Goal: Task Accomplishment & Management: Manage account settings

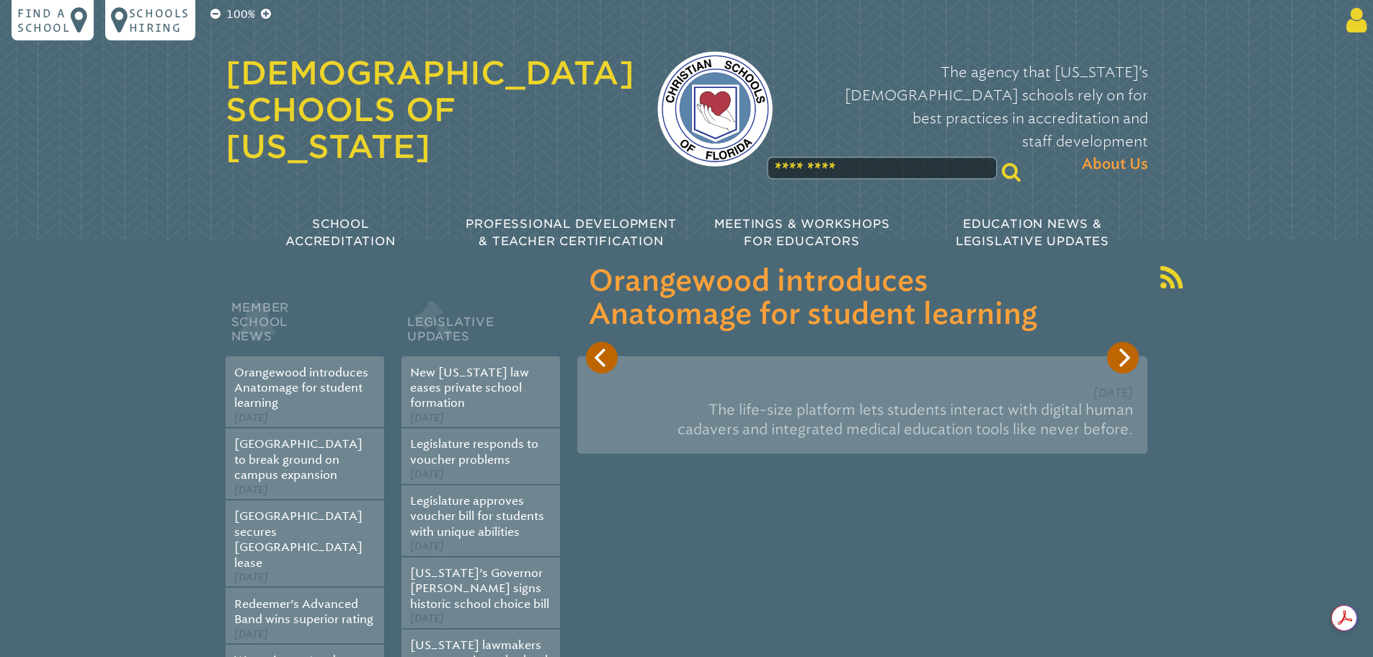
click at [1354, 25] on icon at bounding box center [1354, 20] width 27 height 29
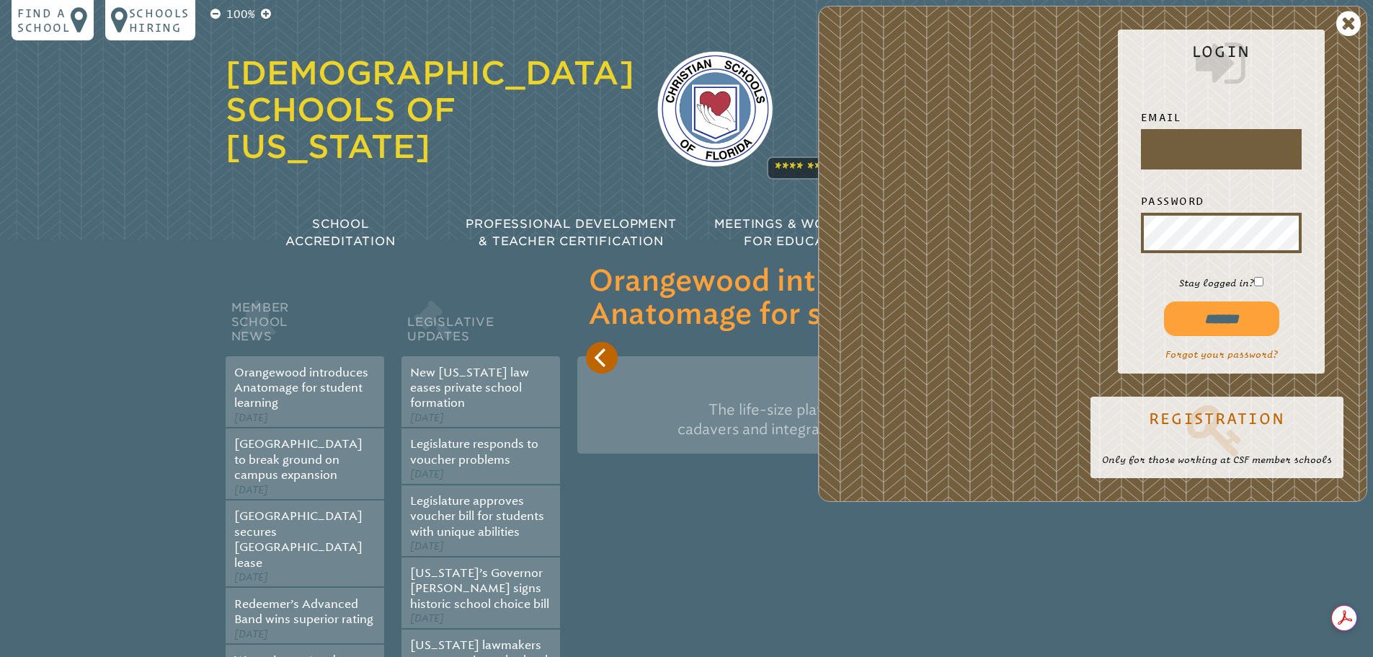
click at [1216, 139] on input "text" at bounding box center [1221, 149] width 155 height 35
type input "**********"
click at [1228, 324] on input "******" at bounding box center [1221, 318] width 115 height 35
type input "**********"
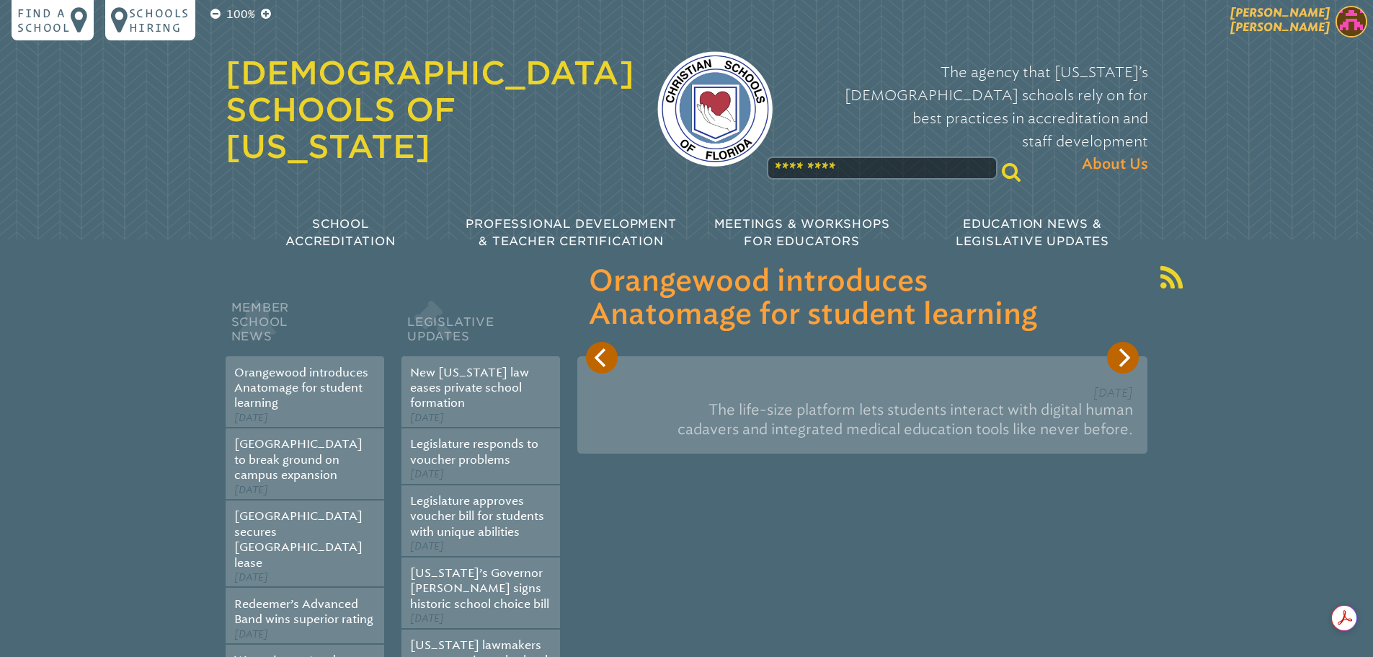
click at [1365, 25] on img at bounding box center [1352, 22] width 32 height 32
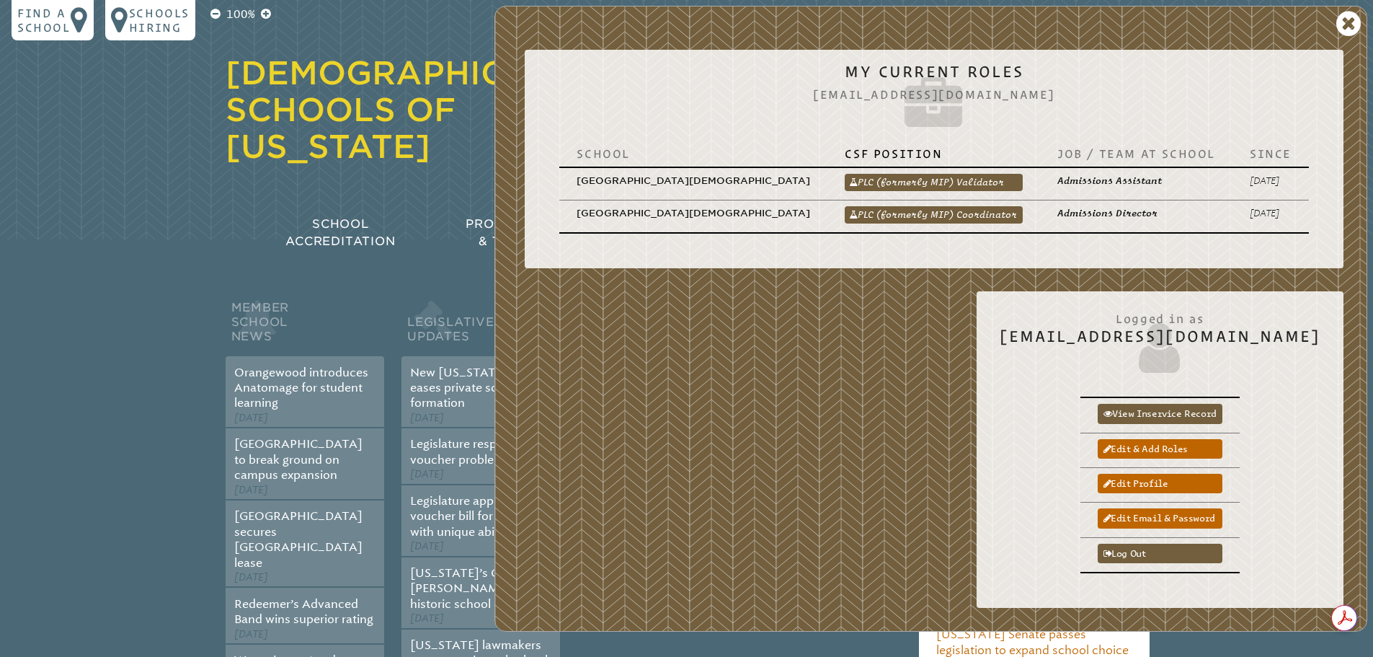
click at [966, 206] on link "PLC (formerly MIP) Coordinator" at bounding box center [934, 214] width 178 height 17
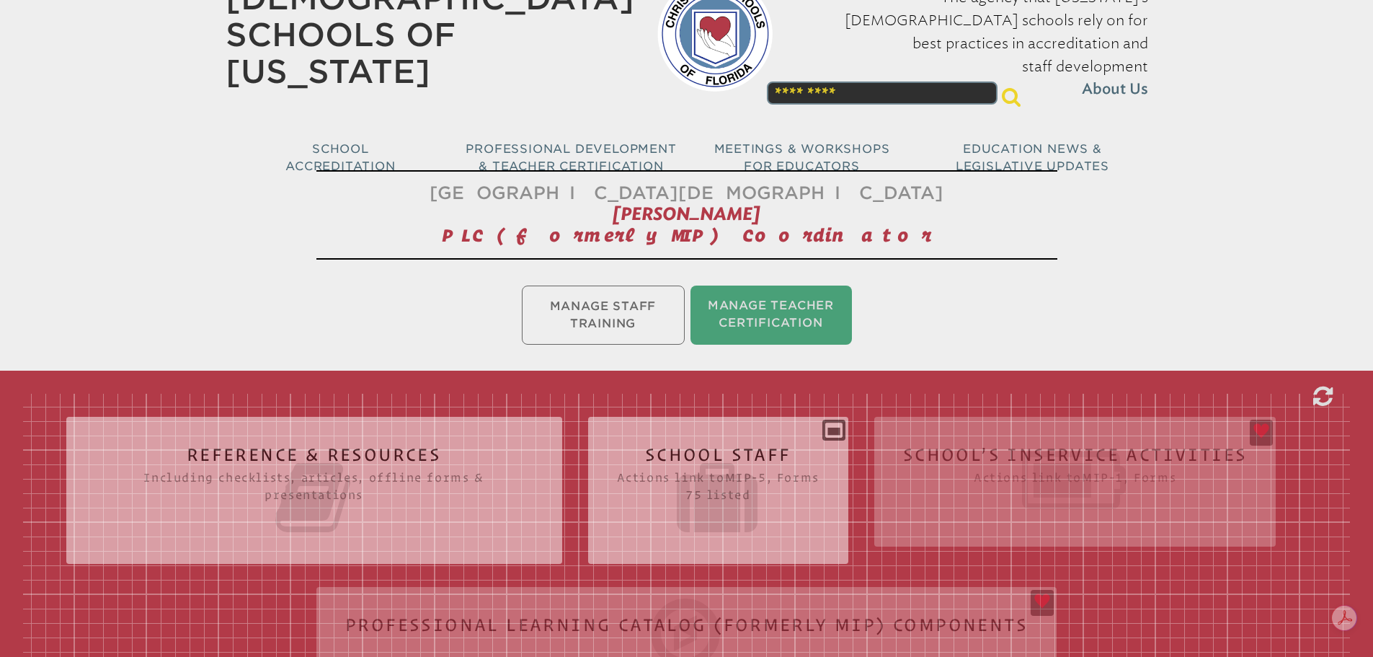
scroll to position [288, 0]
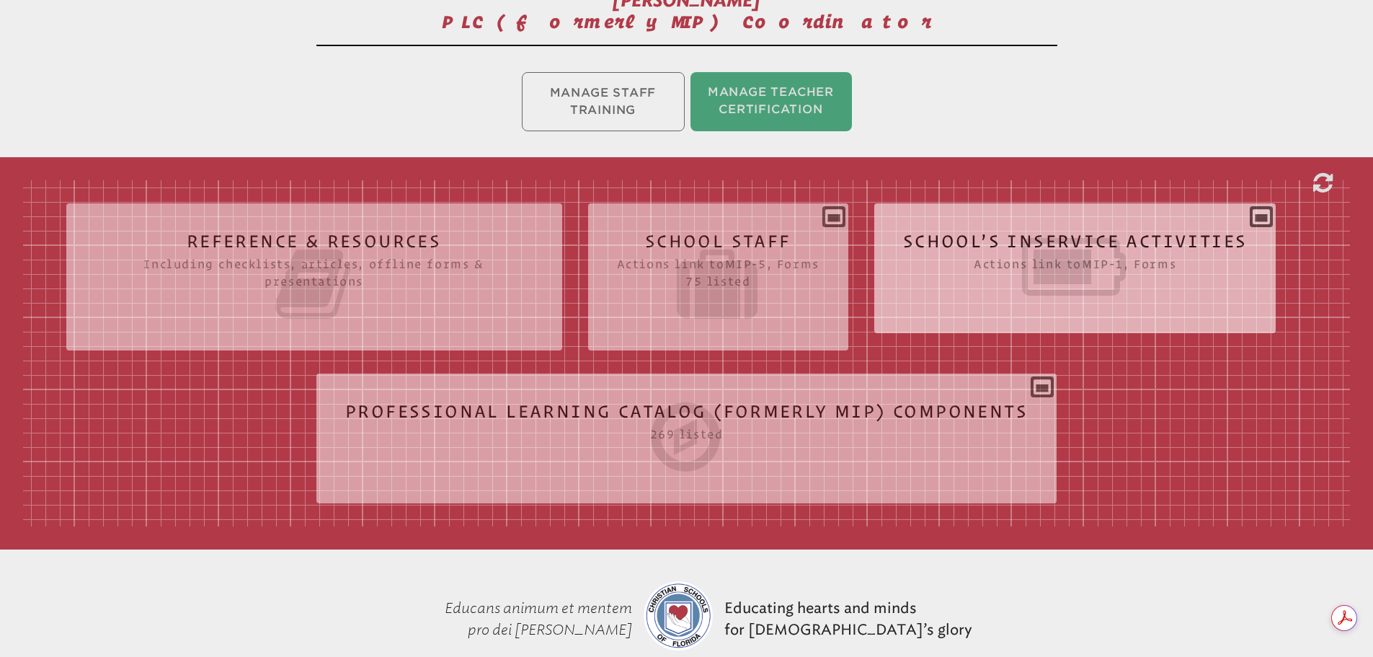
click at [1040, 255] on icon at bounding box center [1075, 266] width 345 height 81
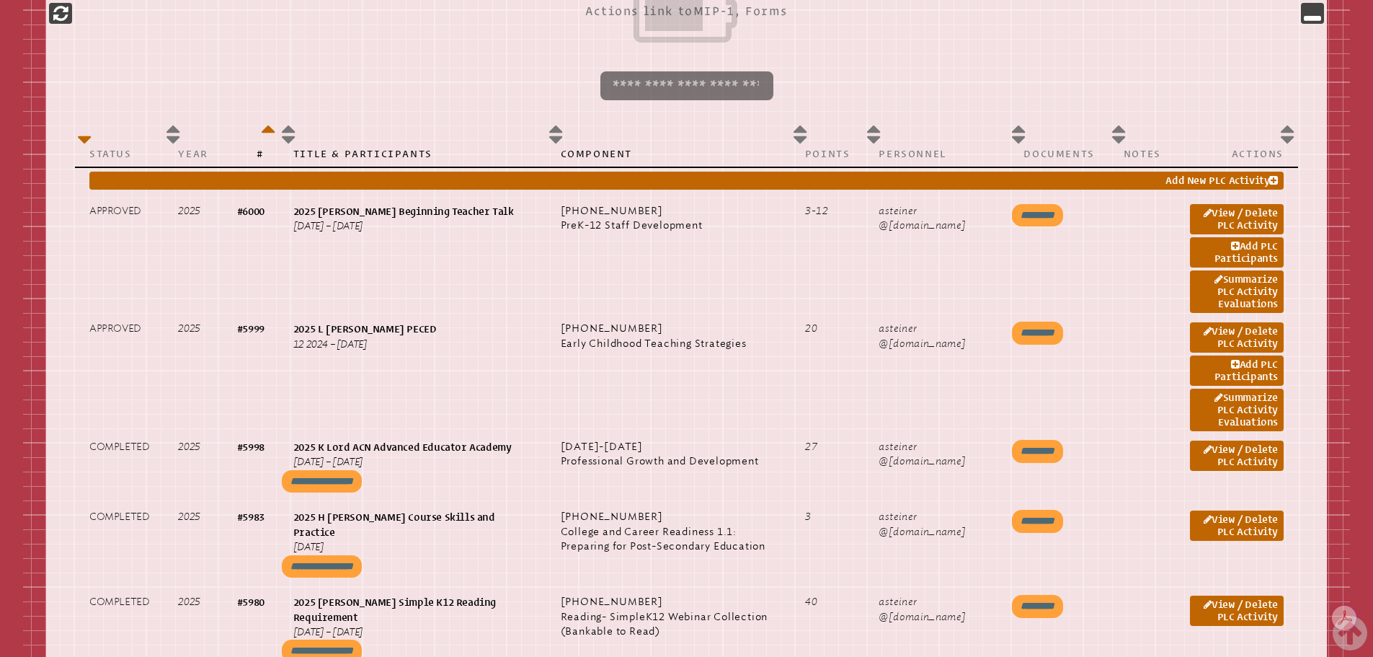
scroll to position [721, 0]
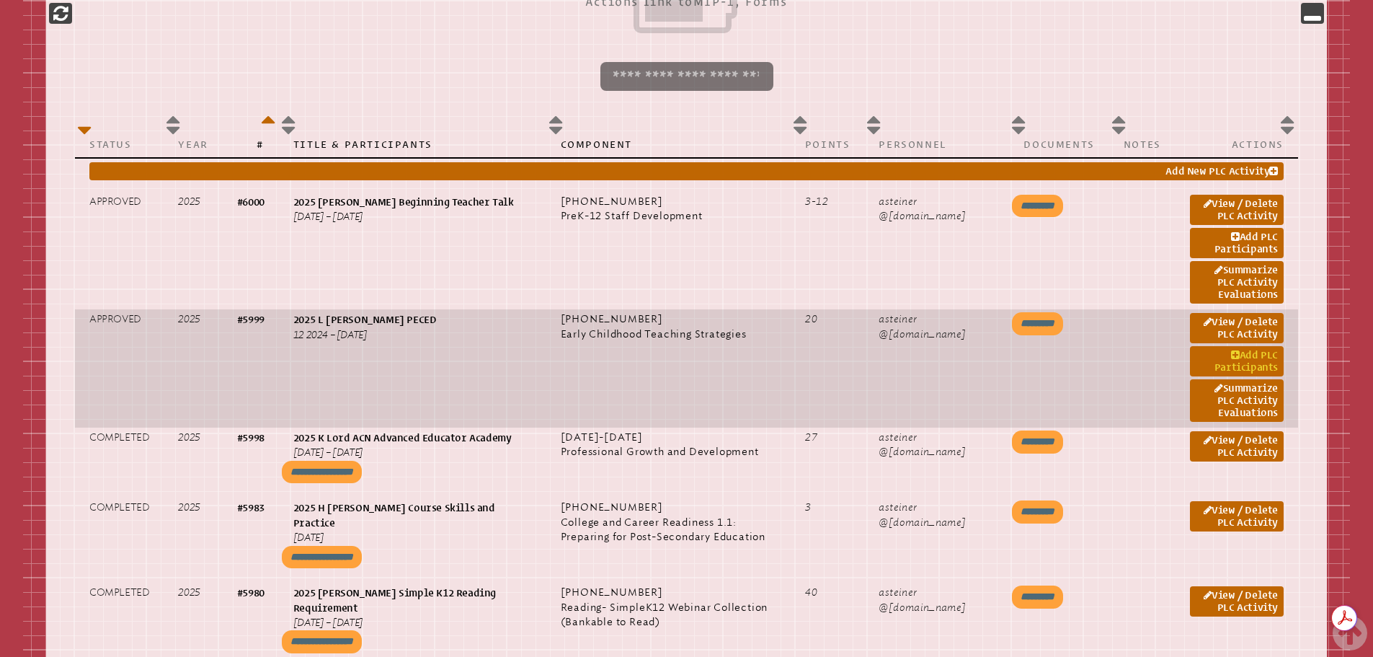
click at [1236, 354] on icon at bounding box center [1235, 355] width 9 height 10
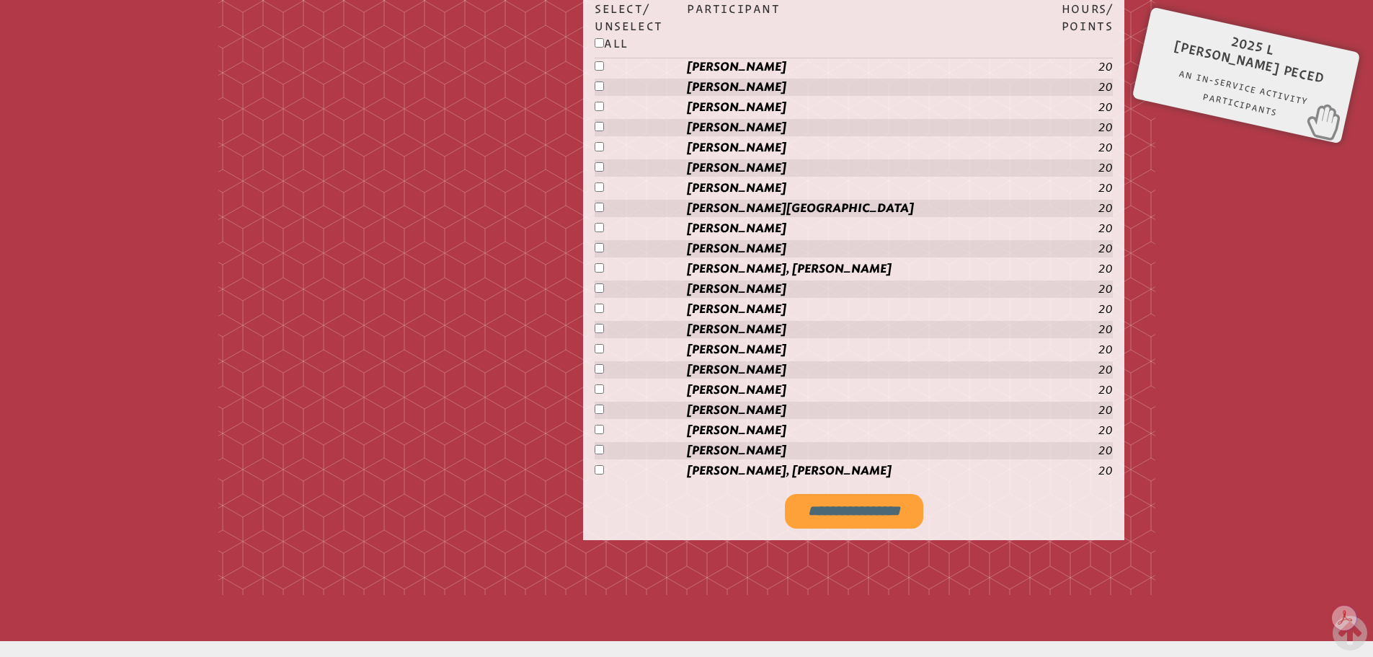
scroll to position [2186, 0]
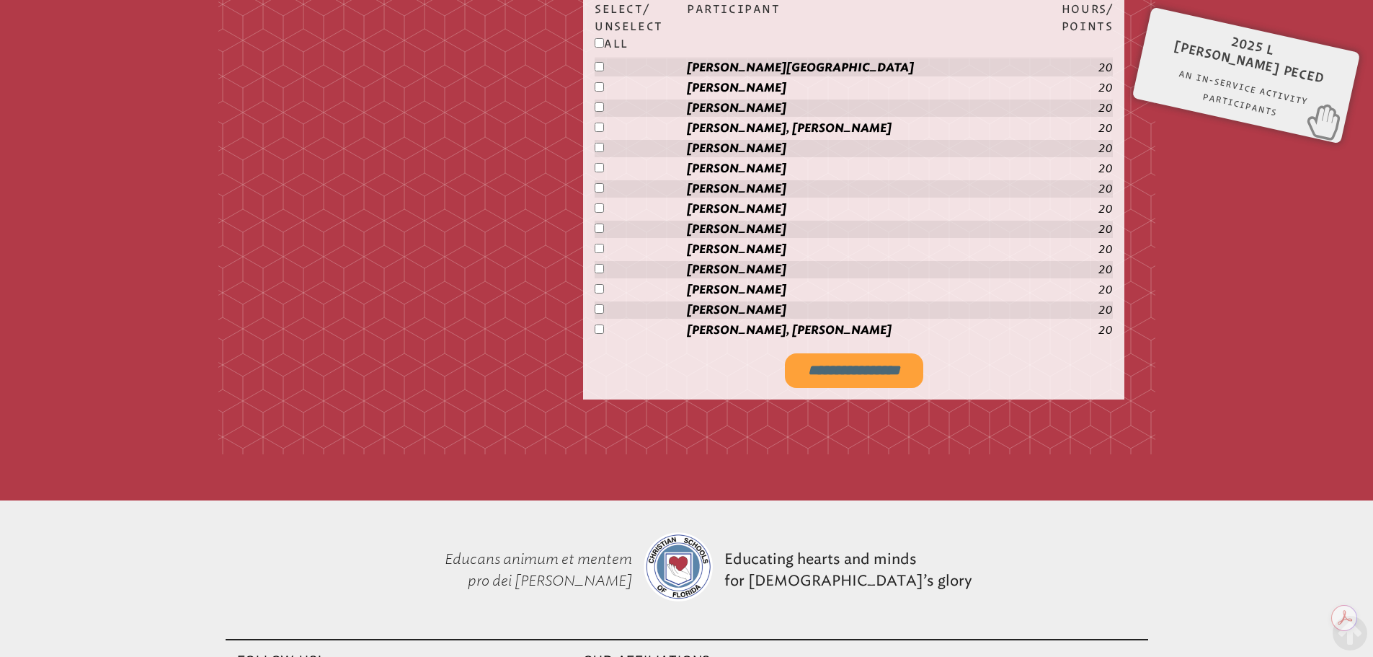
click at [845, 358] on input "**********" at bounding box center [854, 370] width 138 height 35
type input "**********"
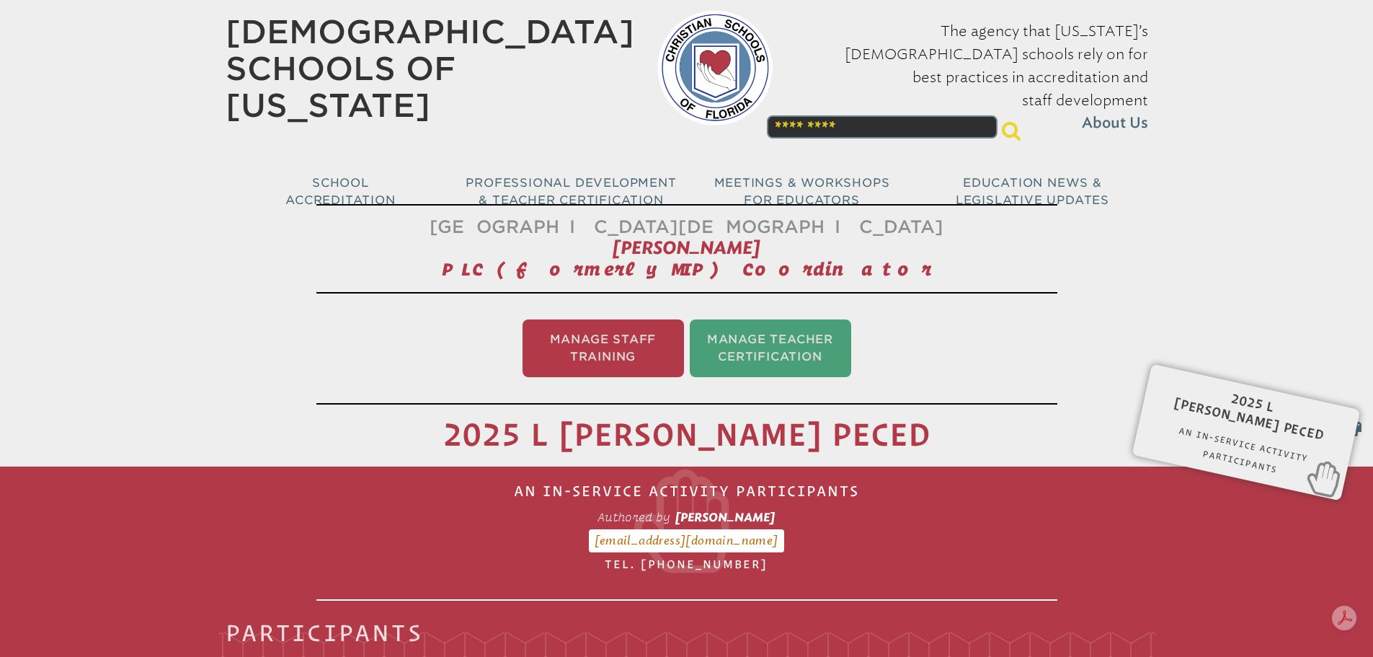
scroll to position [0, 0]
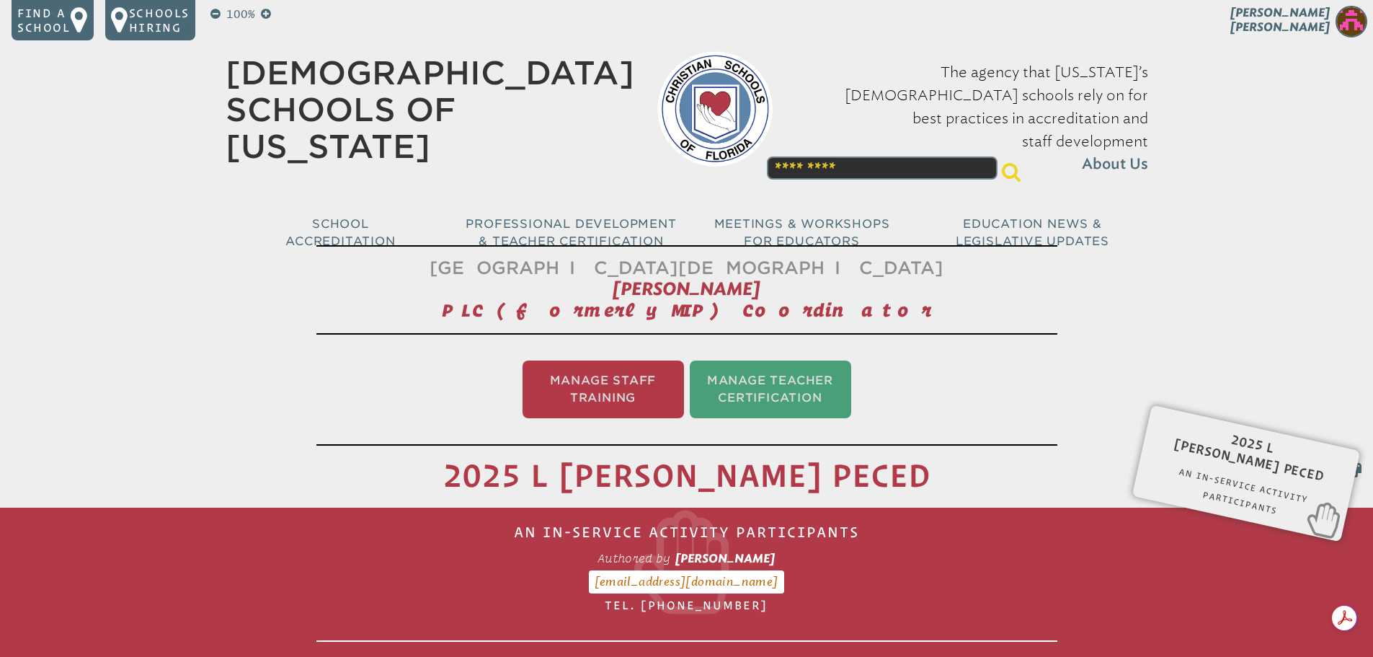
drag, startPoint x: 1350, startPoint y: 30, endPoint x: 1341, endPoint y: 38, distance: 12.3
click at [1350, 30] on img at bounding box center [1352, 22] width 32 height 32
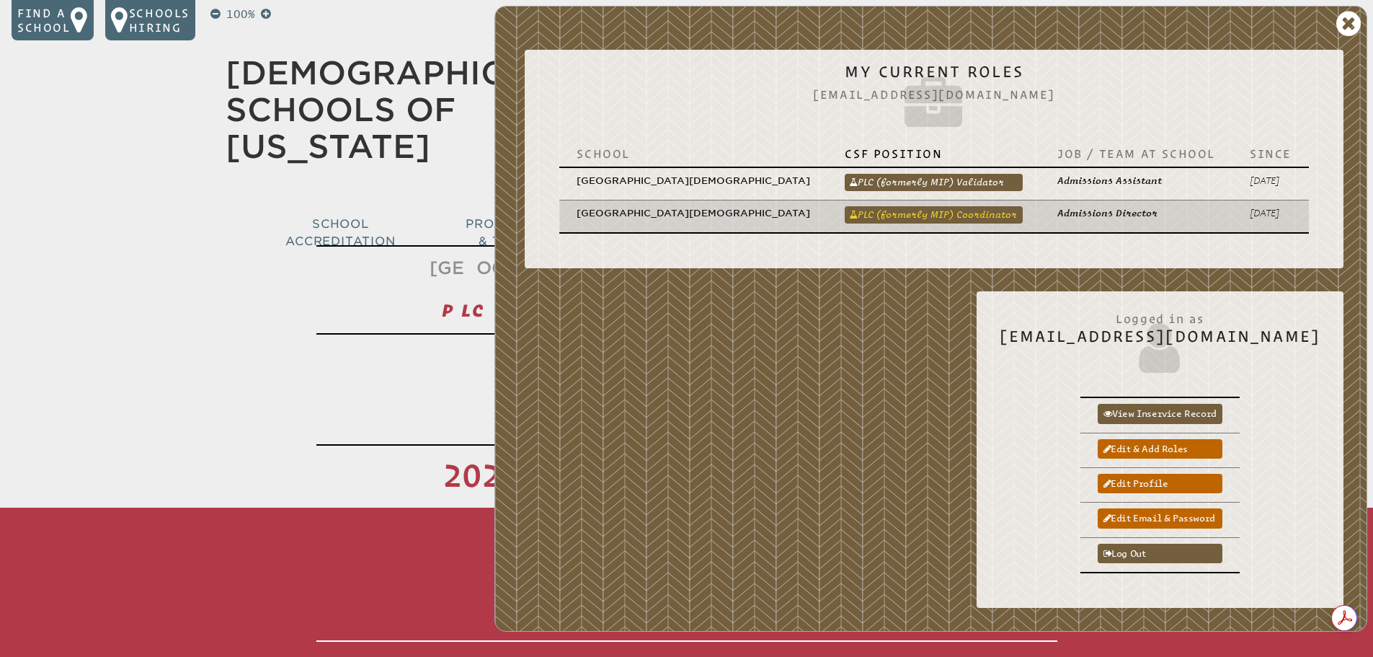
click at [967, 206] on link "PLC (formerly MIP) Coordinator" at bounding box center [934, 214] width 178 height 17
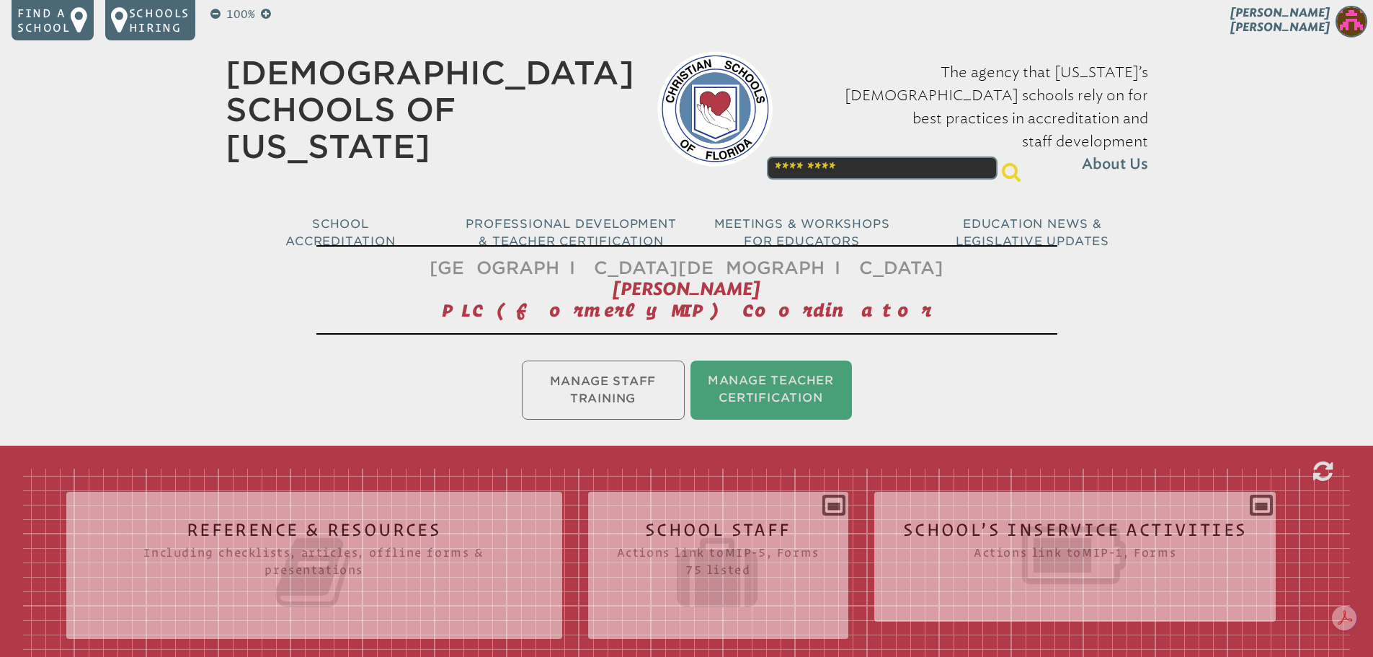
scroll to position [288, 0]
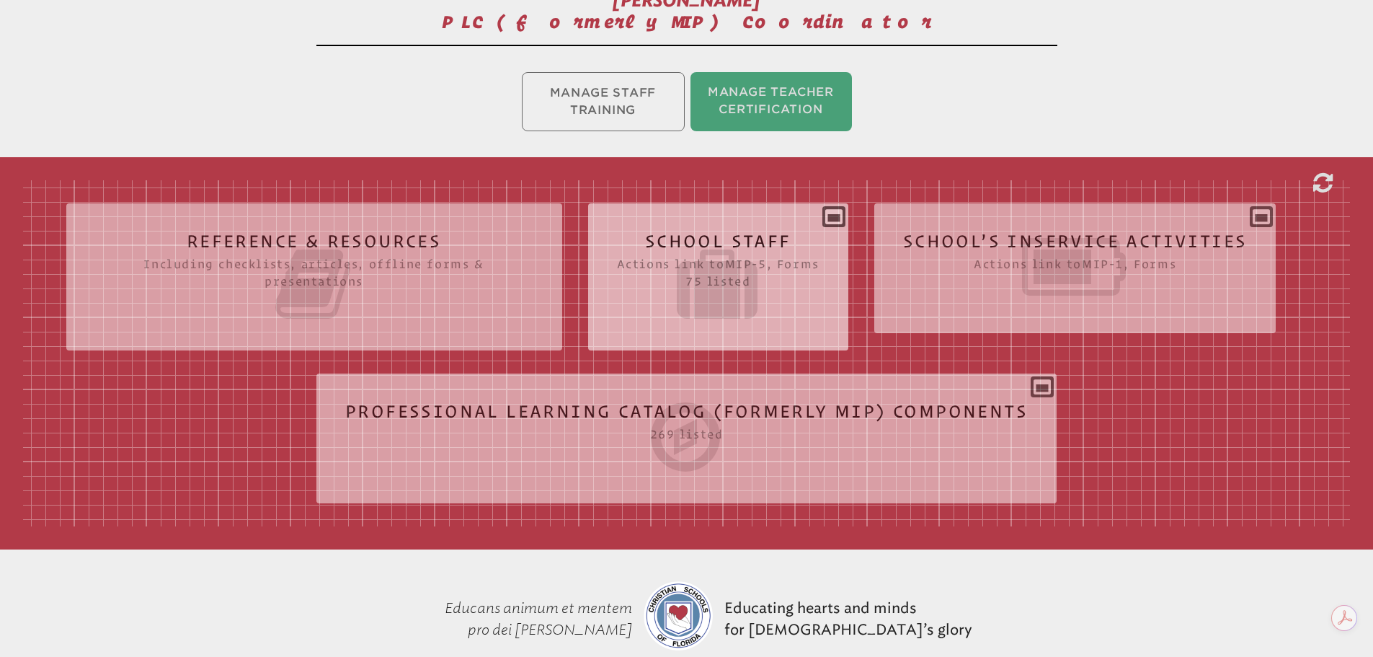
click at [964, 274] on icon at bounding box center [1075, 266] width 345 height 81
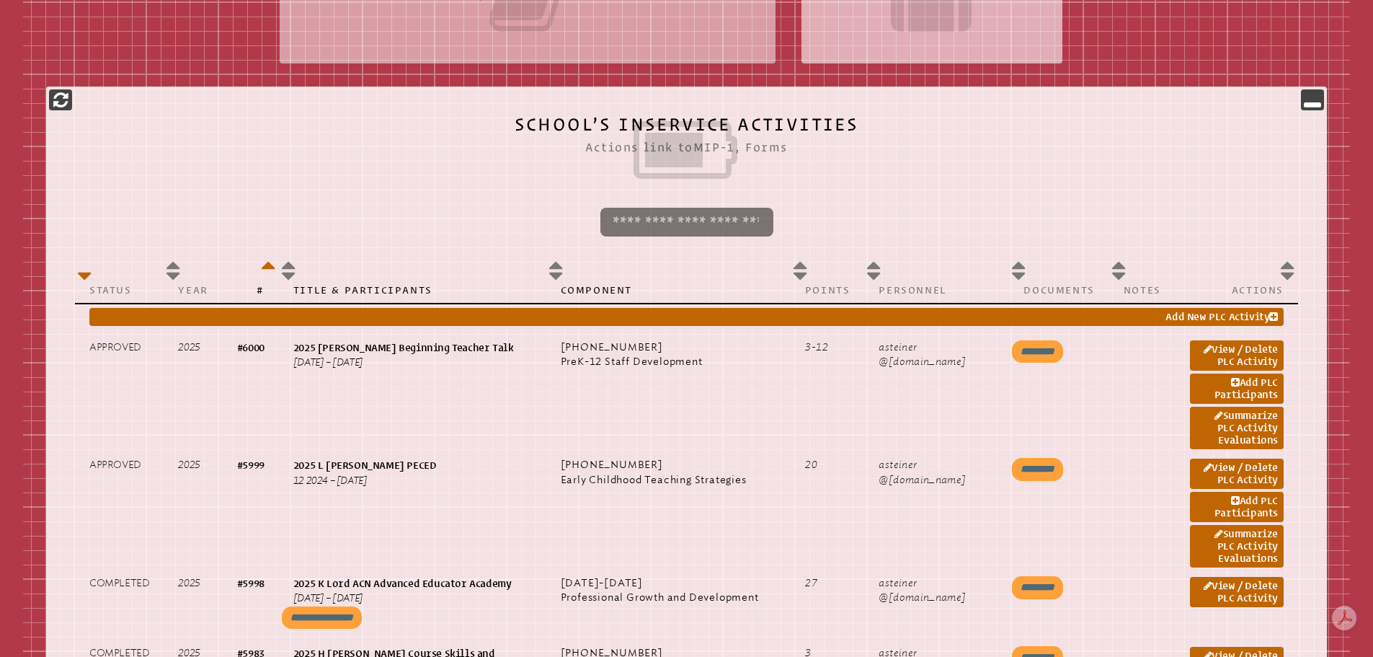
scroll to position [577, 0]
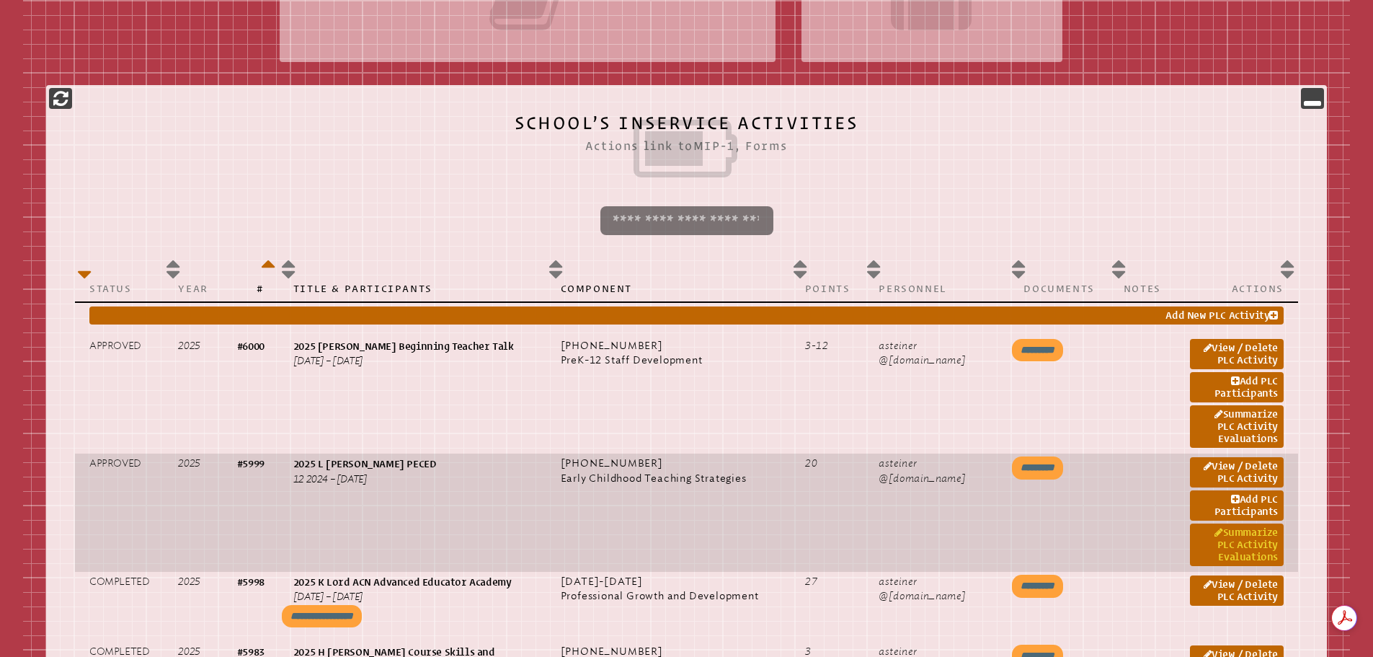
click at [1246, 539] on link "Summarize PLC Activity Evaluations" at bounding box center [1237, 544] width 94 height 43
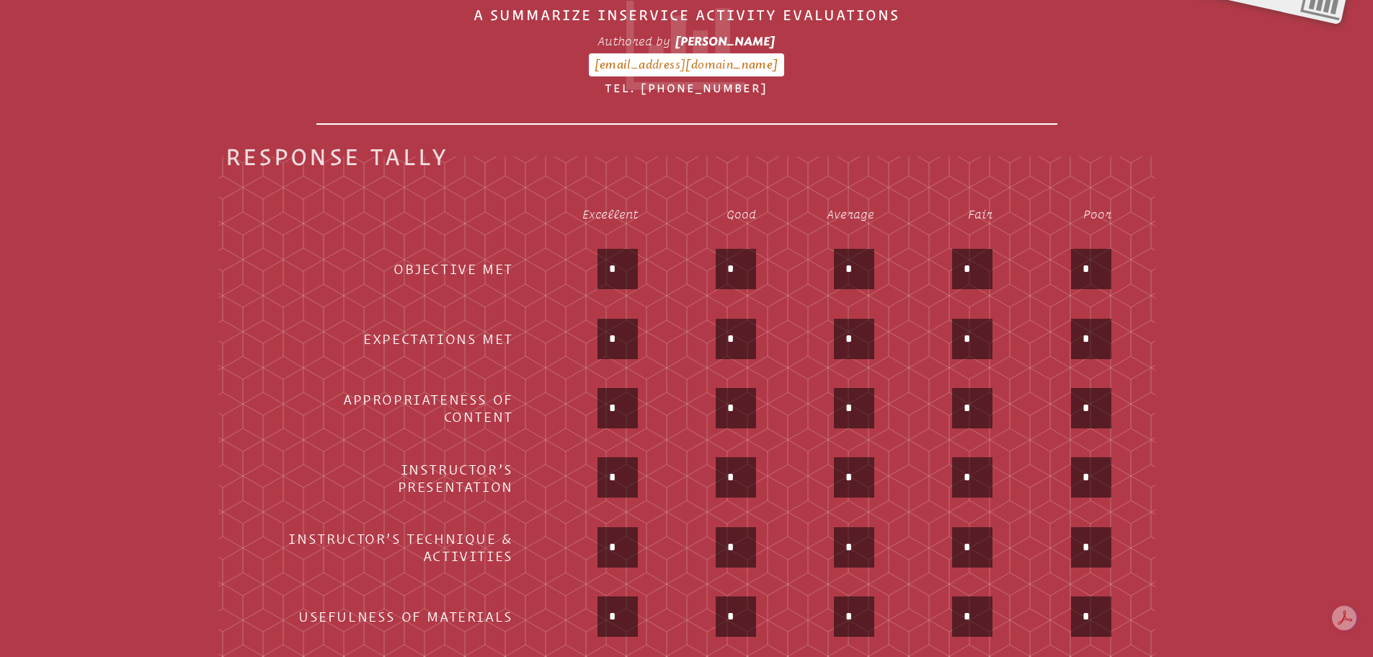
scroll to position [600, 0]
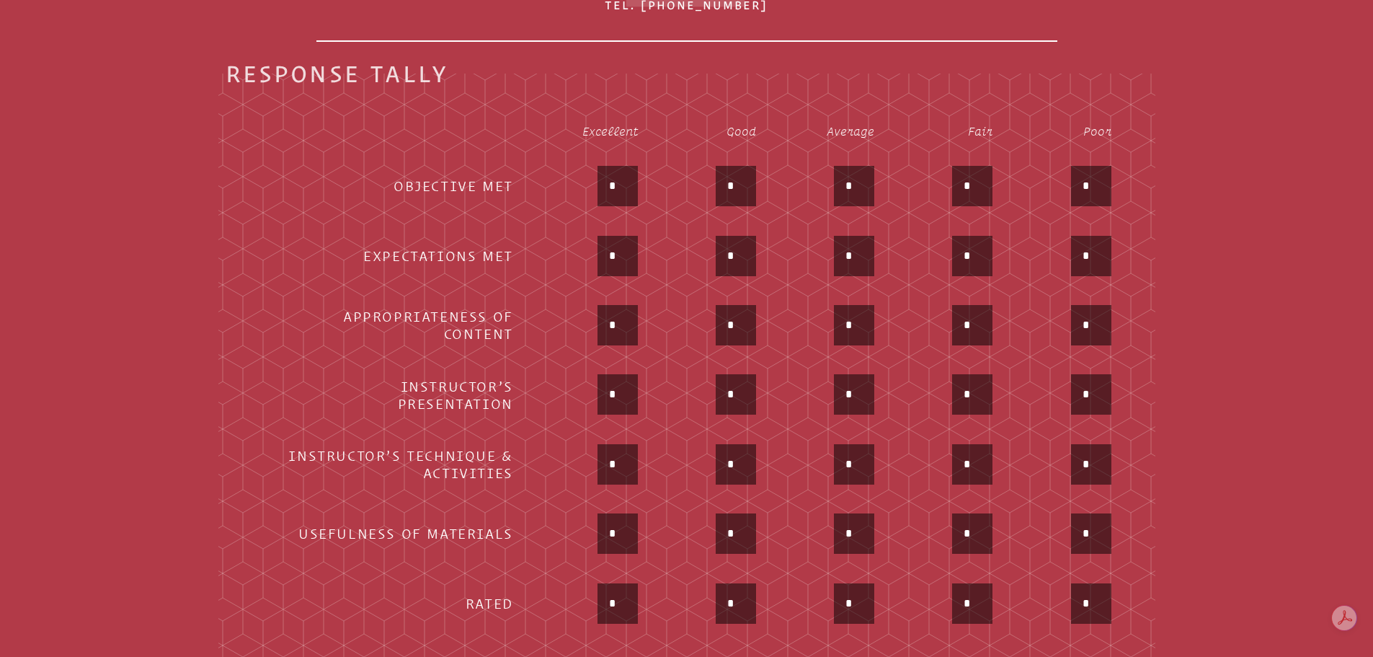
drag, startPoint x: 630, startPoint y: 171, endPoint x: 600, endPoint y: 175, distance: 30.6
click at [600, 175] on div "*" at bounding box center [618, 186] width 40 height 40
type input "*"
drag, startPoint x: 618, startPoint y: 250, endPoint x: 594, endPoint y: 259, distance: 26.0
click at [593, 250] on div "*" at bounding box center [588, 257] width 99 height 43
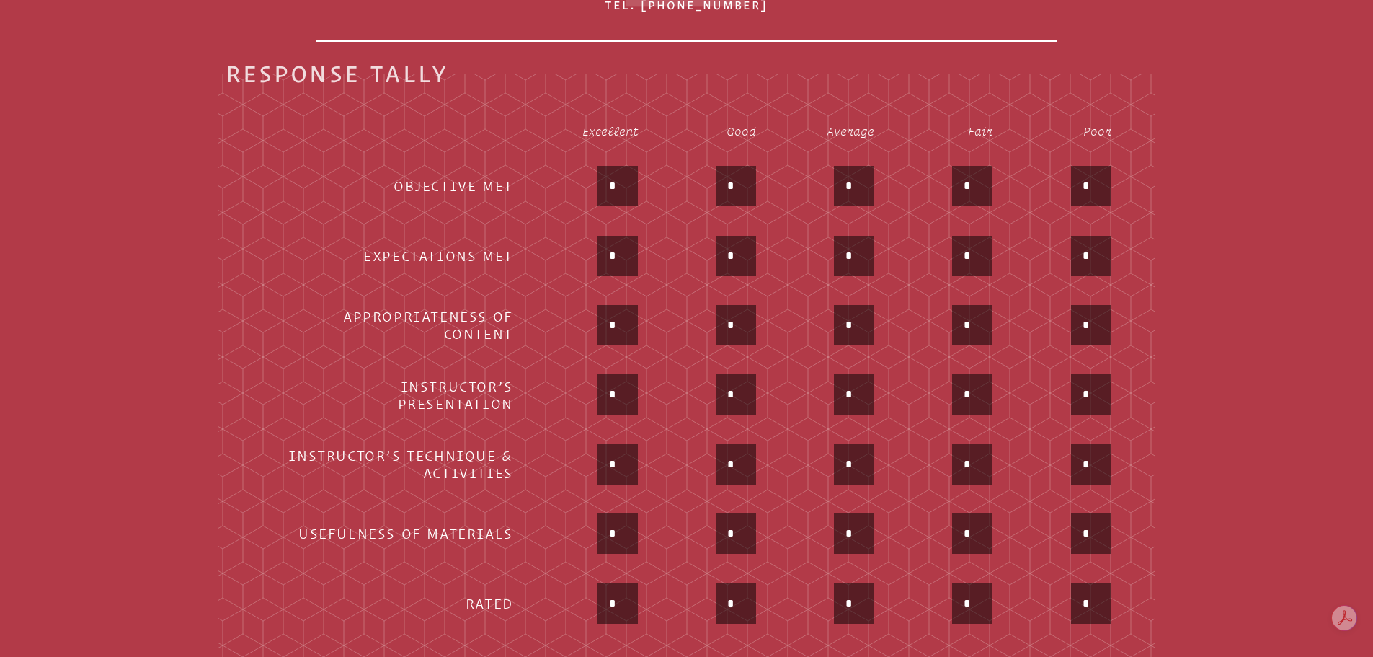
type input "*"
drag, startPoint x: 619, startPoint y: 319, endPoint x: 580, endPoint y: 321, distance: 39.0
click at [586, 321] on div "*" at bounding box center [588, 326] width 99 height 43
type input "*"
drag, startPoint x: 629, startPoint y: 390, endPoint x: 582, endPoint y: 389, distance: 46.9
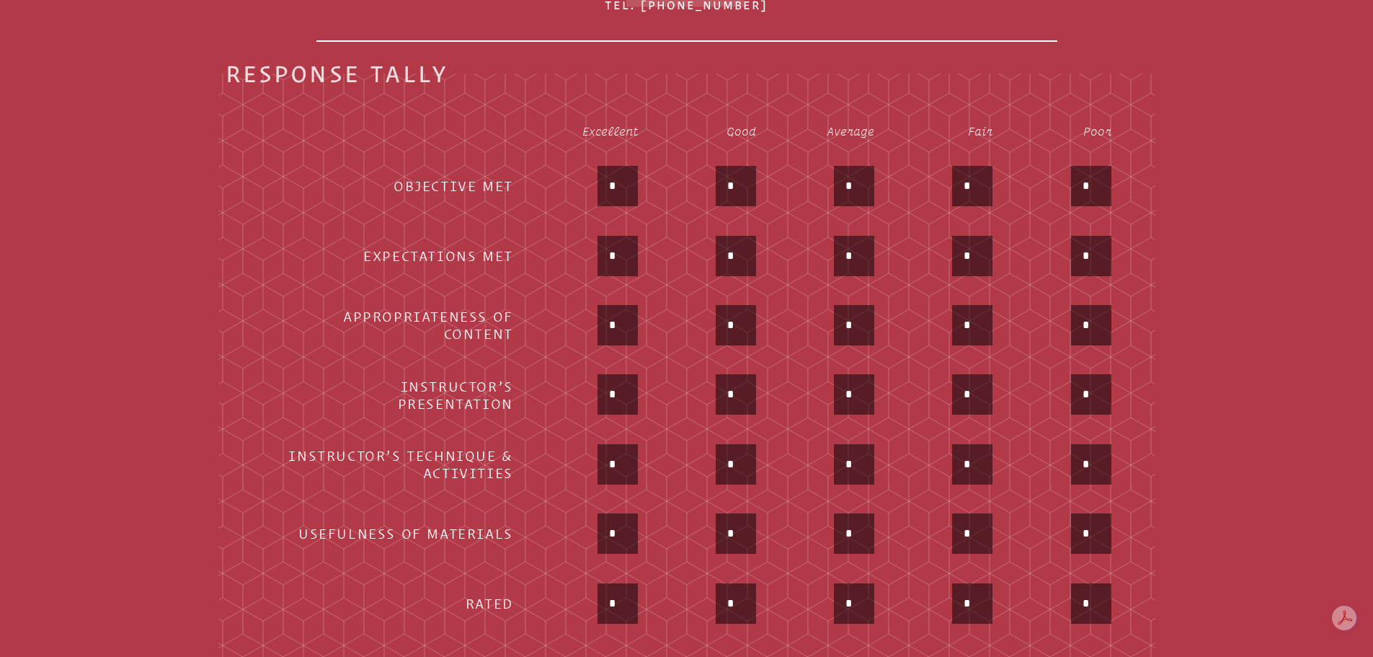
click at [614, 390] on input "*" at bounding box center [617, 394] width 35 height 35
type input "*"
drag, startPoint x: 626, startPoint y: 443, endPoint x: 593, endPoint y: 453, distance: 34.9
click at [593, 453] on div "*" at bounding box center [588, 465] width 99 height 43
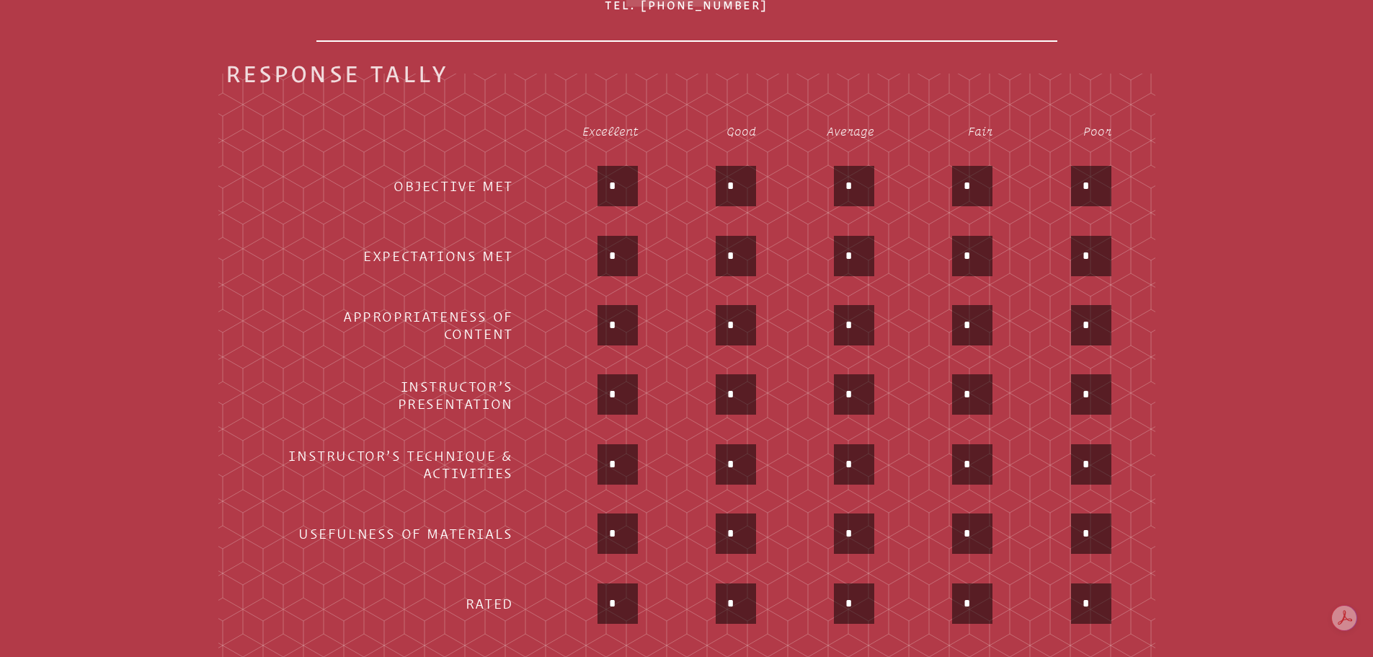
type input "*"
drag, startPoint x: 617, startPoint y: 525, endPoint x: 596, endPoint y: 525, distance: 20.9
click at [611, 527] on input "*" at bounding box center [617, 533] width 35 height 35
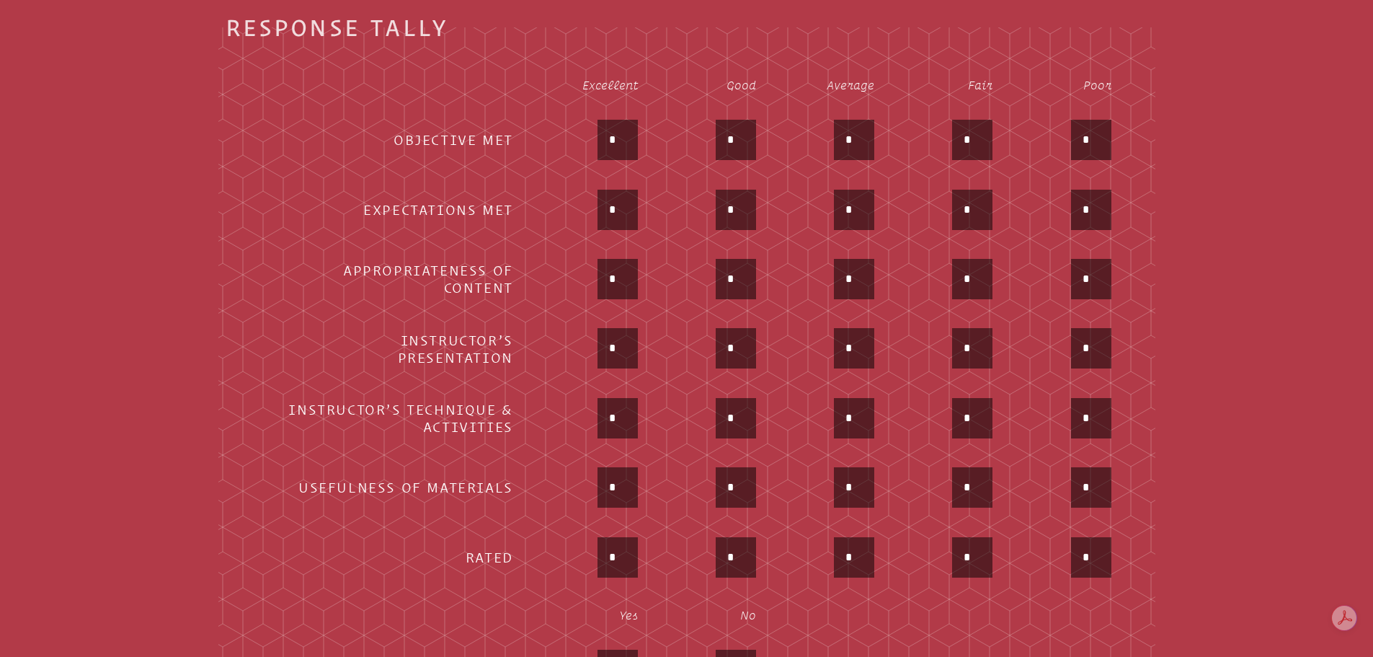
scroll to position [744, 0]
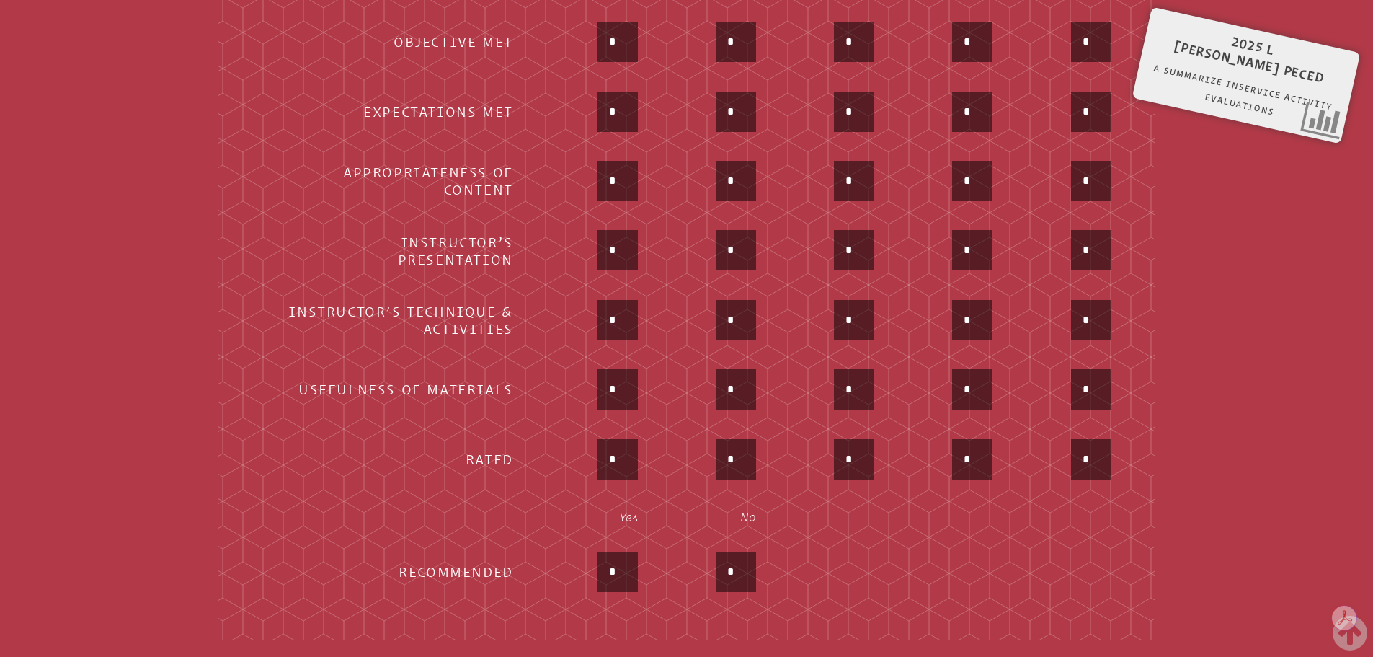
type input "*"
drag, startPoint x: 620, startPoint y: 448, endPoint x: 582, endPoint y: 450, distance: 38.3
click at [585, 449] on div "*" at bounding box center [588, 460] width 99 height 43
type input "*"
click at [600, 562] on div "*" at bounding box center [618, 571] width 40 height 40
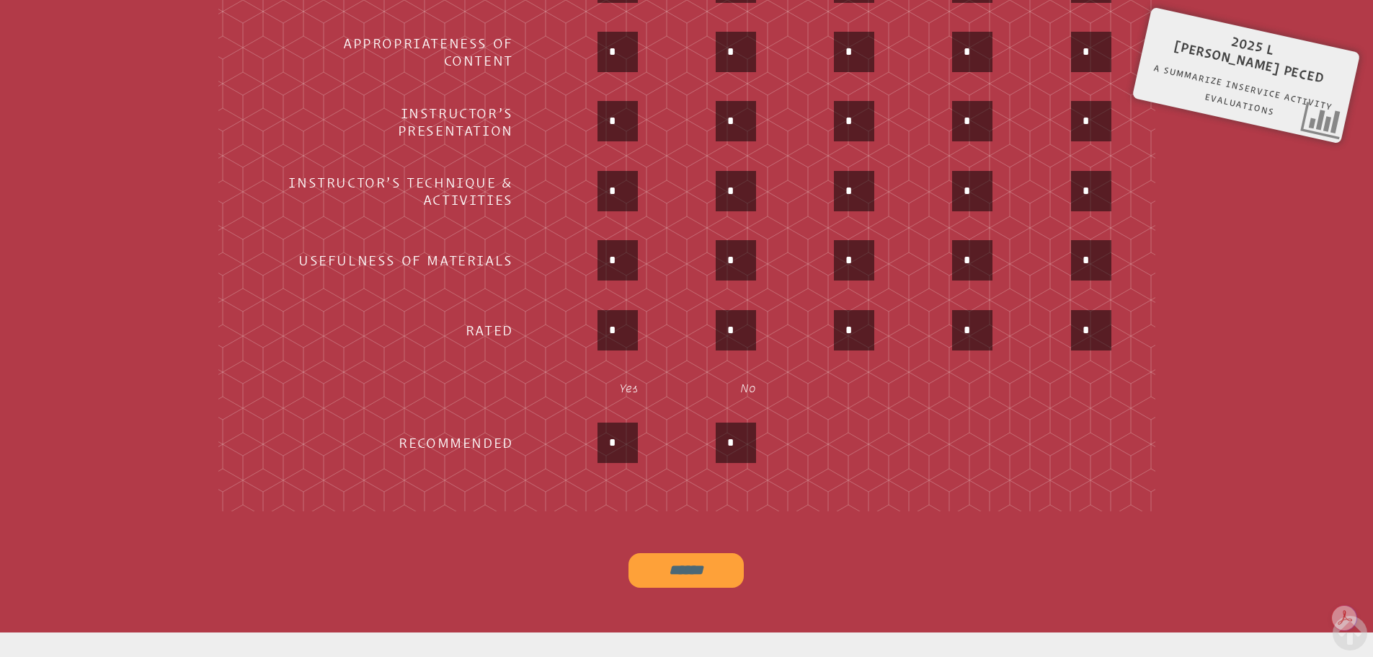
scroll to position [1032, 0]
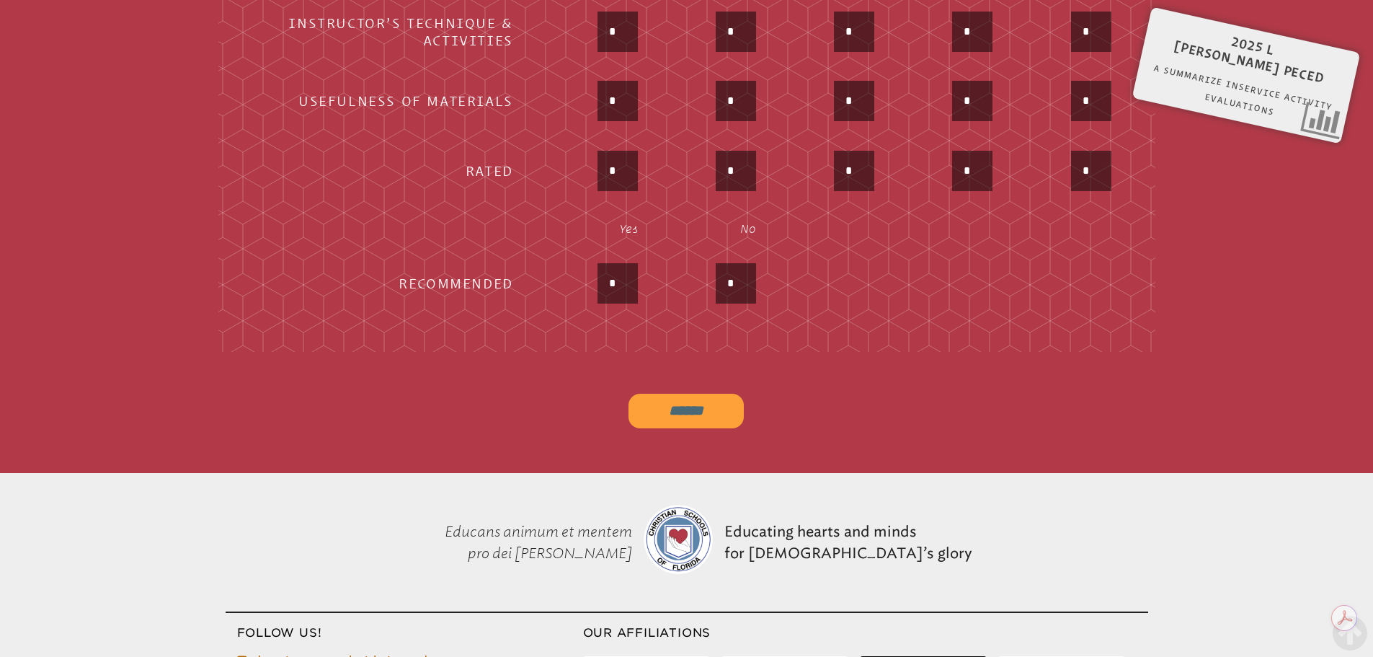
type input "*"
click at [672, 399] on input "******" at bounding box center [686, 411] width 115 height 35
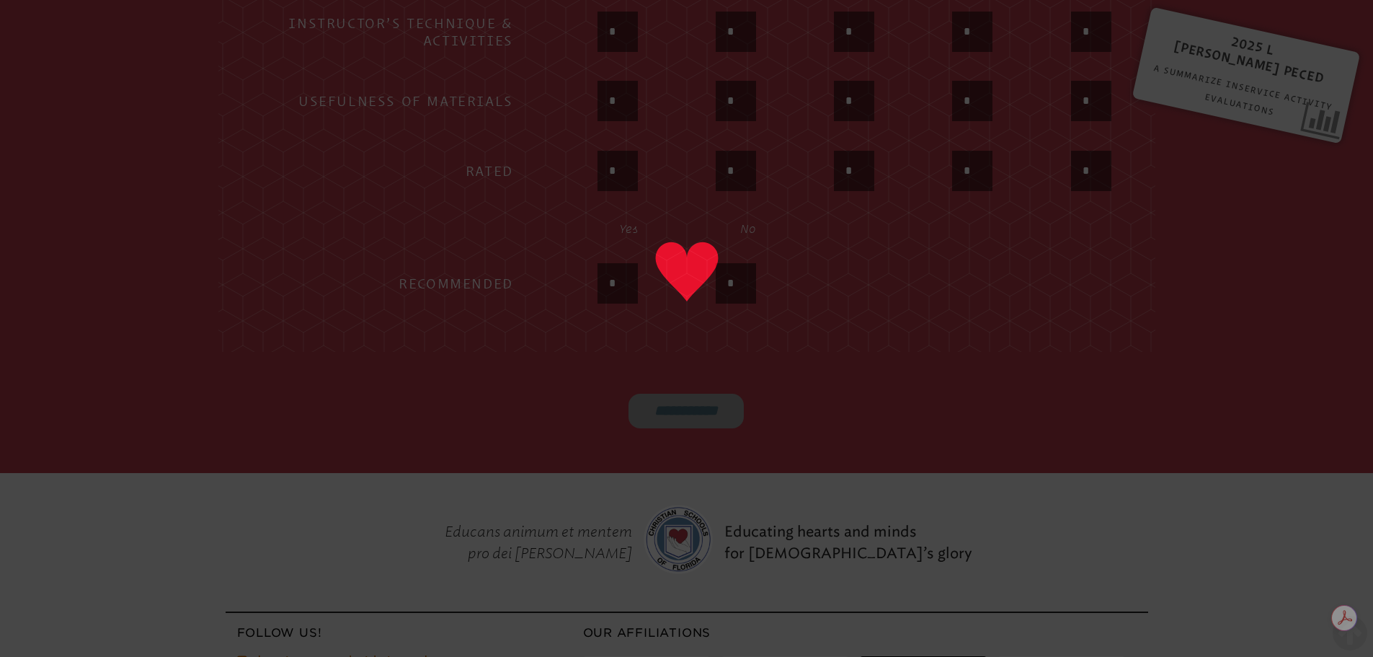
type input "******"
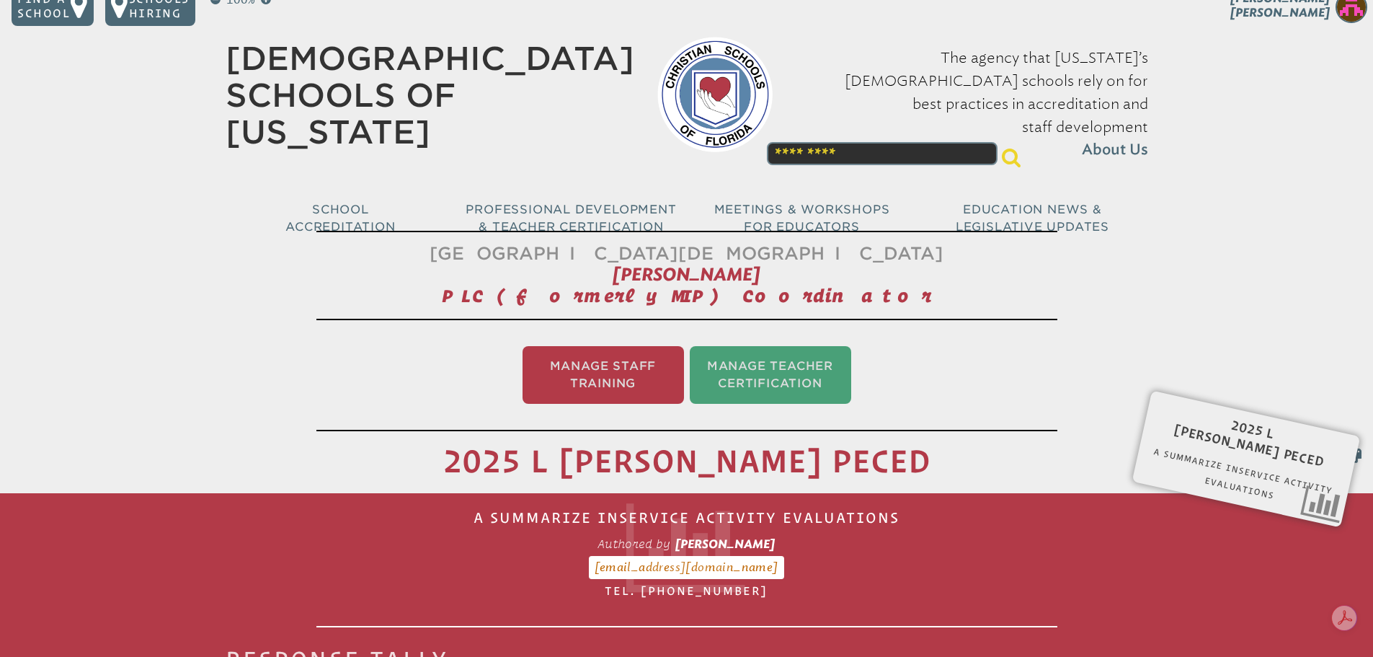
scroll to position [0, 0]
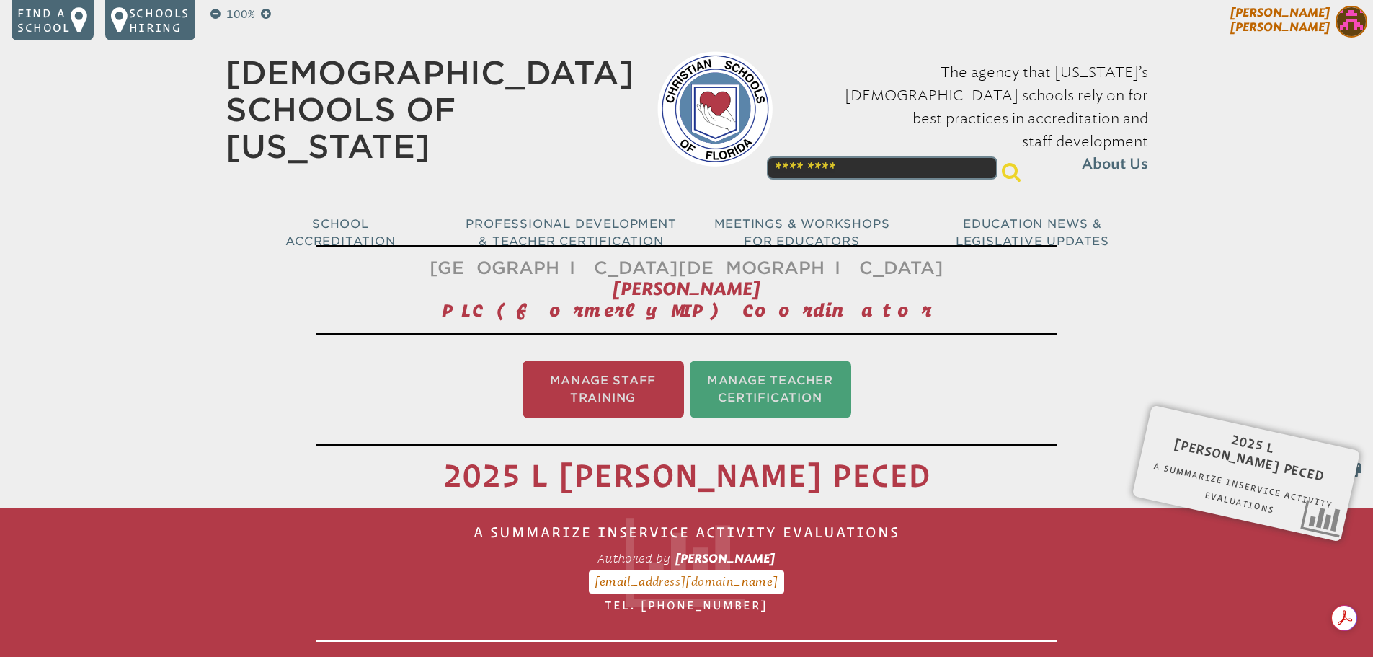
click at [1349, 25] on img at bounding box center [1352, 22] width 32 height 32
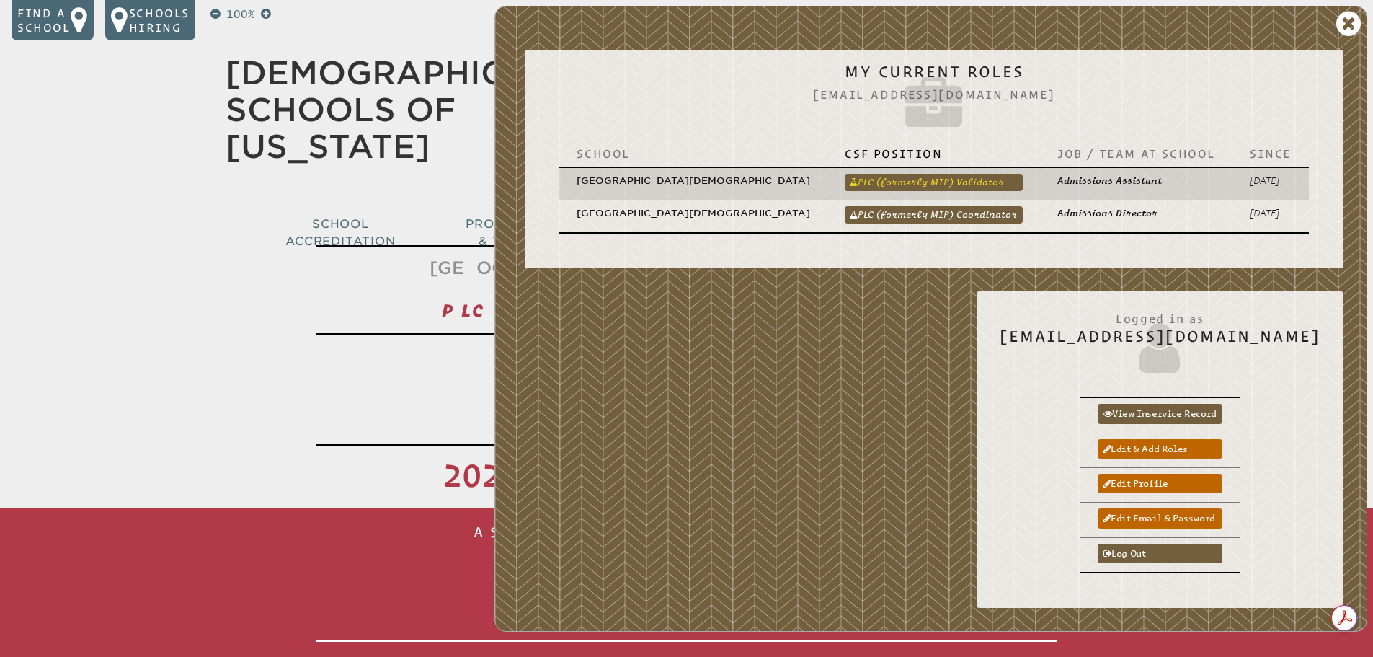
click at [972, 174] on link "PLC (formerly MIP) Validator" at bounding box center [934, 182] width 178 height 17
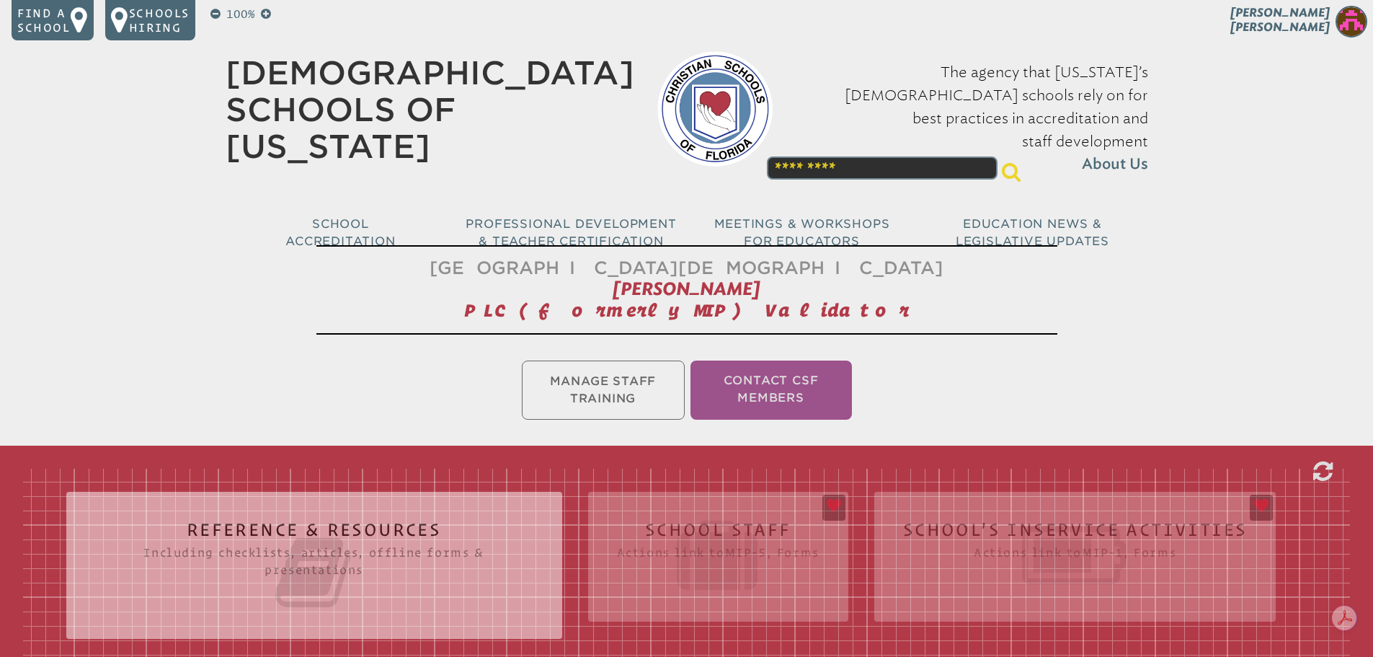
scroll to position [360, 0]
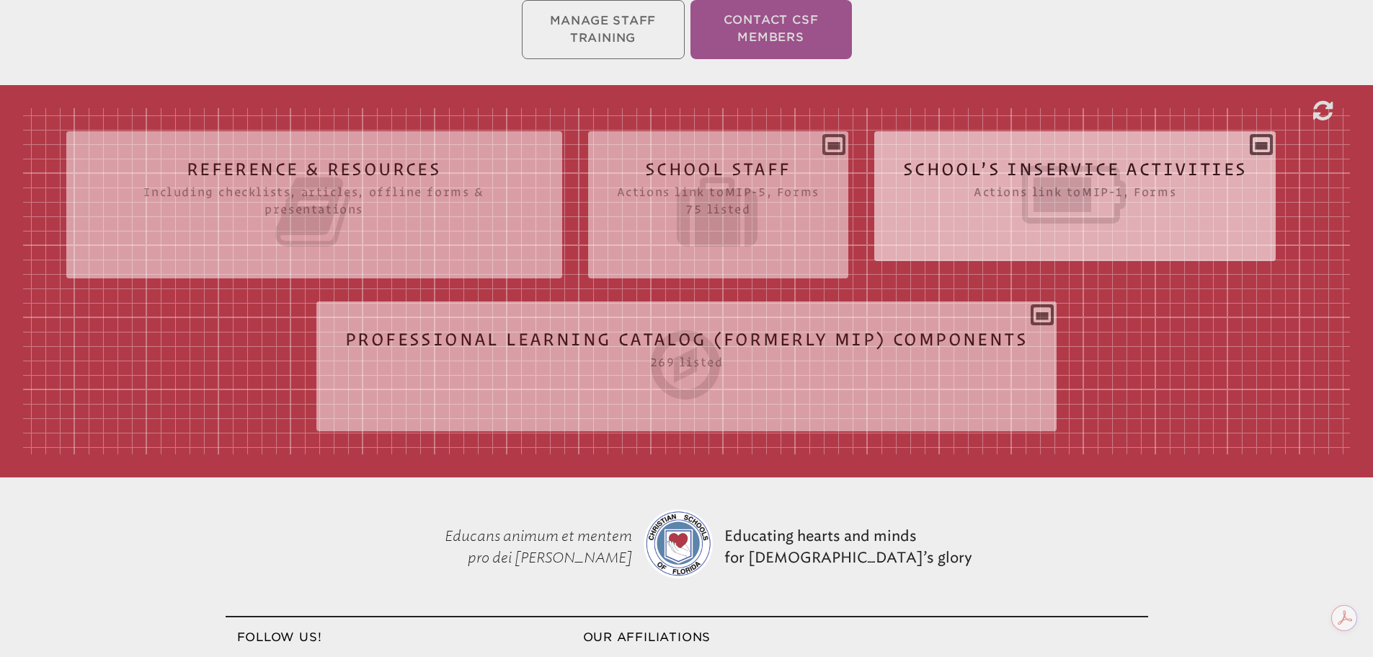
click at [985, 196] on icon at bounding box center [1075, 194] width 345 height 81
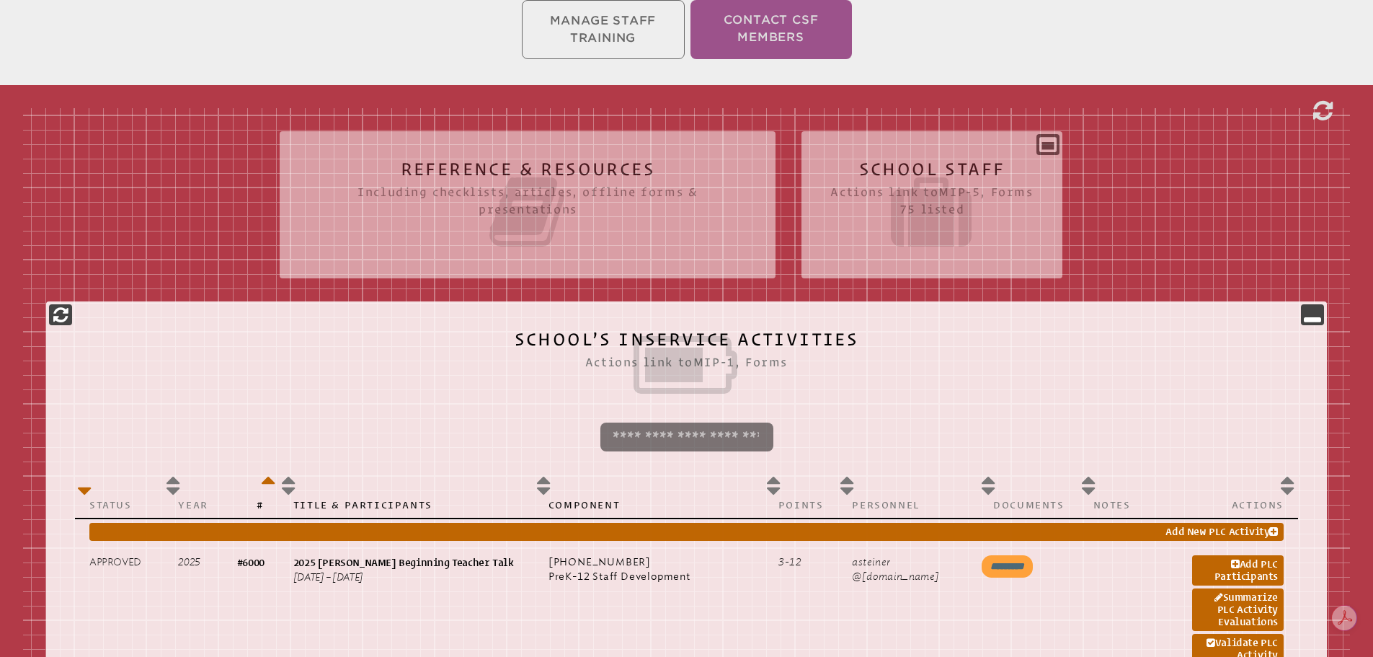
scroll to position [649, 0]
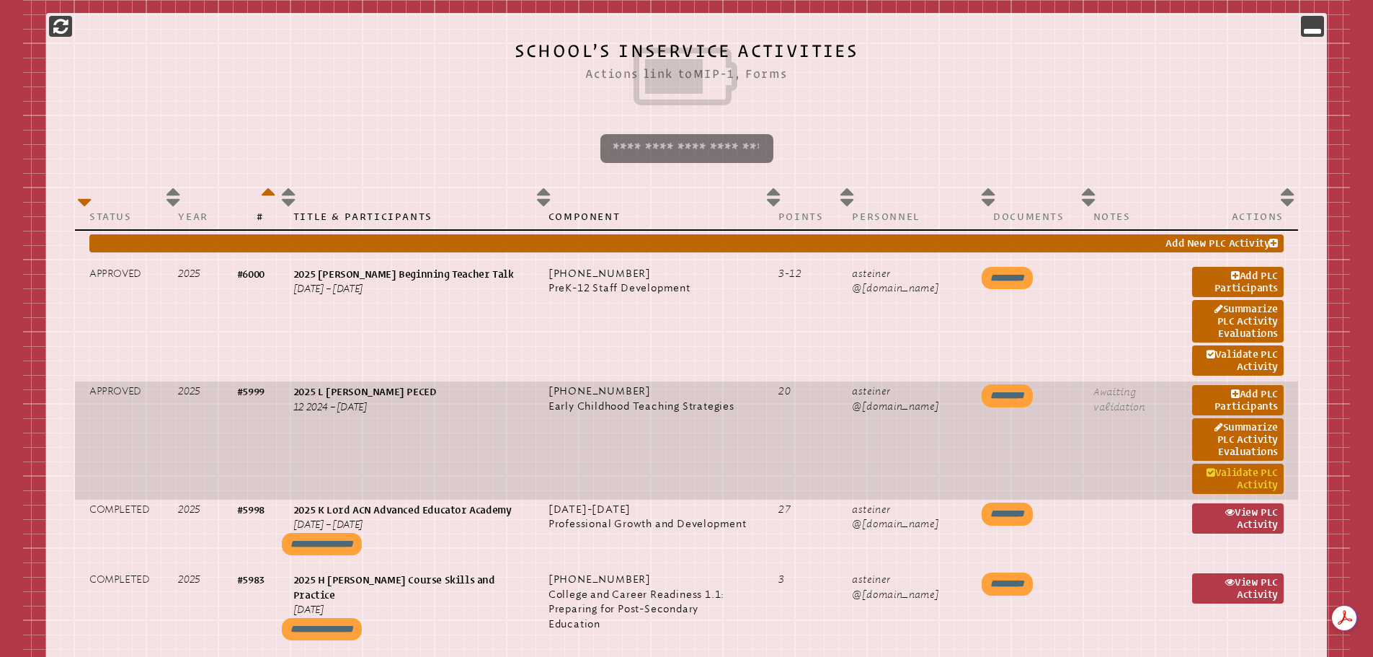
click at [1233, 474] on link "Validate PLC Activity" at bounding box center [1238, 478] width 92 height 30
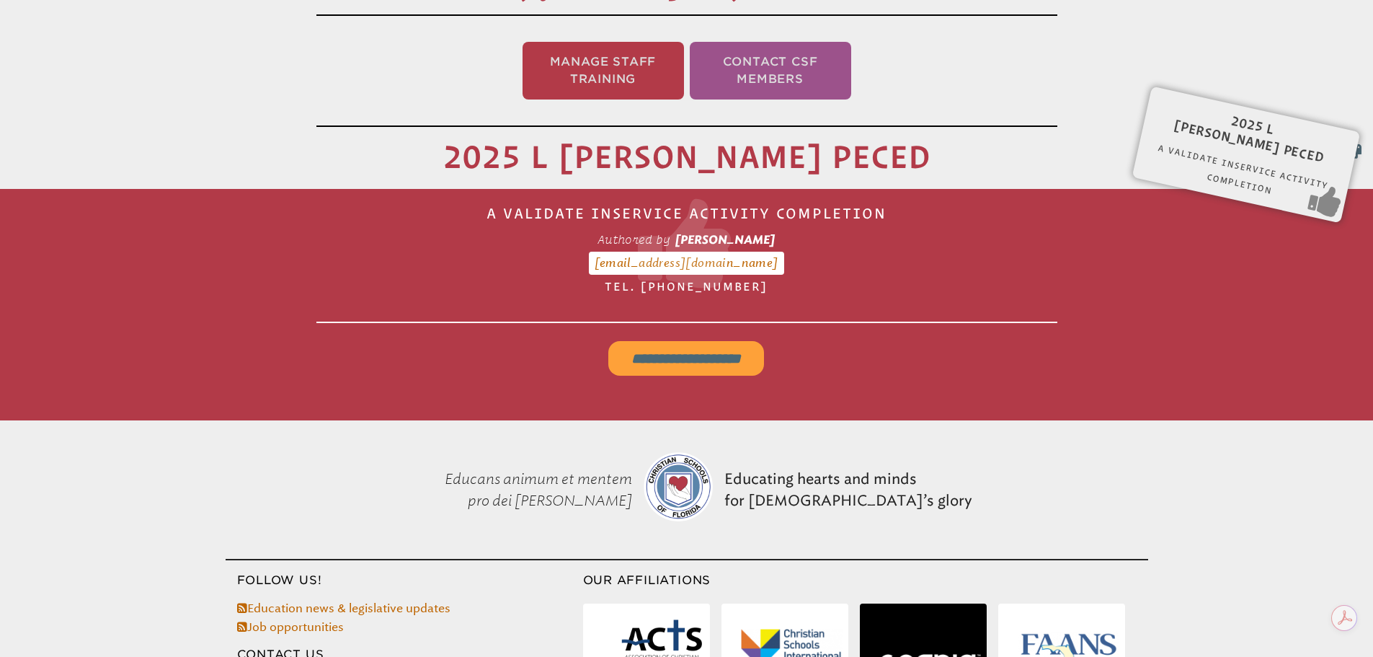
scroll to position [383, 0]
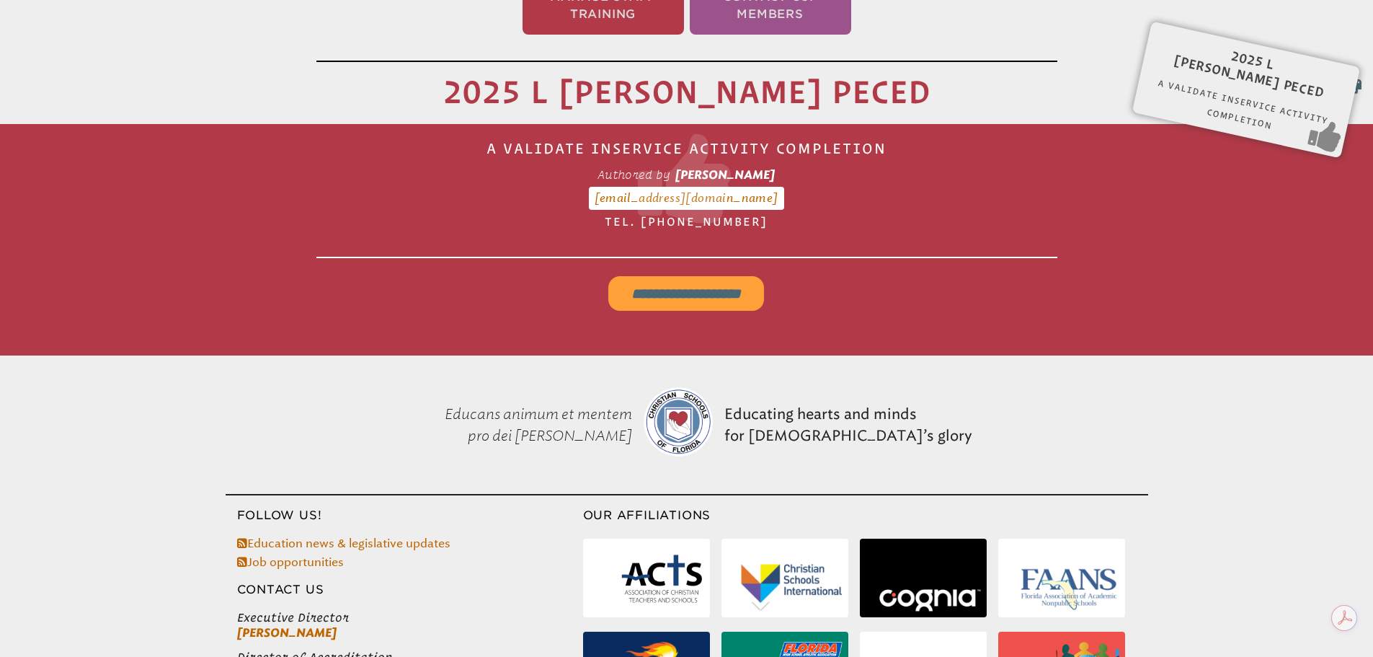
click at [669, 285] on input "**********" at bounding box center [686, 293] width 156 height 35
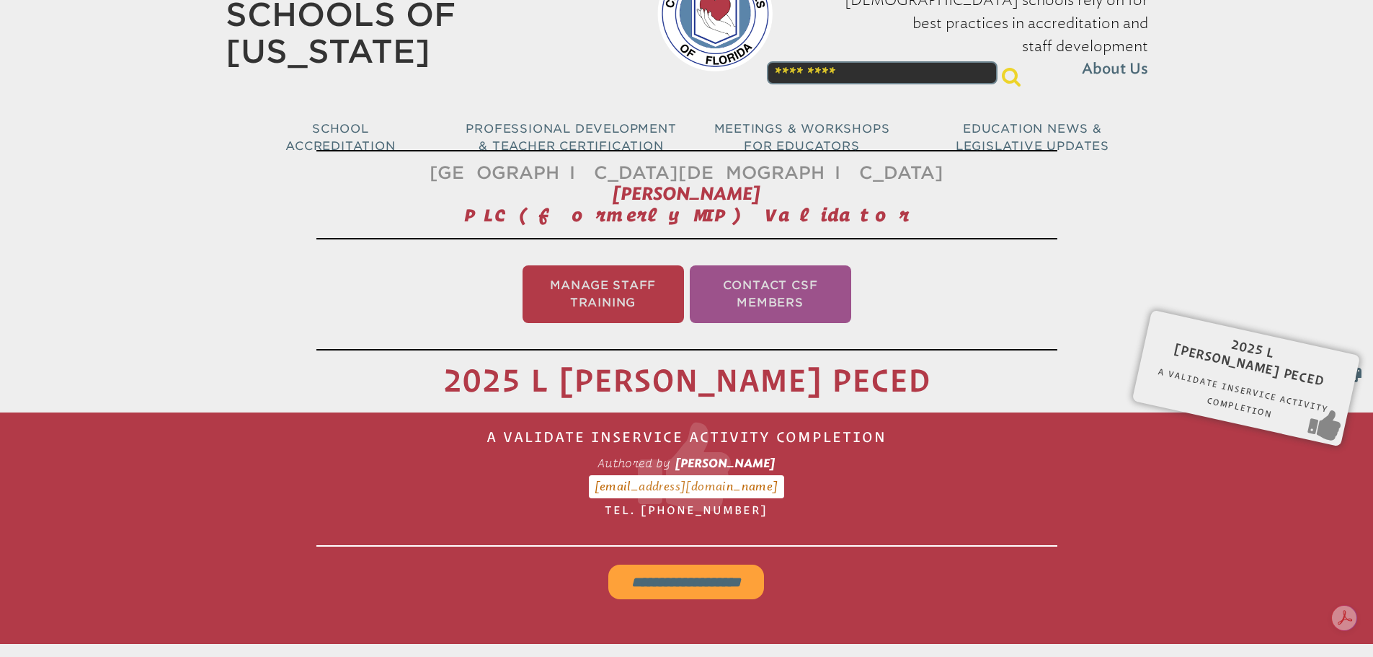
scroll to position [0, 0]
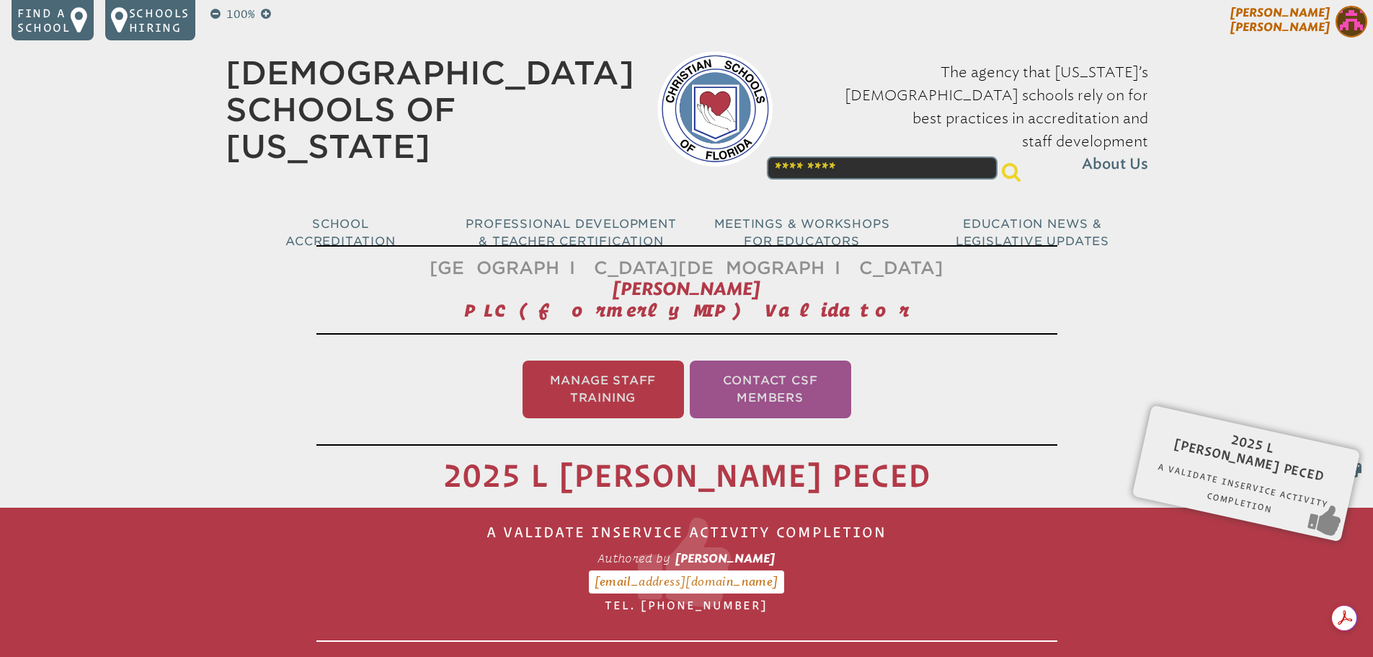
click at [1351, 30] on img at bounding box center [1352, 22] width 32 height 32
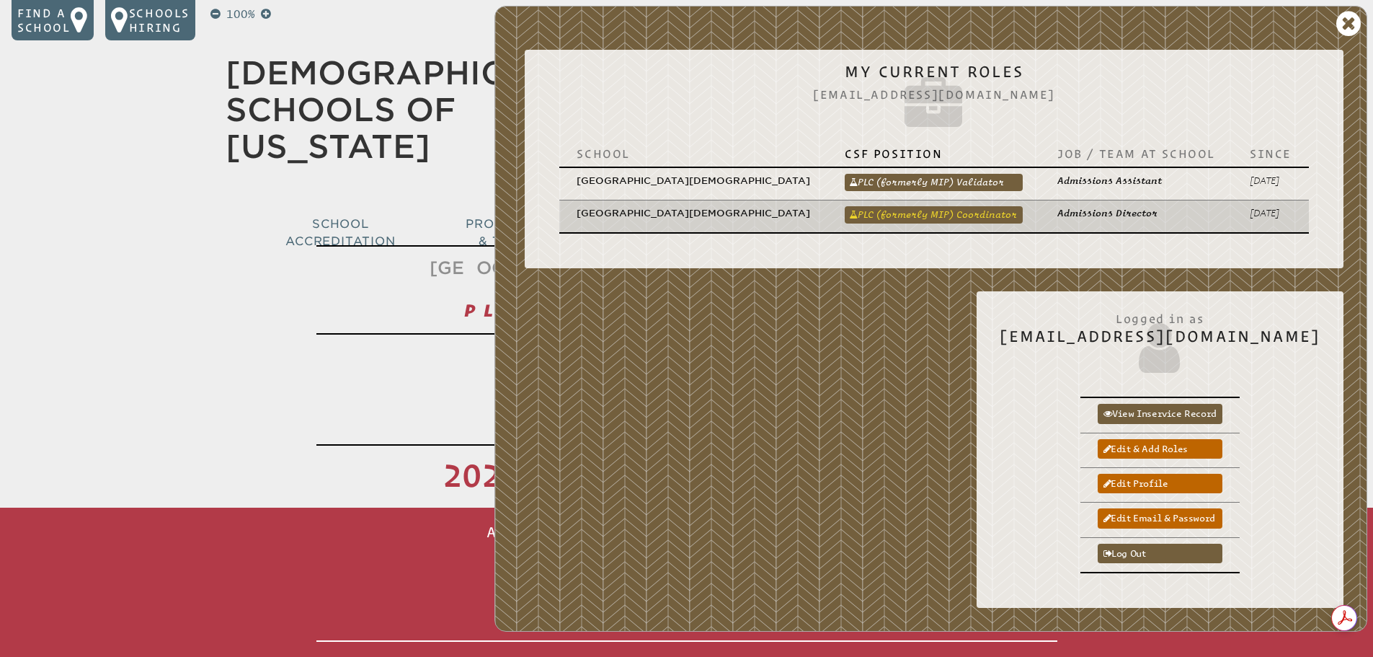
click at [977, 206] on link "PLC (formerly MIP) Coordinator" at bounding box center [934, 214] width 178 height 17
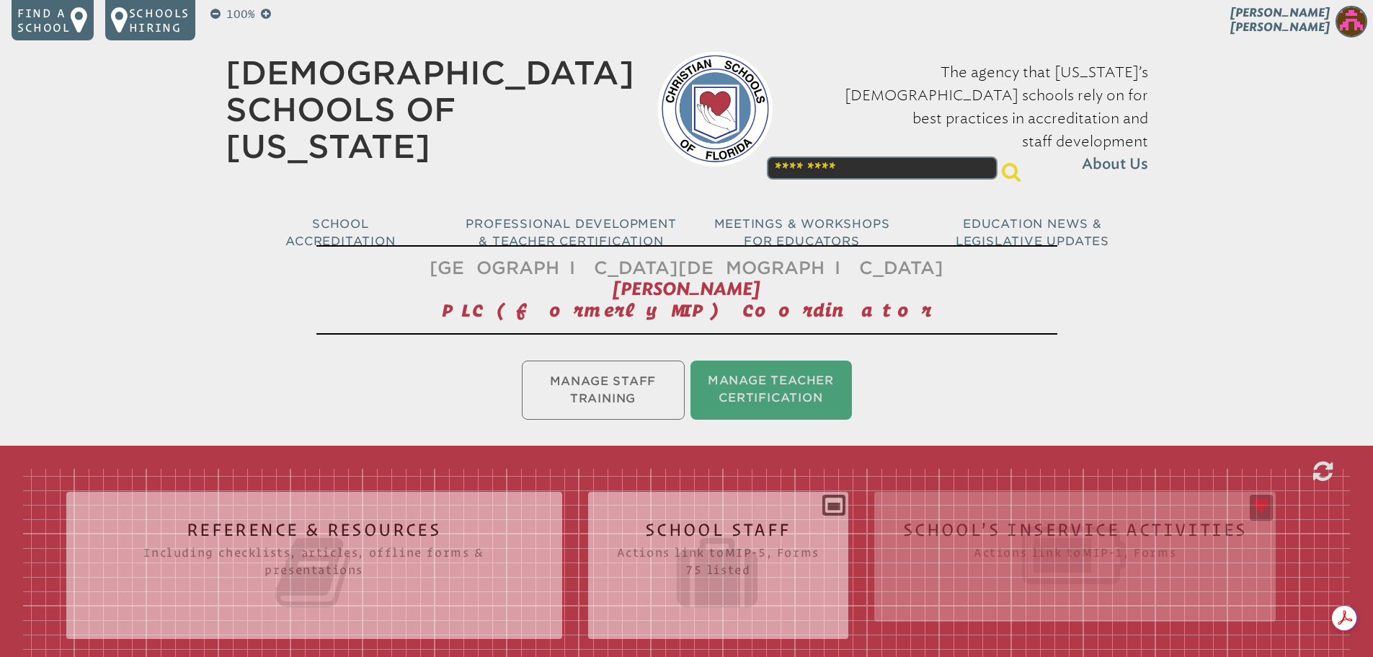
click at [1013, 543] on div "Reference & Resources Including checklists, articles, offline forms & presentat…" at bounding box center [686, 642] width 1327 height 346
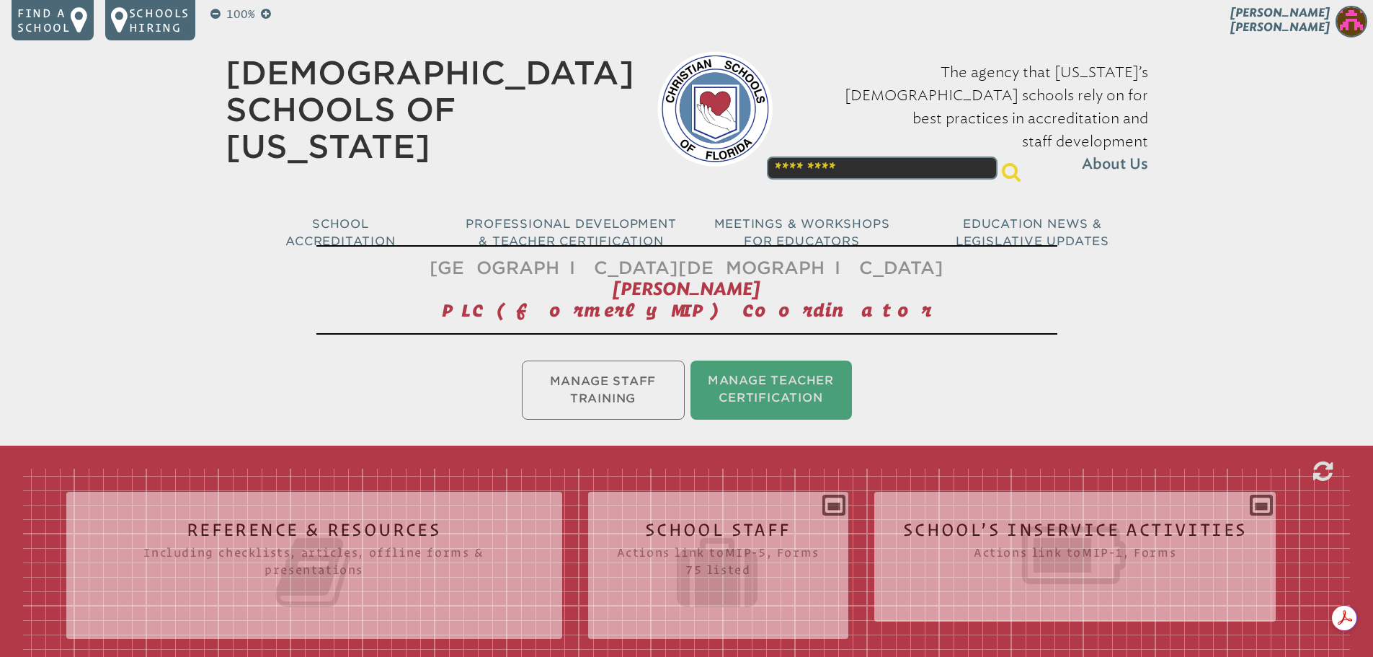
click at [1013, 543] on icon at bounding box center [1075, 555] width 345 height 81
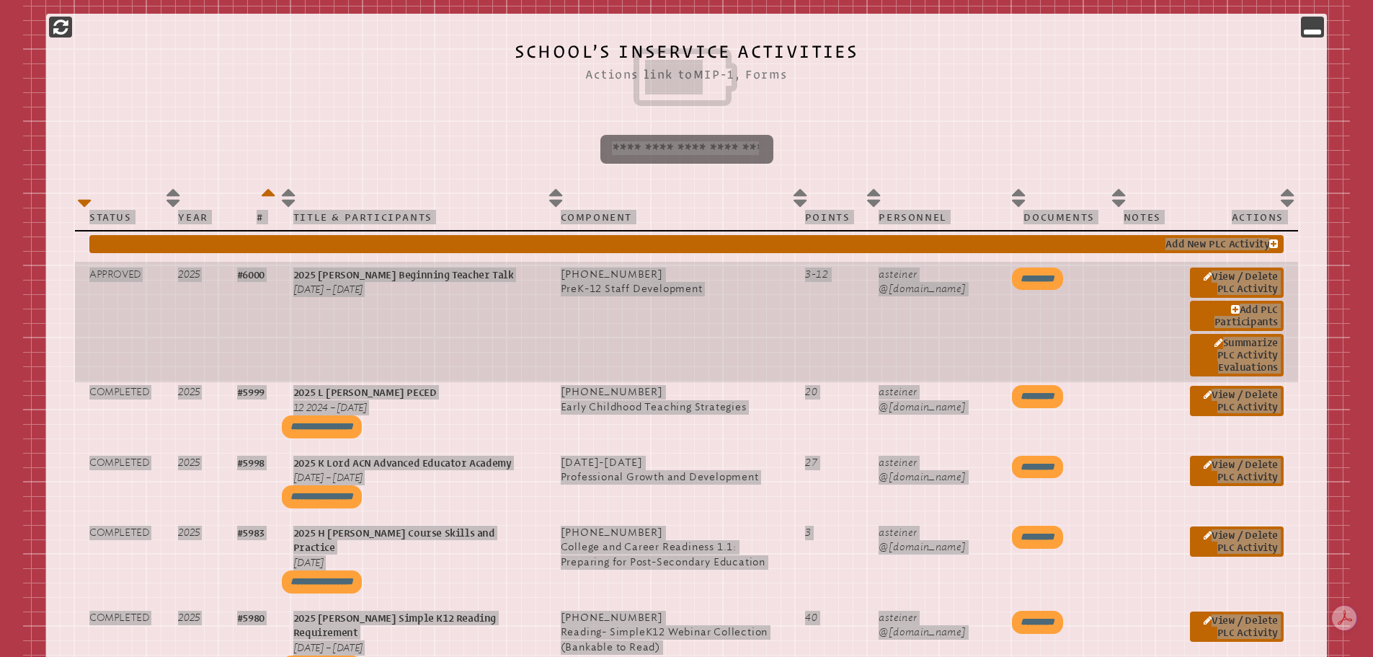
scroll to position [649, 0]
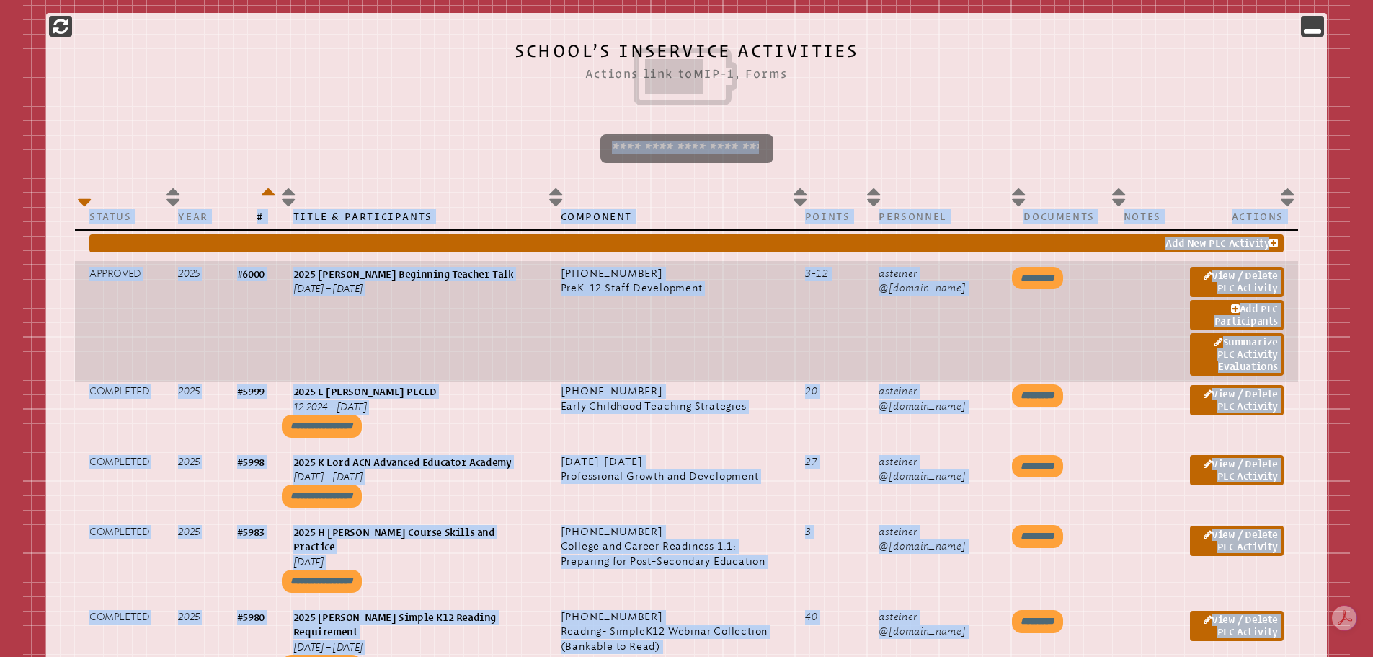
drag, startPoint x: 195, startPoint y: 321, endPoint x: 202, endPoint y: 316, distance: 8.8
click at [195, 321] on td "2025" at bounding box center [193, 321] width 58 height 121
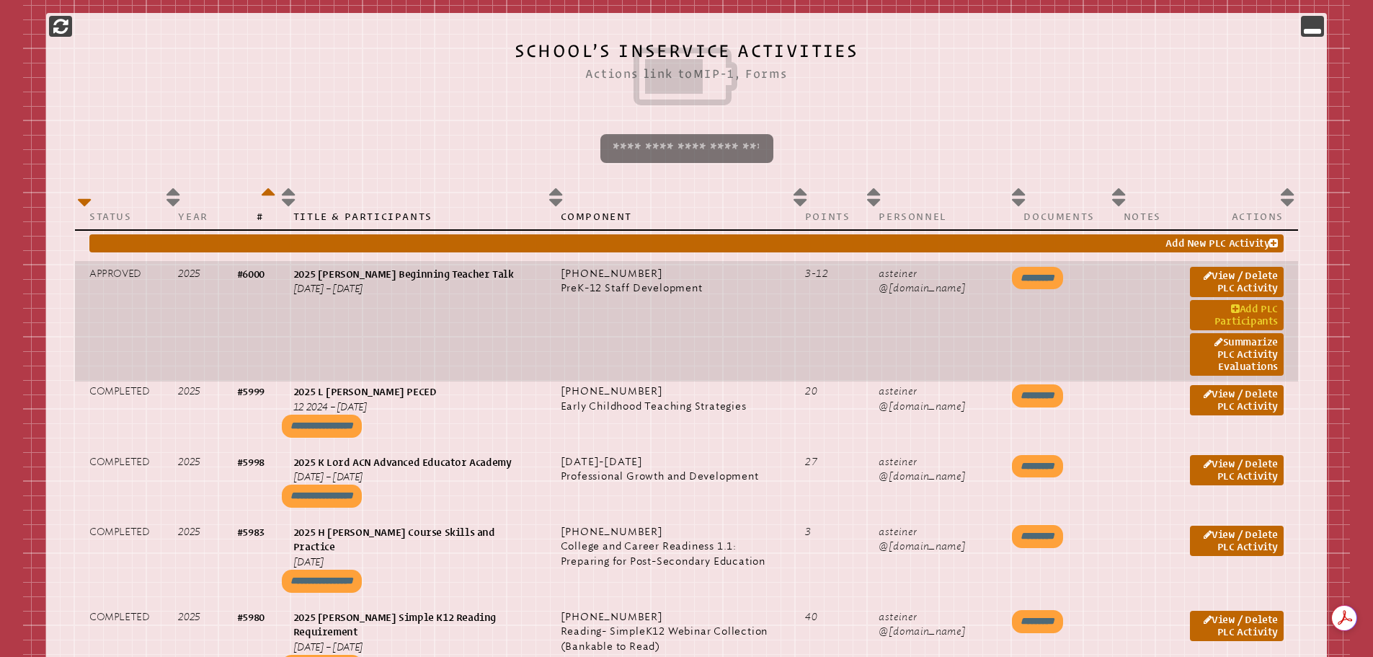
click at [1251, 308] on link "Add PLC Participants" at bounding box center [1237, 315] width 94 height 30
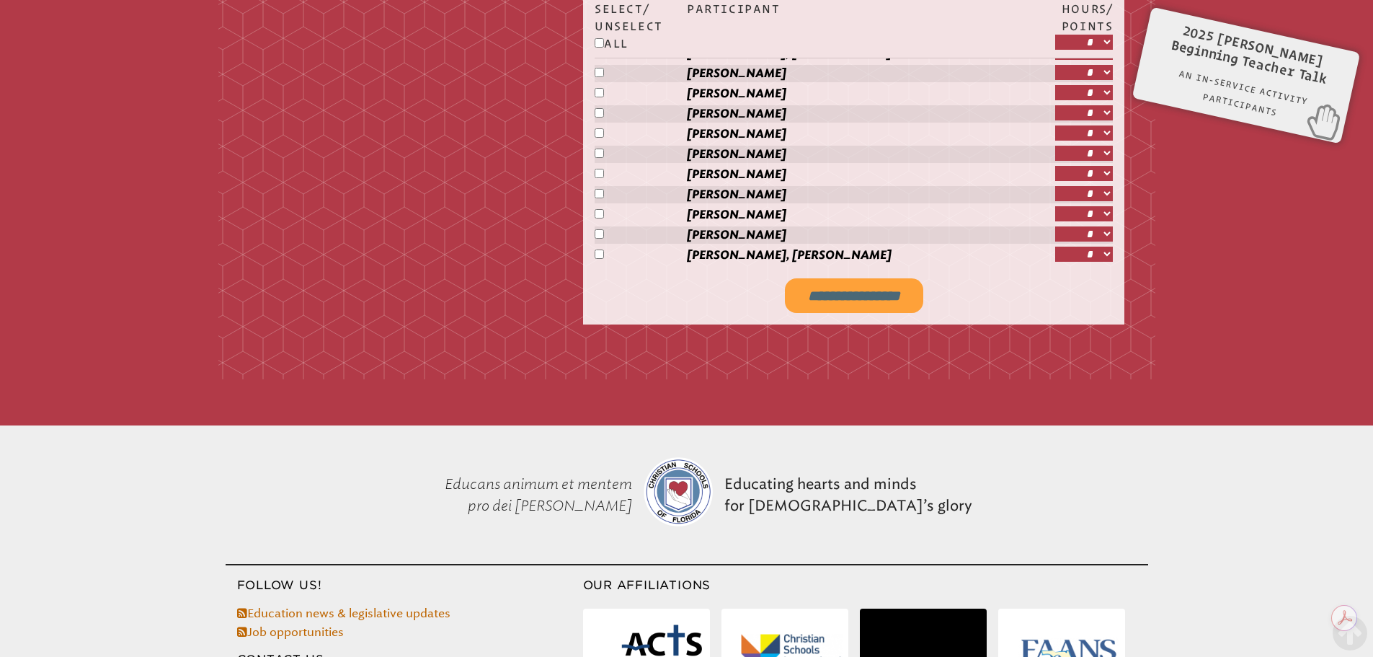
scroll to position [2402, 0]
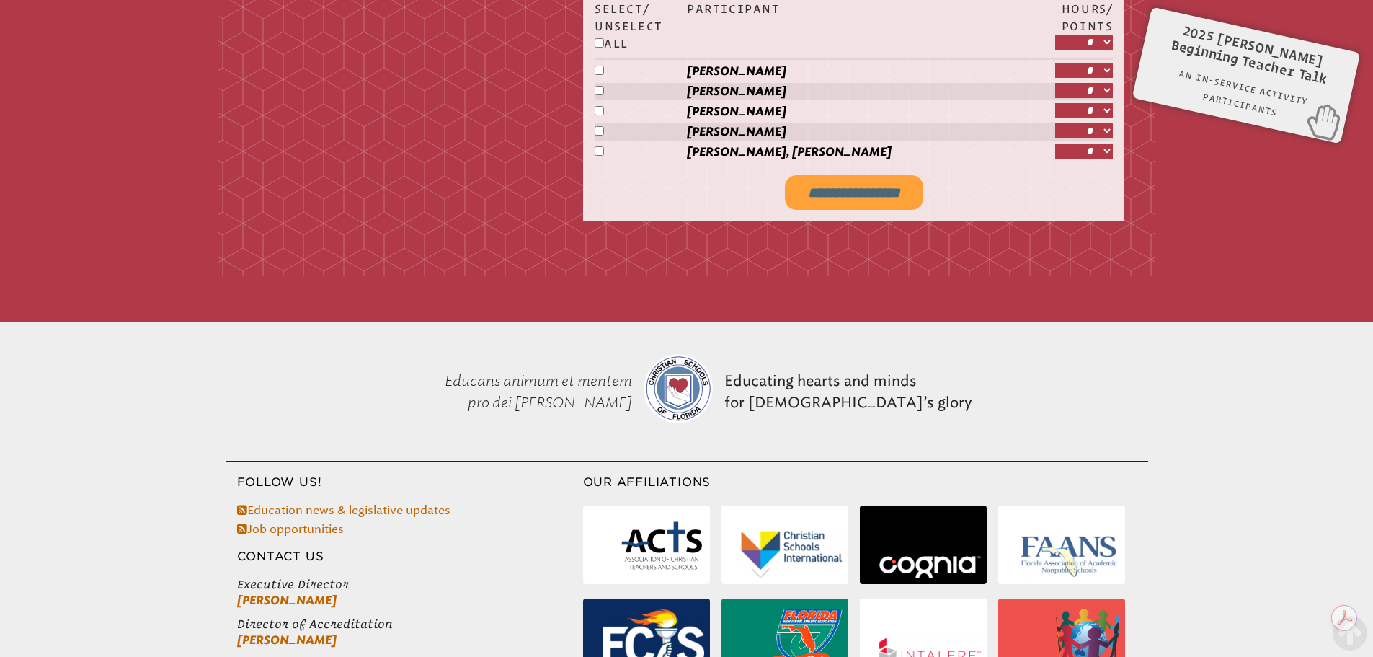
click at [819, 175] on input "**********" at bounding box center [854, 192] width 138 height 35
type input "**********"
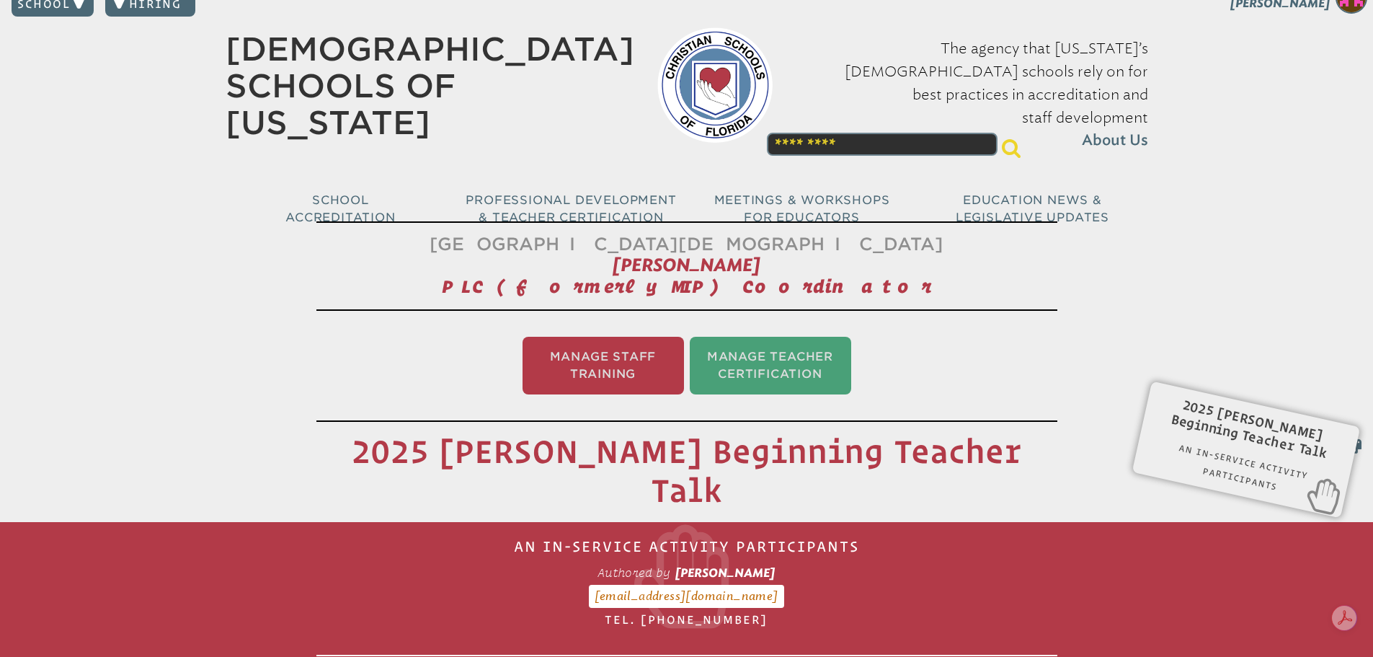
scroll to position [0, 0]
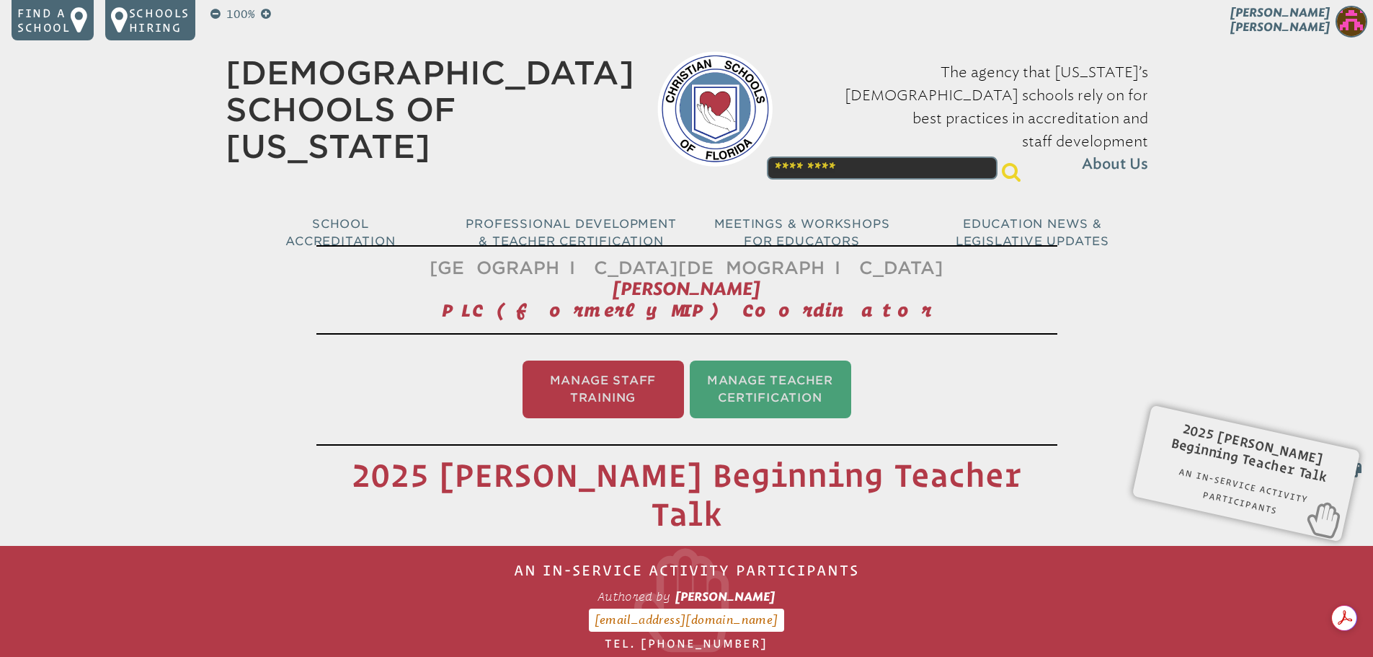
click at [1353, 22] on img at bounding box center [1352, 22] width 32 height 32
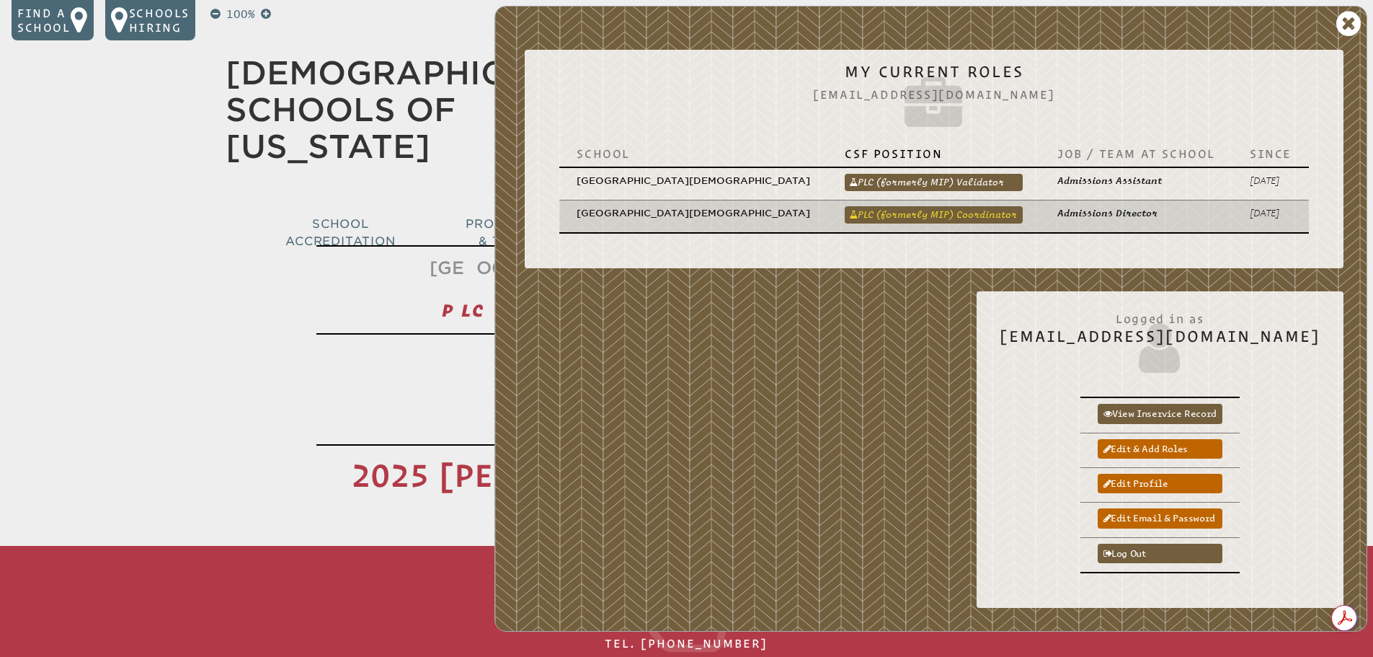
click at [972, 206] on link "PLC (formerly MIP) Coordinator" at bounding box center [934, 214] width 178 height 17
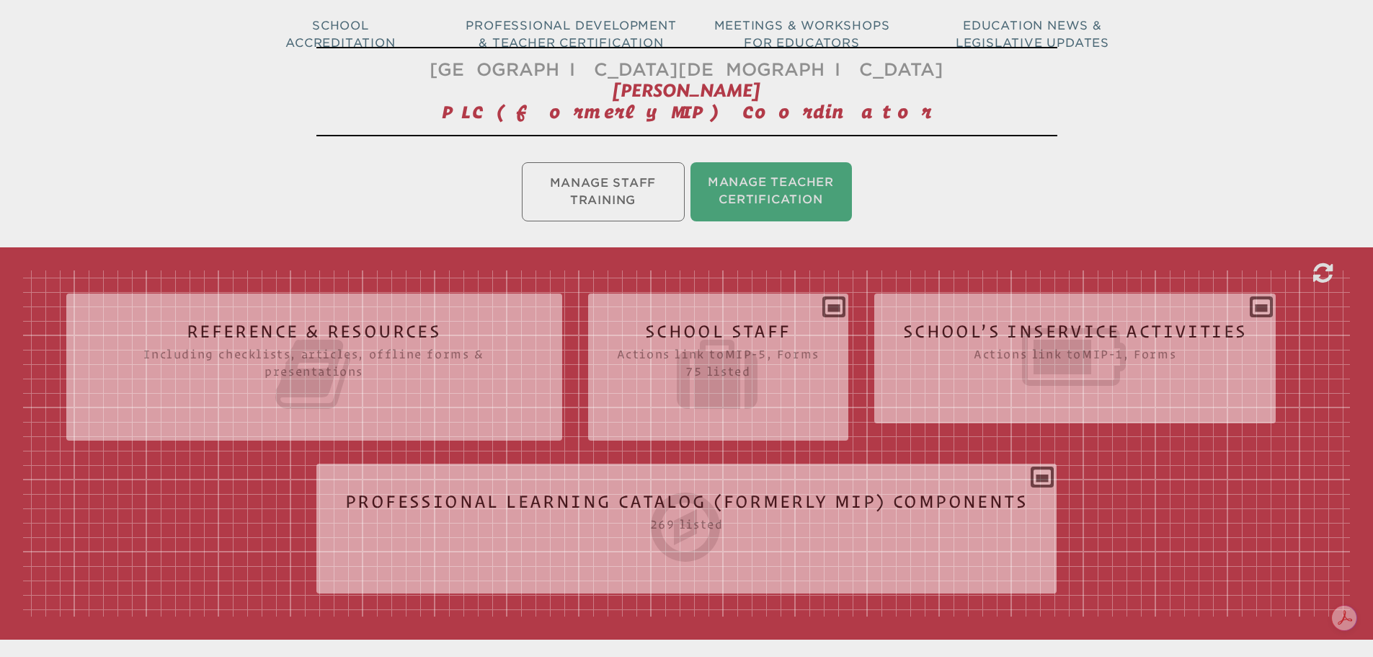
scroll to position [216, 0]
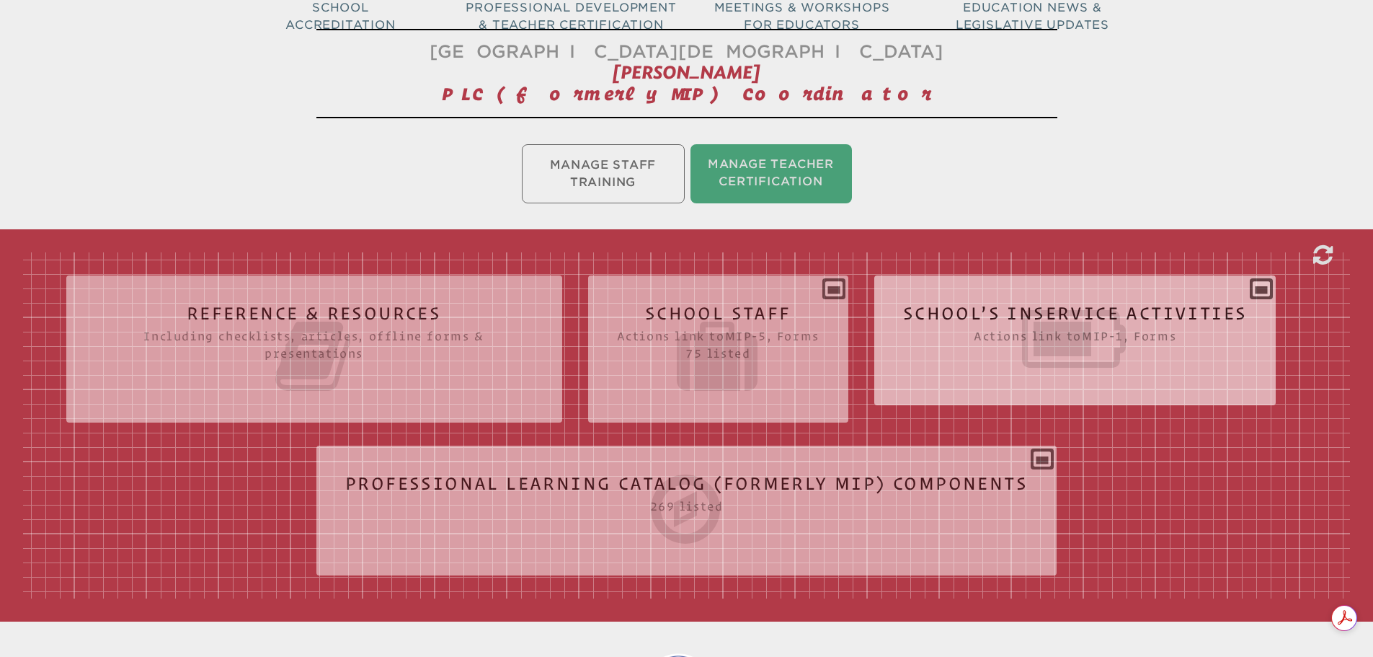
click at [1142, 340] on icon at bounding box center [1075, 338] width 345 height 81
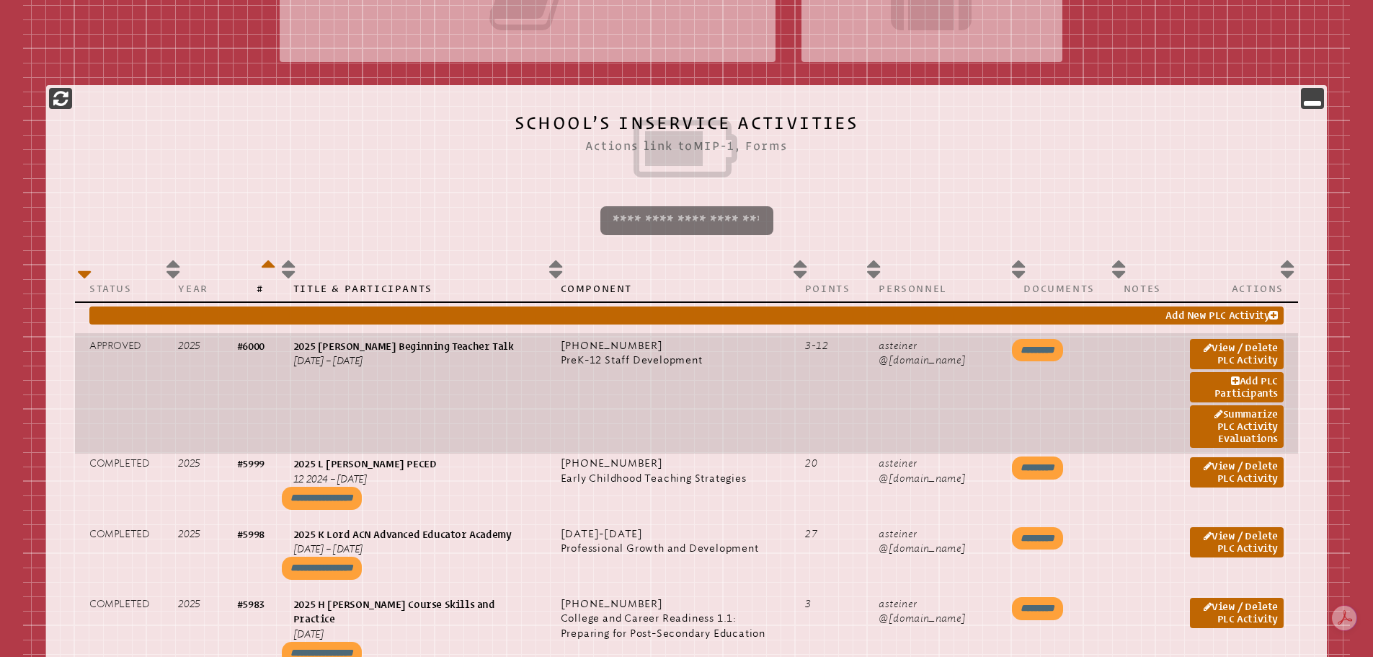
scroll to position [721, 0]
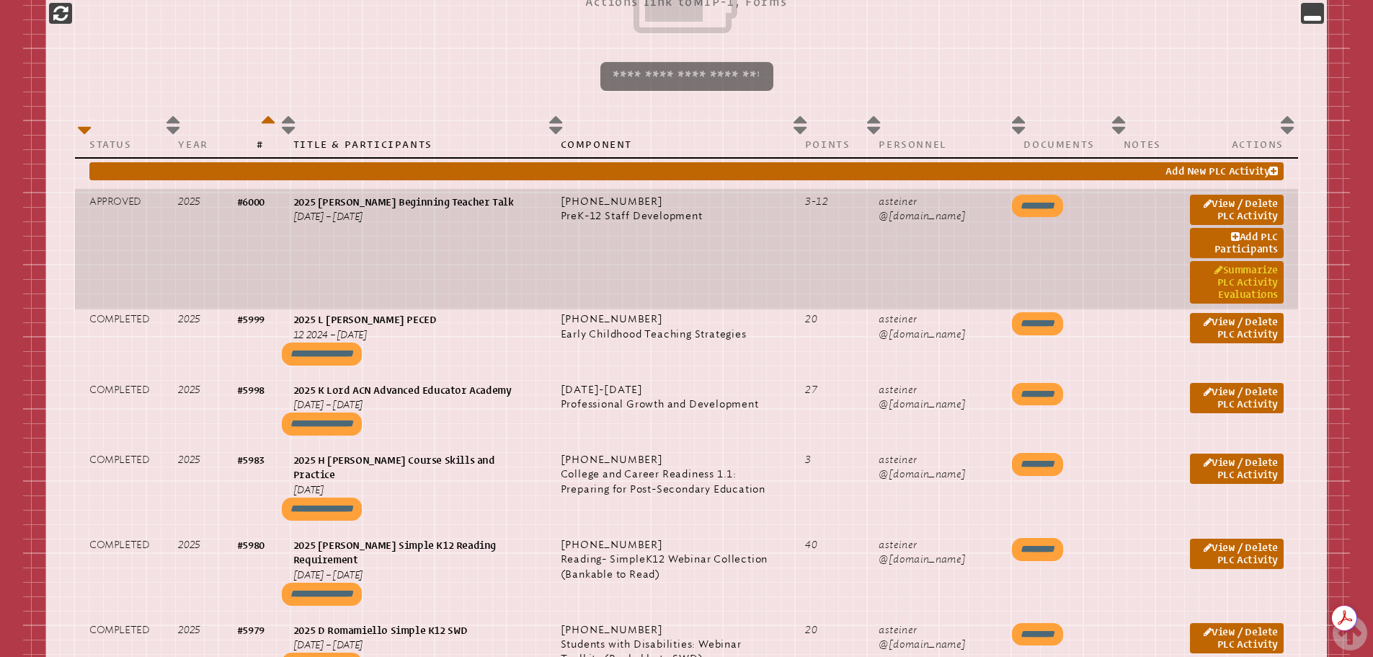
click at [1213, 283] on link "Summarize PLC Activity Evaluations" at bounding box center [1237, 282] width 94 height 43
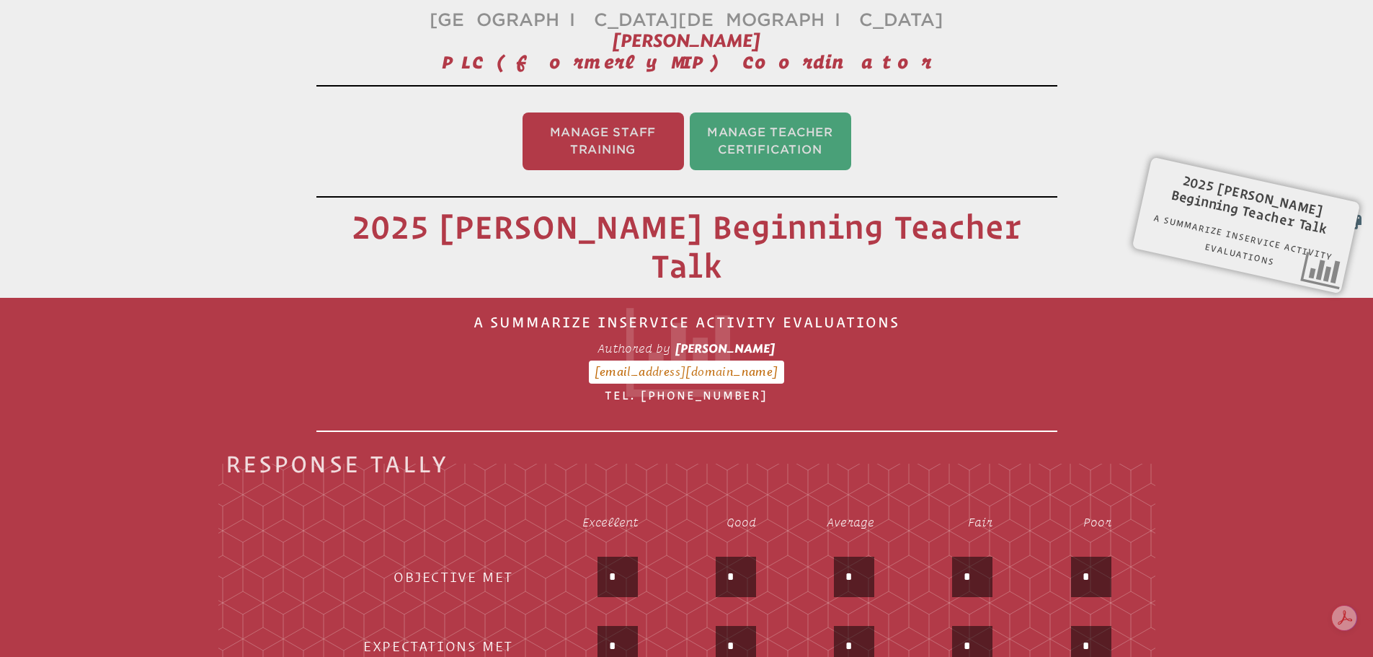
scroll to position [239, 0]
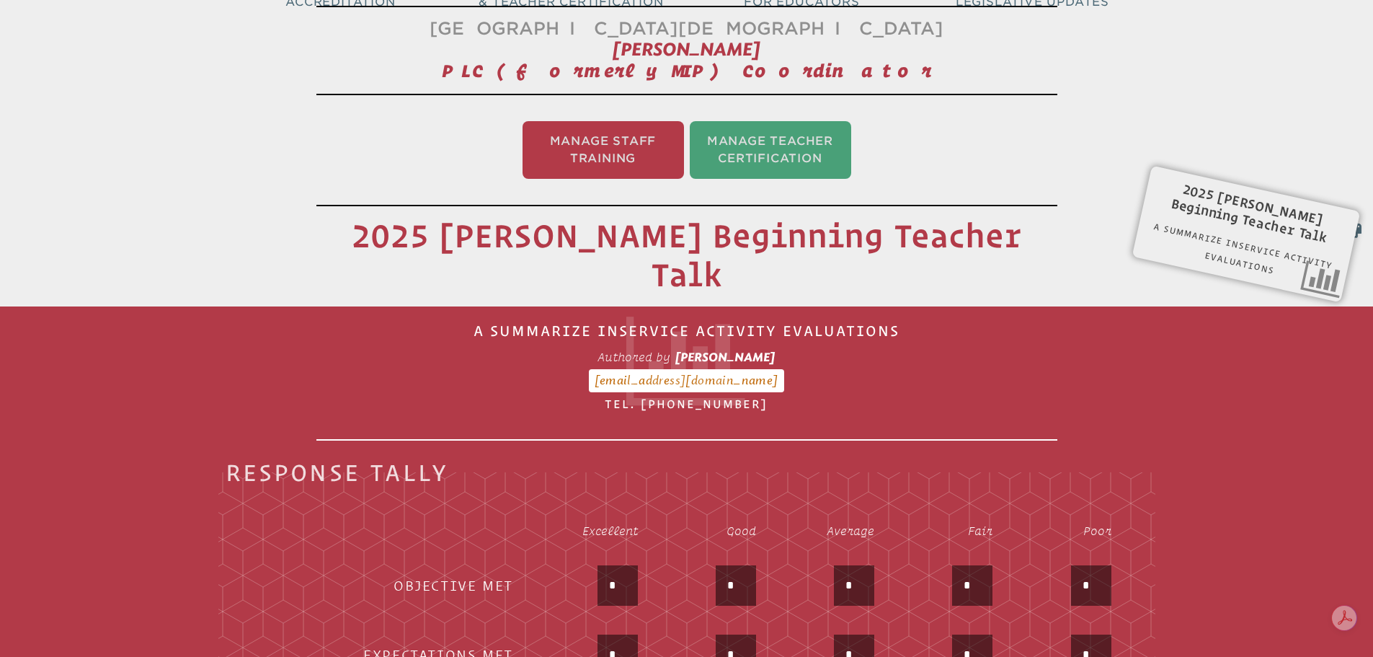
drag, startPoint x: 617, startPoint y: 535, endPoint x: 597, endPoint y: 535, distance: 20.2
click at [597, 565] on div "*" at bounding box center [588, 586] width 99 height 43
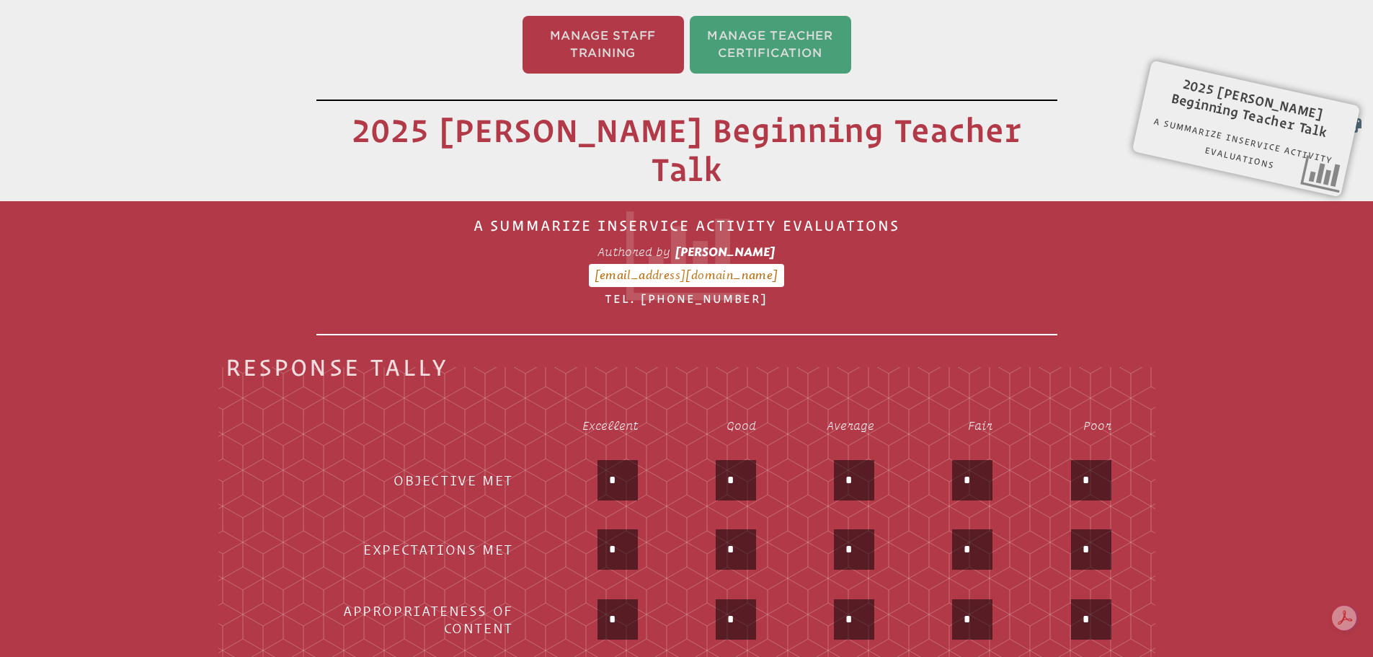
scroll to position [456, 0]
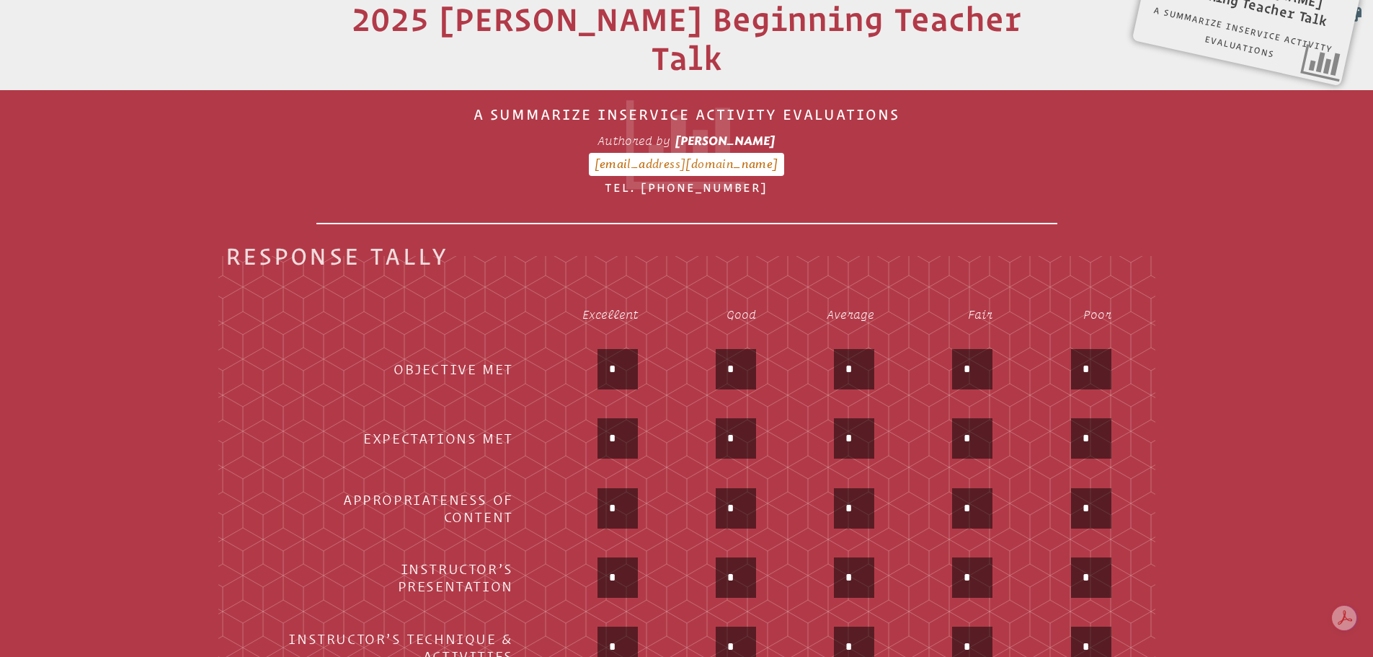
type input "*"
drag, startPoint x: 620, startPoint y: 394, endPoint x: 603, endPoint y: 391, distance: 17.5
click at [607, 421] on input "*" at bounding box center [617, 438] width 35 height 35
type input "*"
drag, startPoint x: 626, startPoint y: 463, endPoint x: 546, endPoint y: 458, distance: 80.2
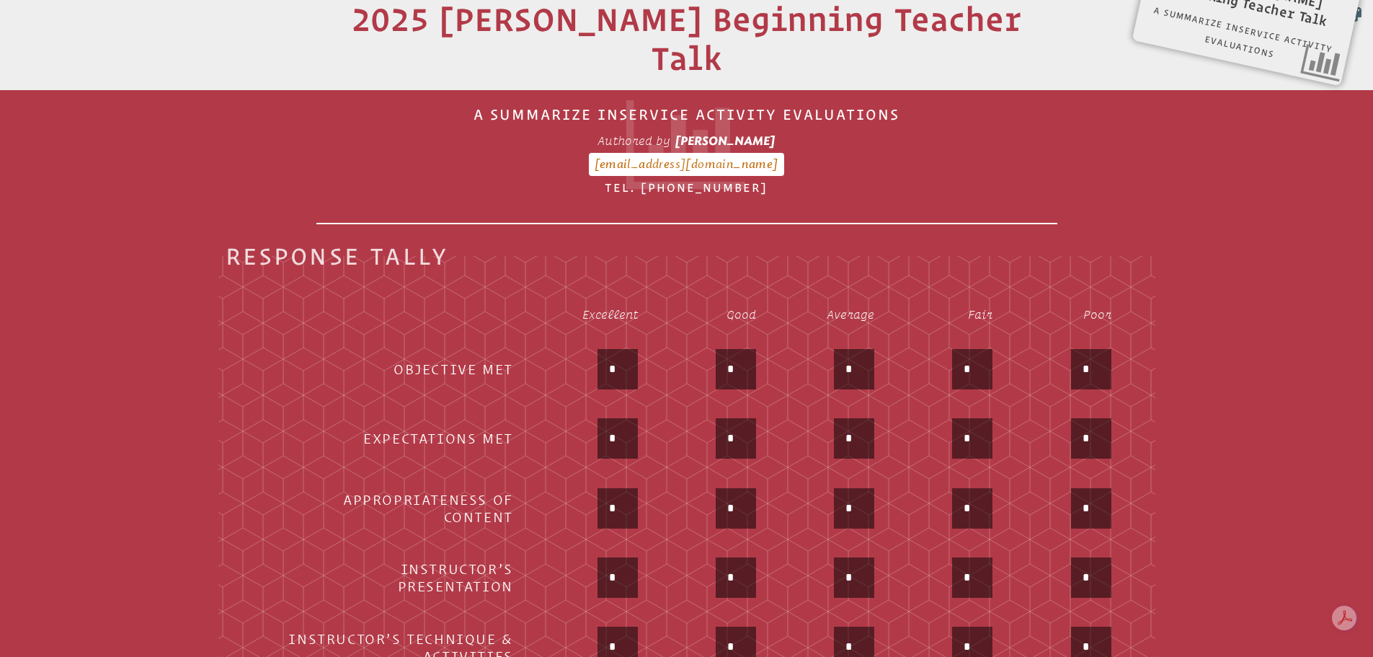
click at [566, 488] on div "*" at bounding box center [588, 509] width 99 height 43
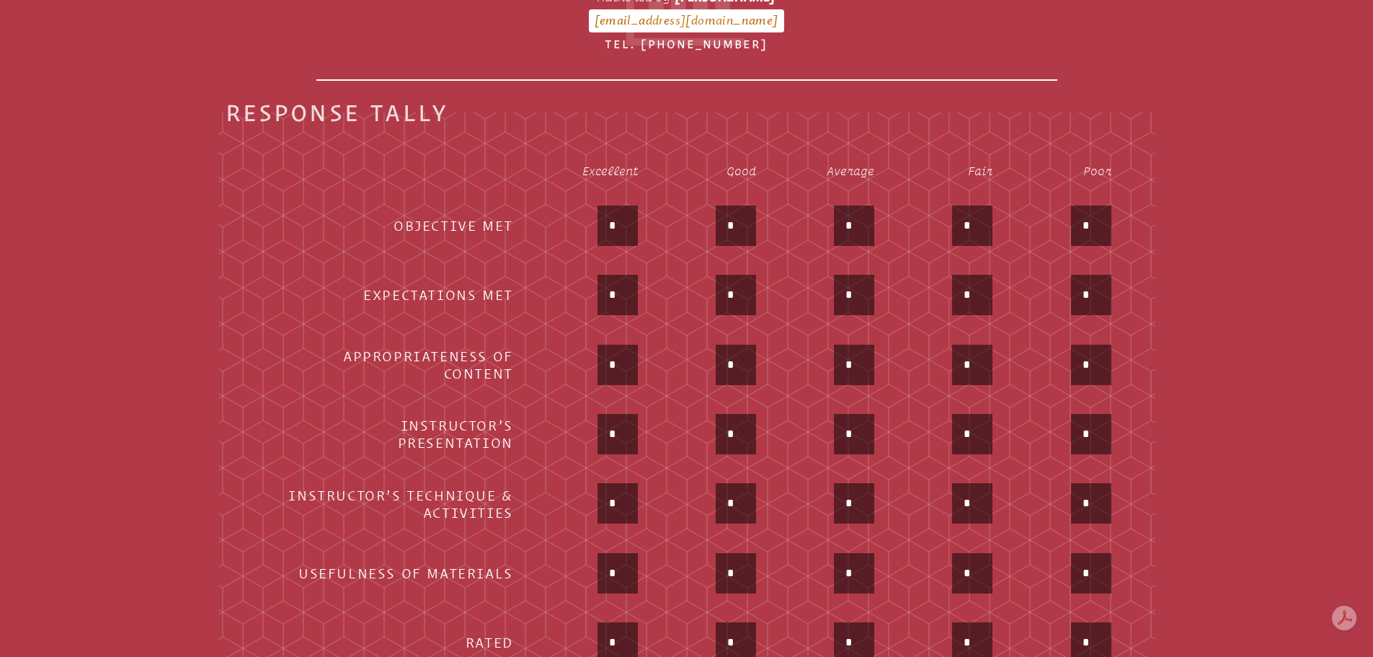
scroll to position [600, 0]
type input "*"
drag, startPoint x: 621, startPoint y: 389, endPoint x: 555, endPoint y: 393, distance: 65.7
click at [577, 413] on div "*" at bounding box center [588, 434] width 99 height 43
type input "*"
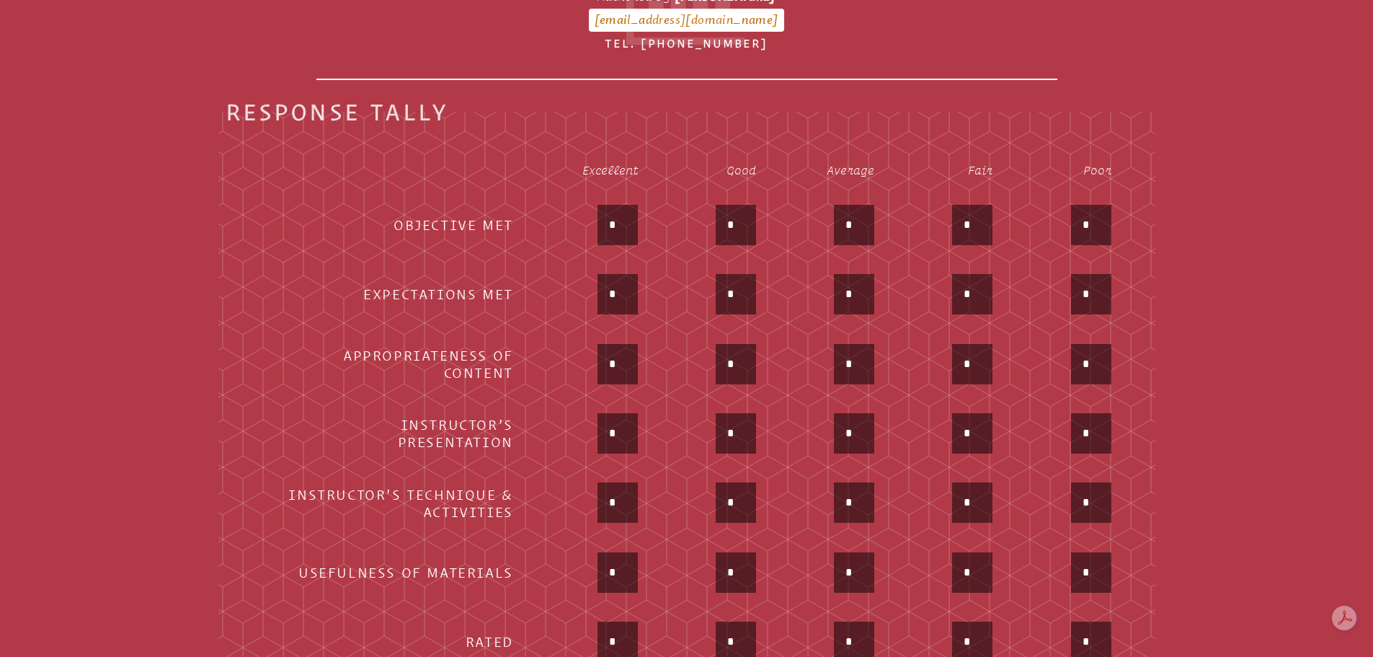
drag, startPoint x: 624, startPoint y: 456, endPoint x: 579, endPoint y: 457, distance: 44.7
click at [585, 482] on div "*" at bounding box center [588, 503] width 99 height 43
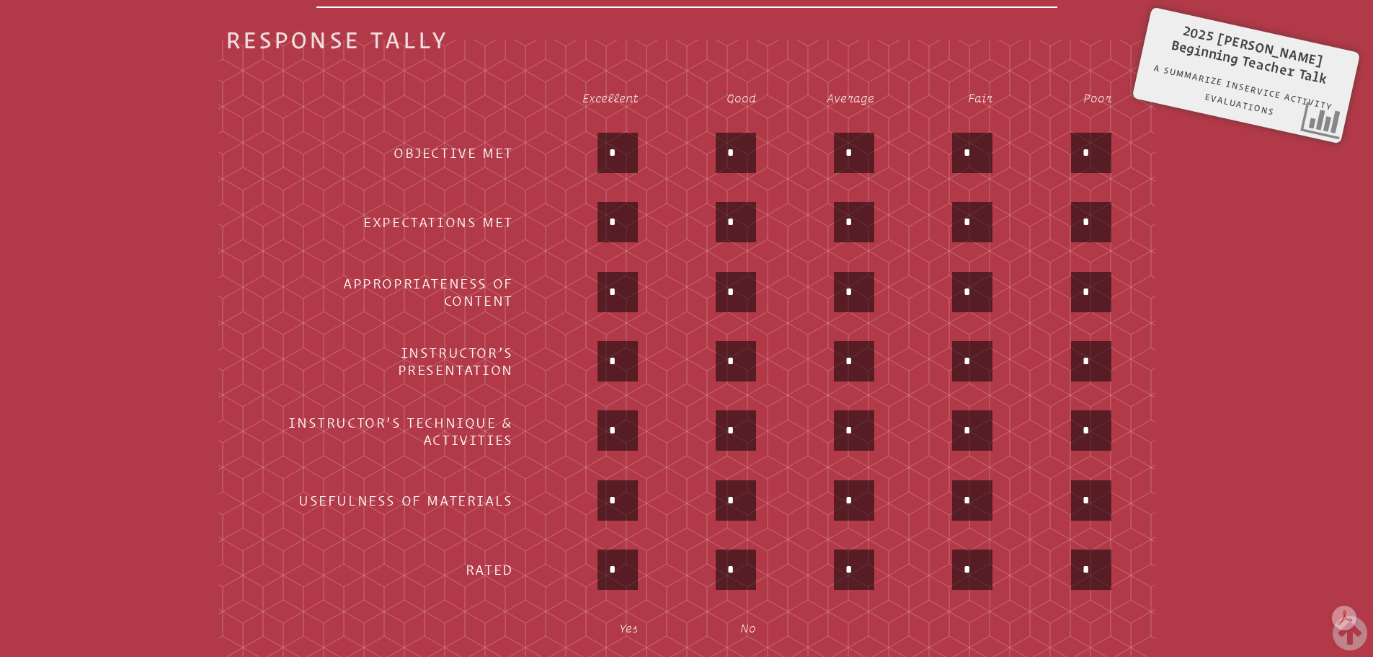
type input "*"
drag, startPoint x: 611, startPoint y: 456, endPoint x: 600, endPoint y: 456, distance: 10.1
click at [600, 480] on div "*" at bounding box center [618, 500] width 40 height 40
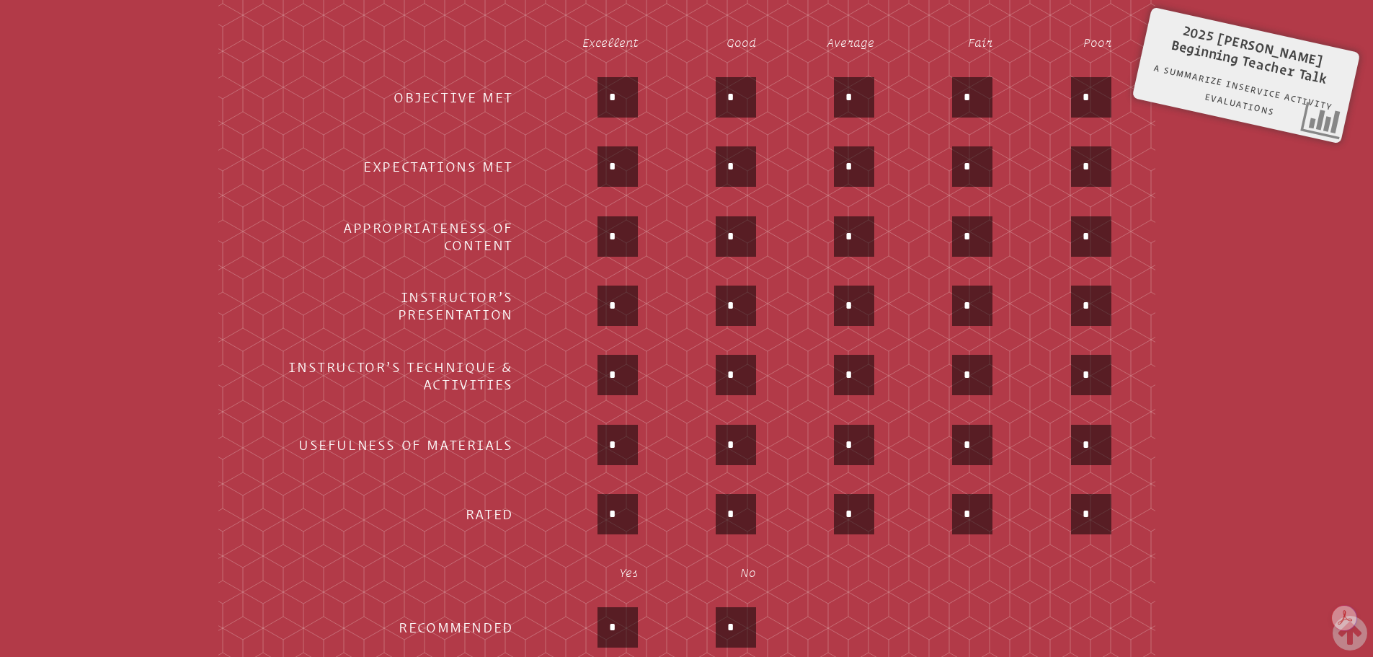
scroll to position [744, 0]
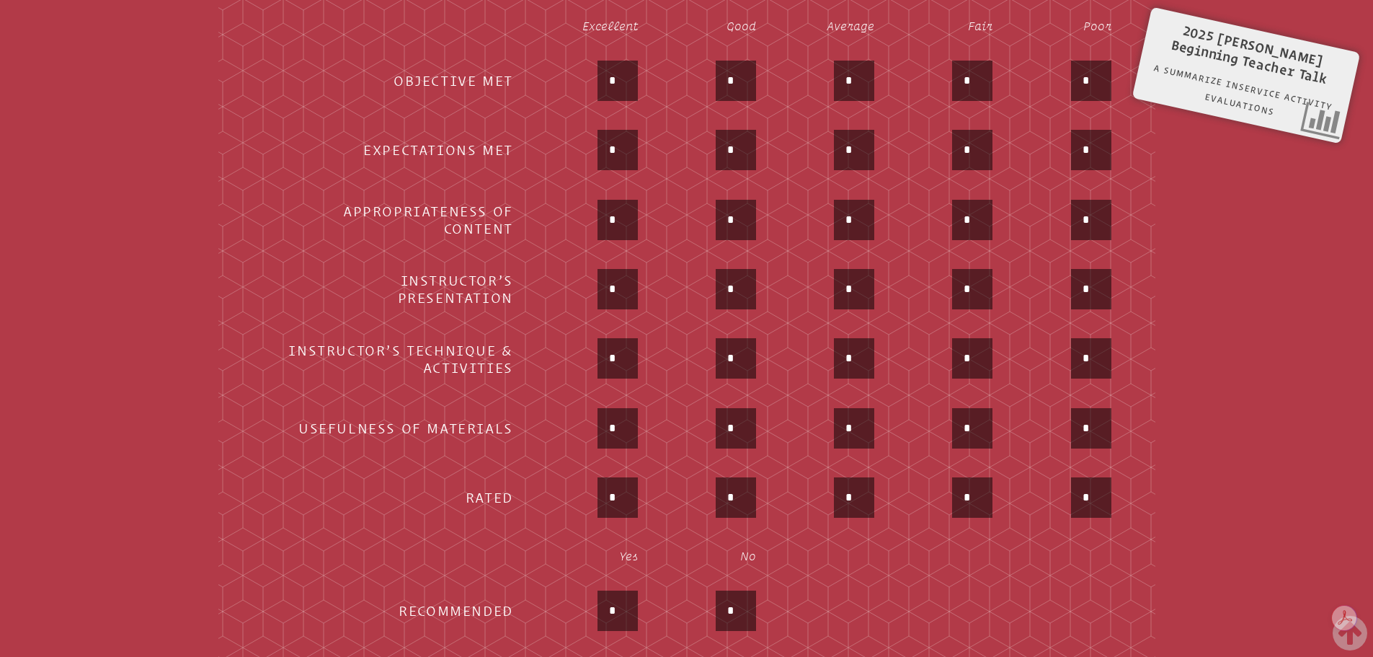
type input "*"
drag, startPoint x: 619, startPoint y: 455, endPoint x: 580, endPoint y: 454, distance: 39.7
click at [591, 477] on div "*" at bounding box center [588, 498] width 99 height 43
type input "*"
drag, startPoint x: 618, startPoint y: 568, endPoint x: 598, endPoint y: 564, distance: 20.5
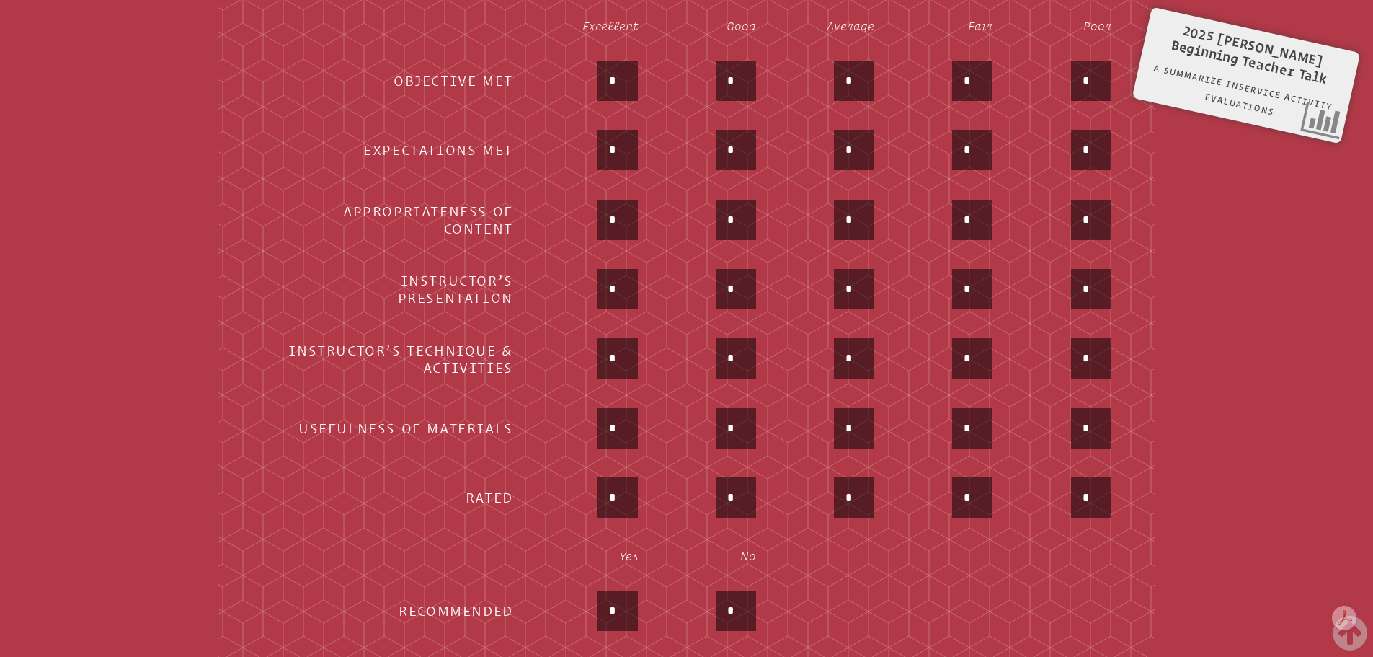
click at [603, 593] on input "*" at bounding box center [617, 610] width 35 height 35
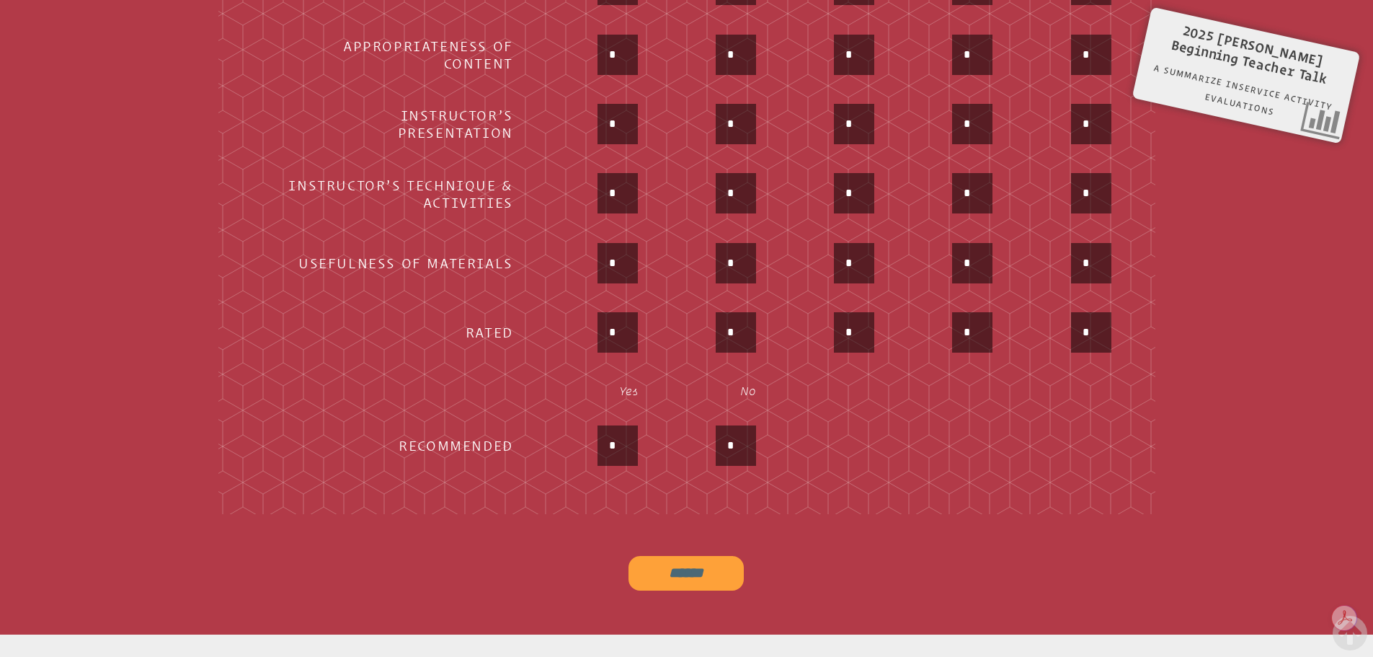
scroll to position [1032, 0]
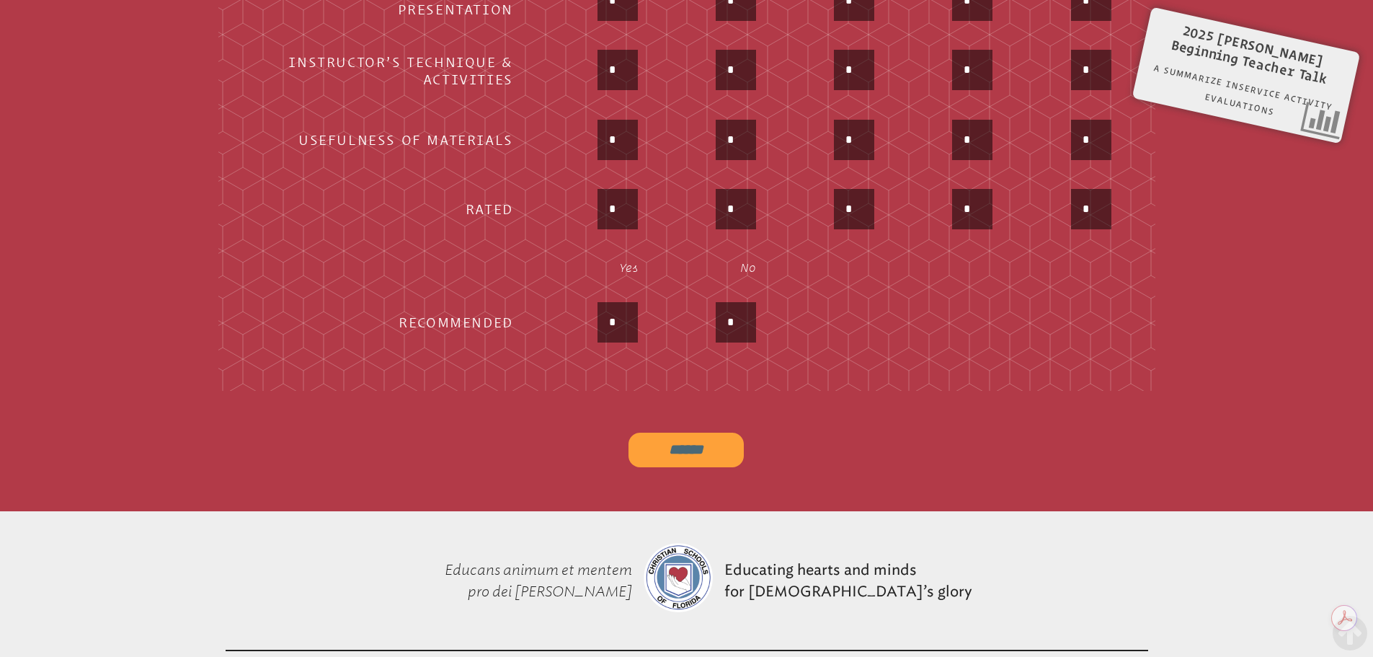
type input "*"
click at [655, 433] on input "******" at bounding box center [686, 450] width 115 height 35
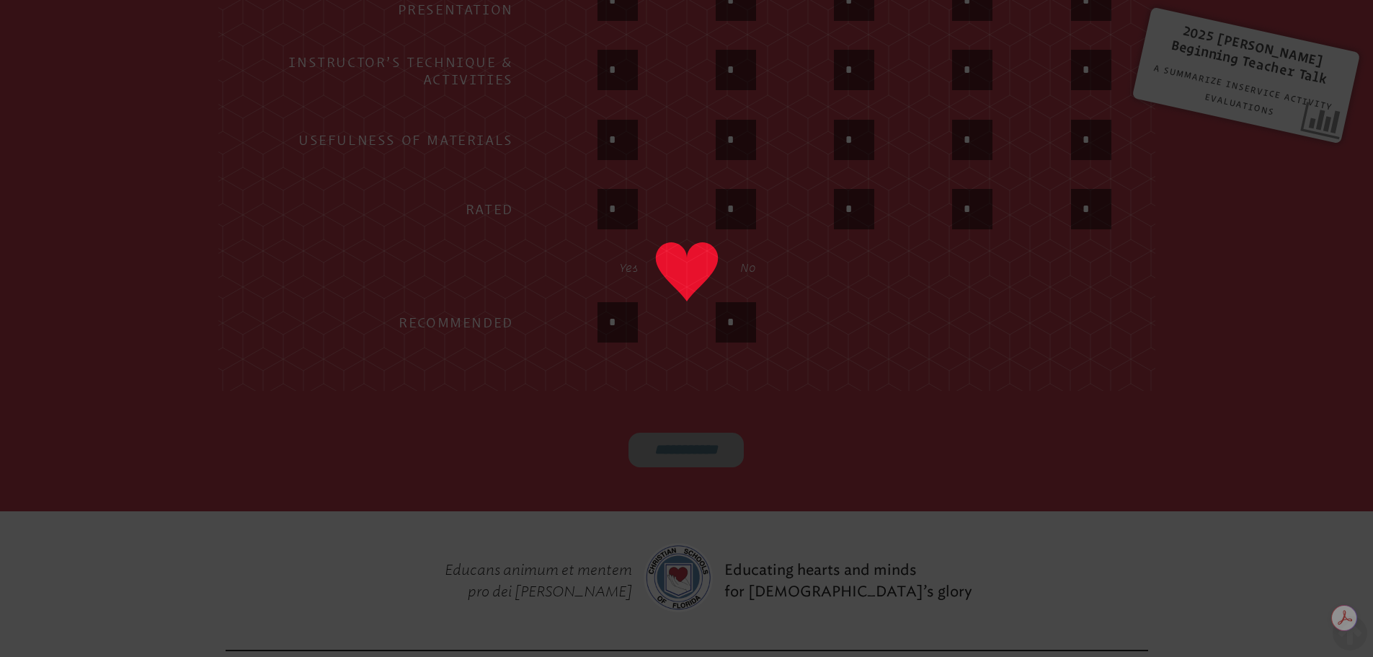
type input "******"
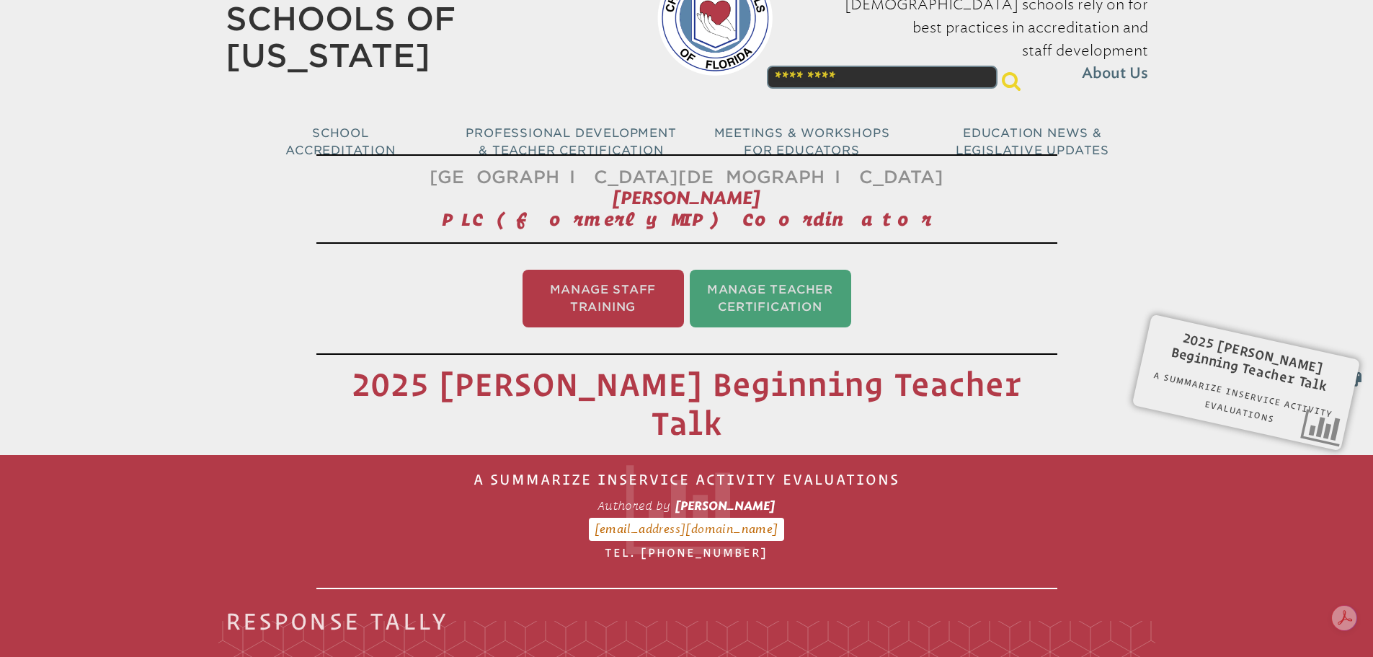
scroll to position [0, 0]
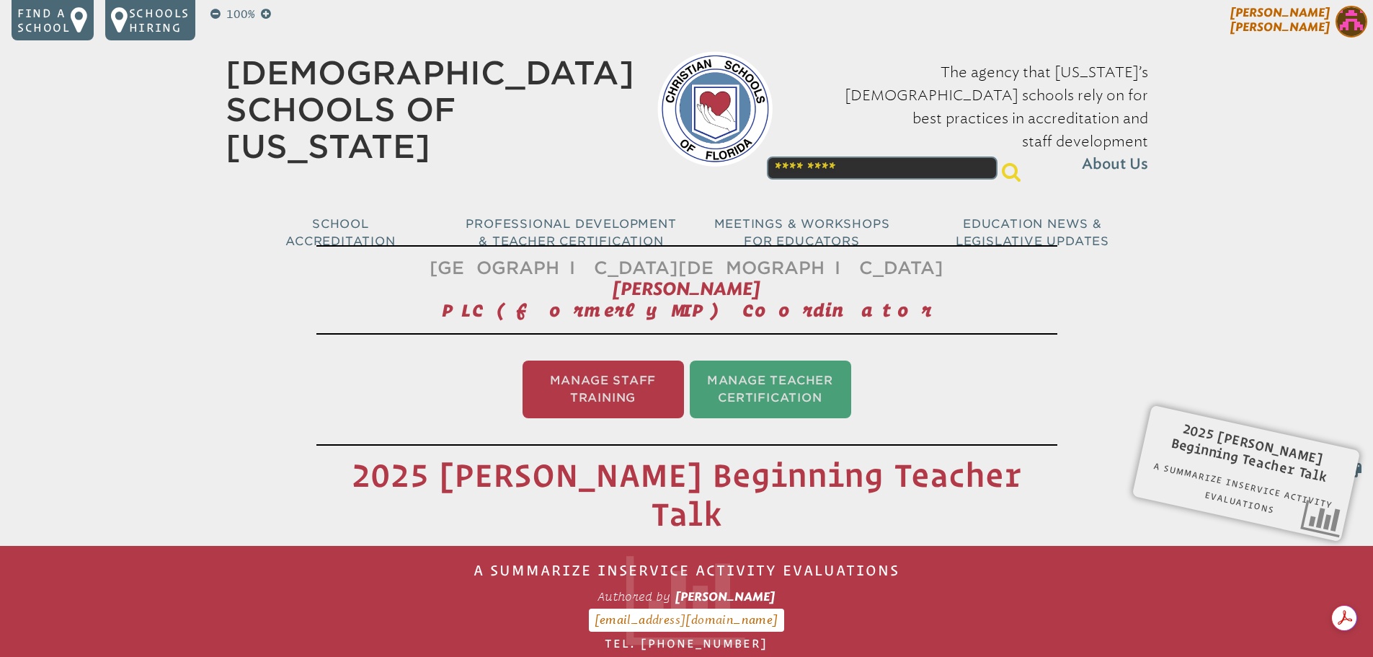
click at [1346, 20] on img at bounding box center [1352, 22] width 32 height 32
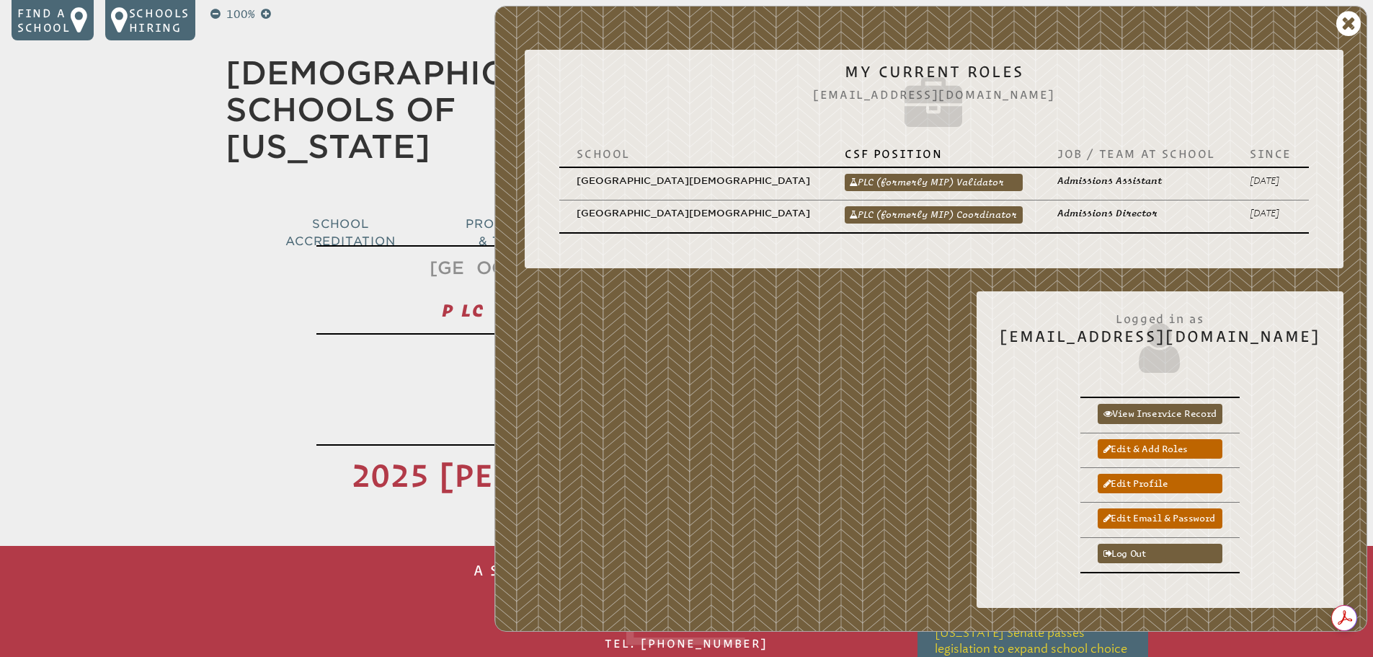
drag, startPoint x: 957, startPoint y: 161, endPoint x: 952, endPoint y: 174, distance: 13.7
click at [957, 174] on link "PLC (formerly MIP) Validator" at bounding box center [934, 182] width 178 height 17
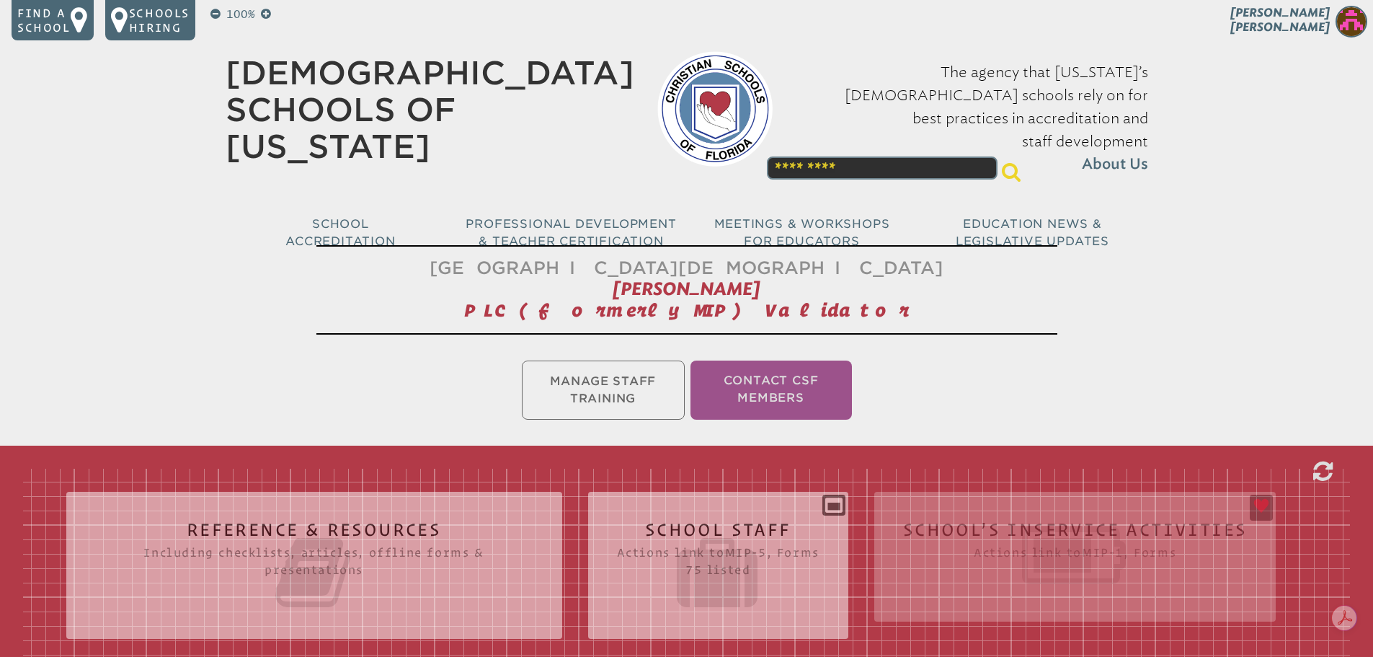
scroll to position [360, 0]
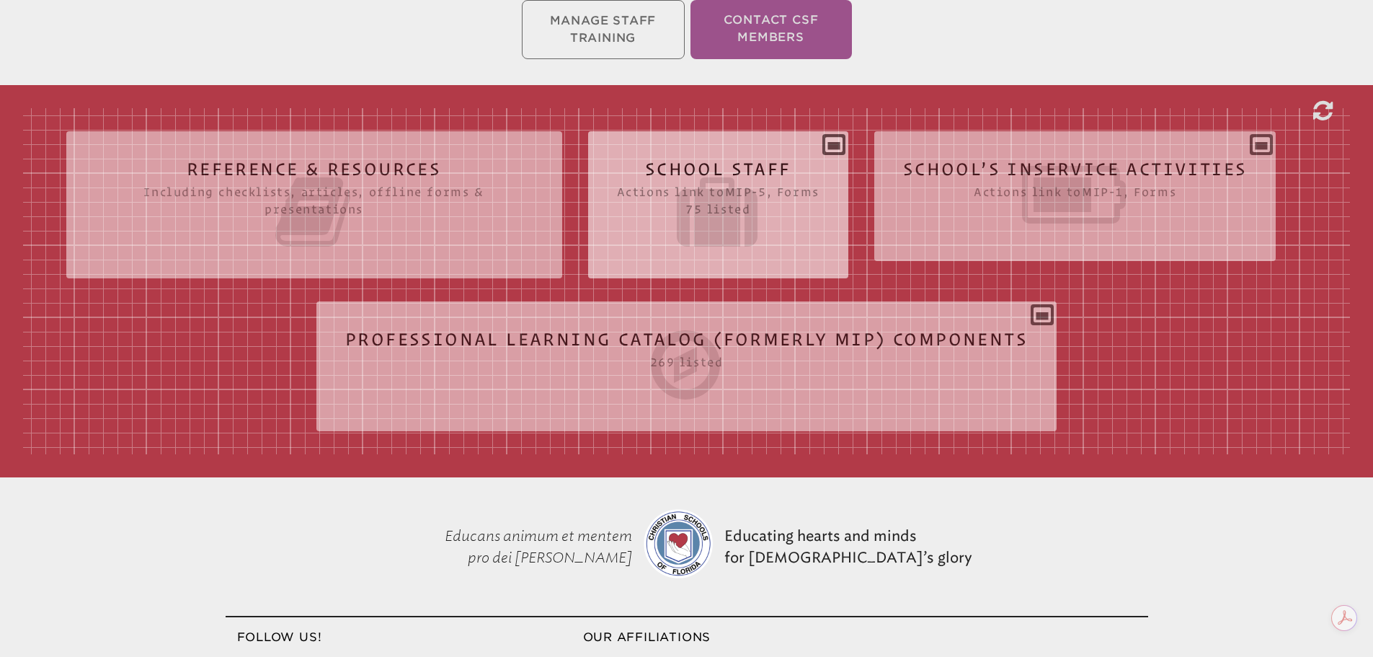
drag, startPoint x: 1028, startPoint y: 203, endPoint x: 1031, endPoint y: 237, distance: 34.7
click at [1028, 202] on icon at bounding box center [1075, 194] width 345 height 81
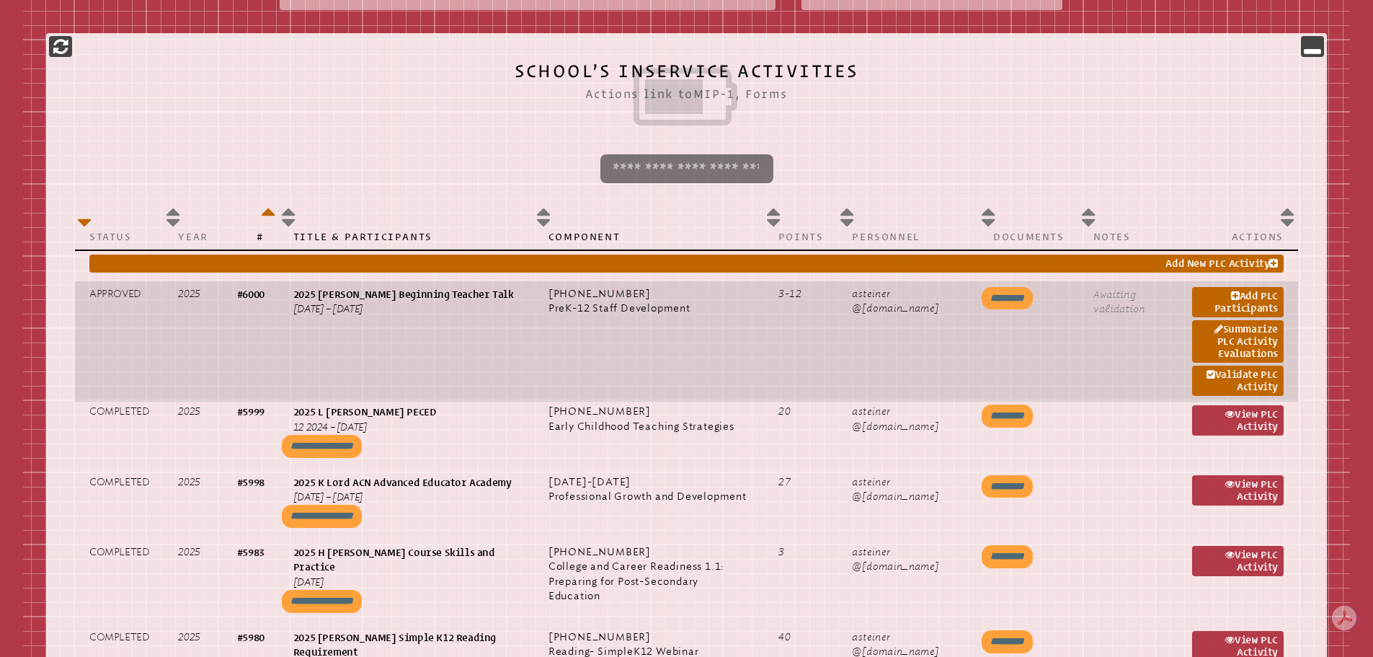
scroll to position [649, 0]
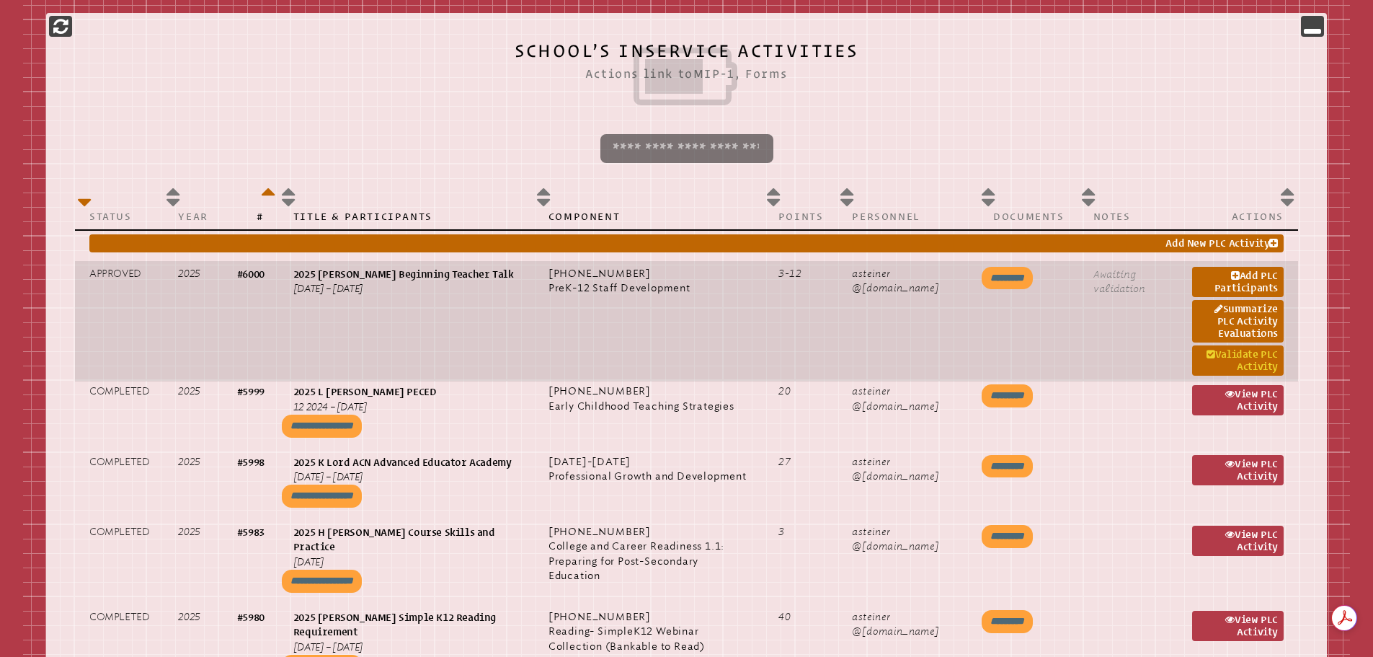
click at [1234, 354] on link "Validate PLC Activity" at bounding box center [1238, 360] width 92 height 30
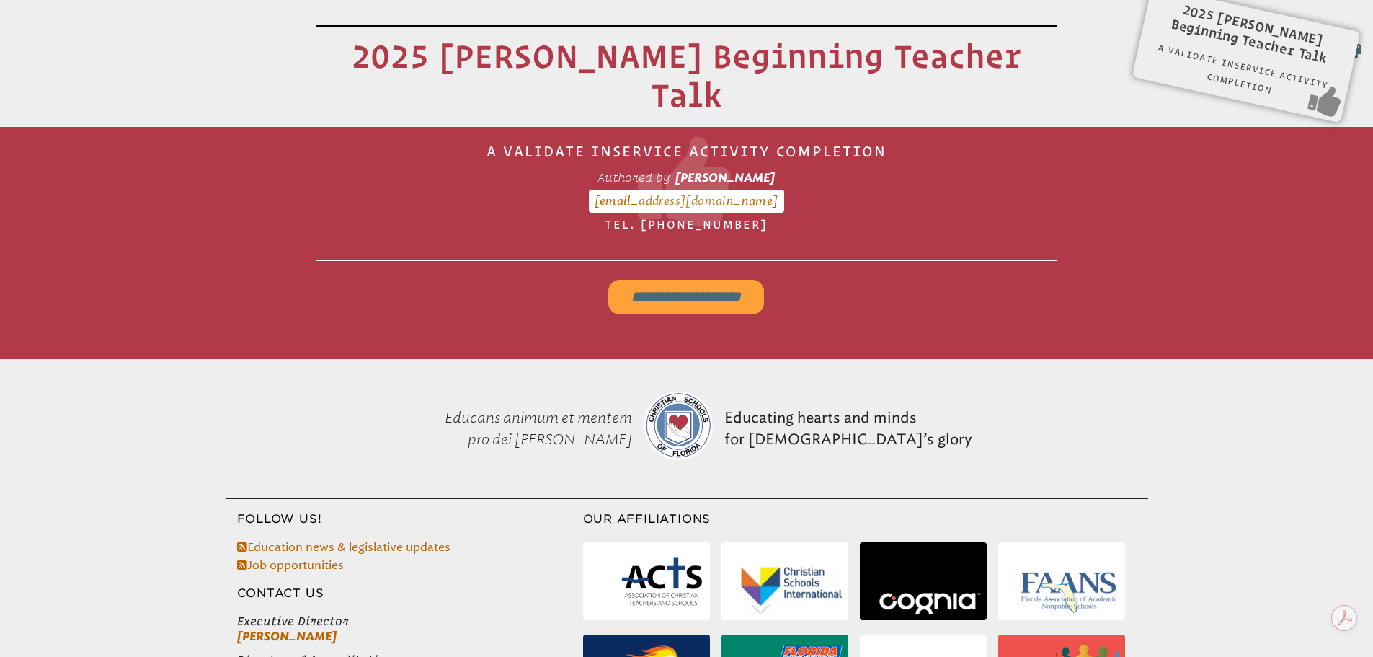
scroll to position [239, 0]
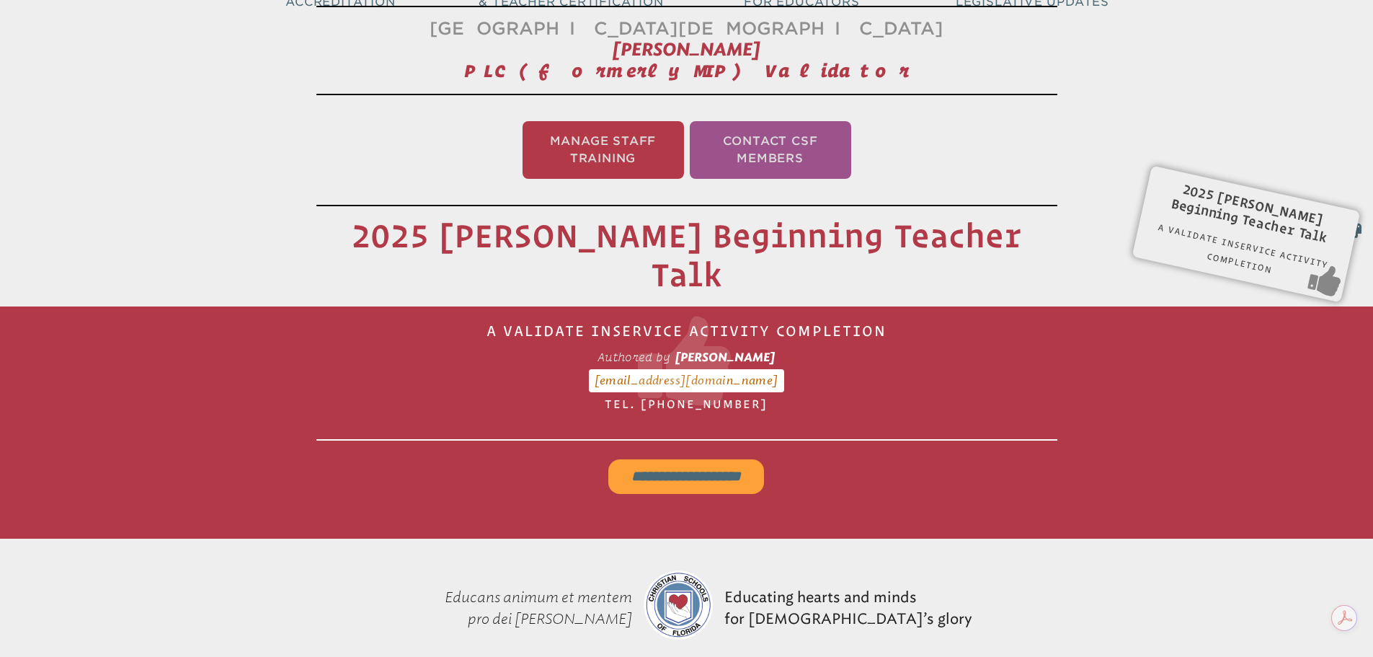
click at [667, 459] on input "**********" at bounding box center [686, 476] width 156 height 35
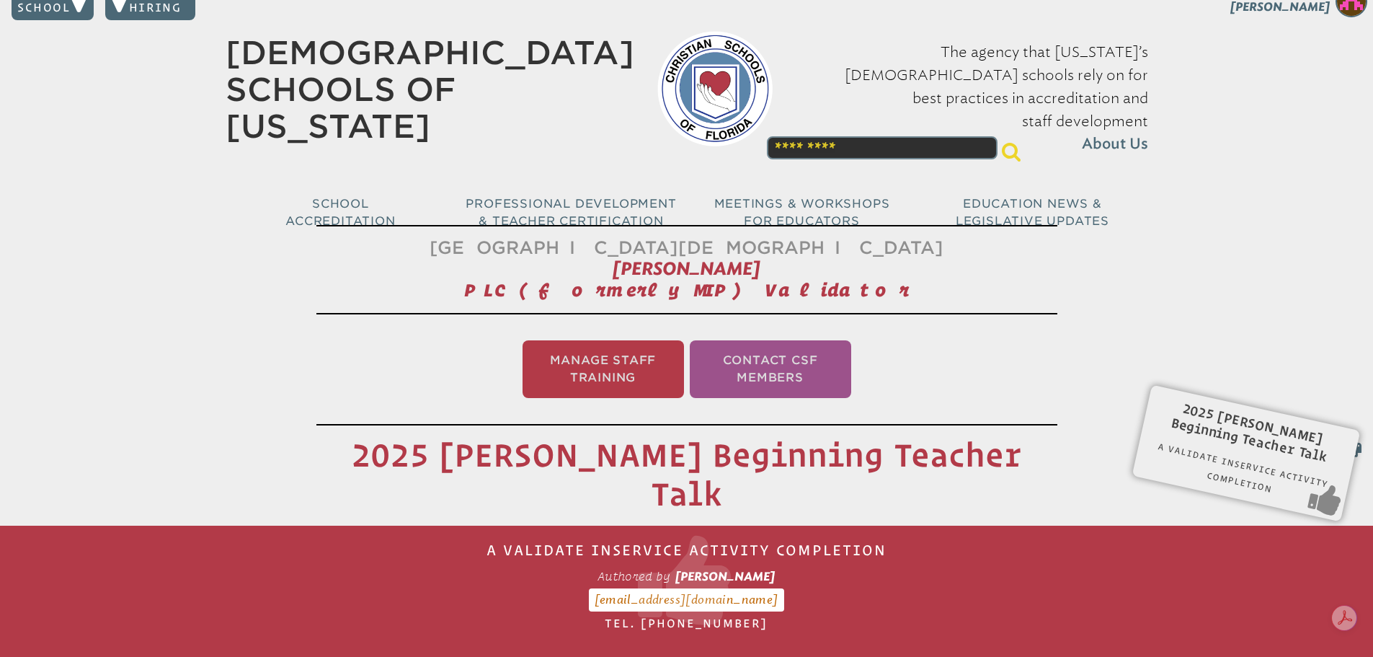
scroll to position [0, 0]
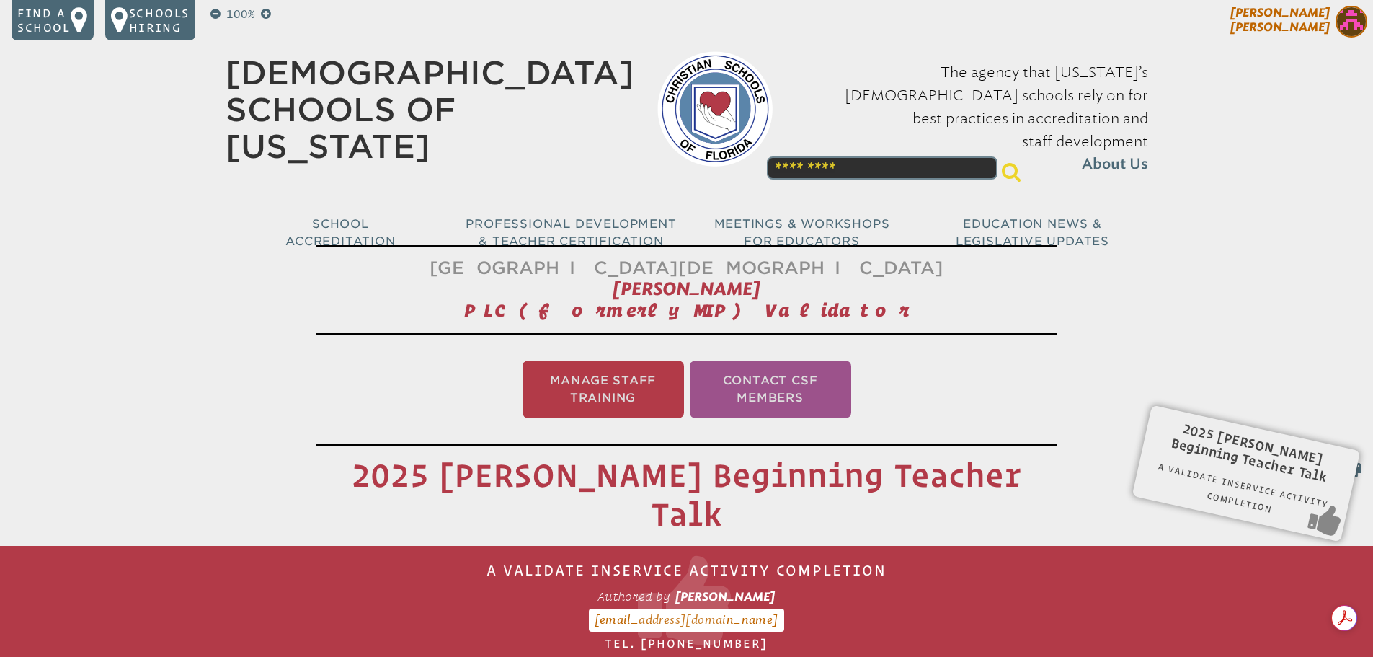
click at [1357, 24] on img at bounding box center [1352, 22] width 32 height 32
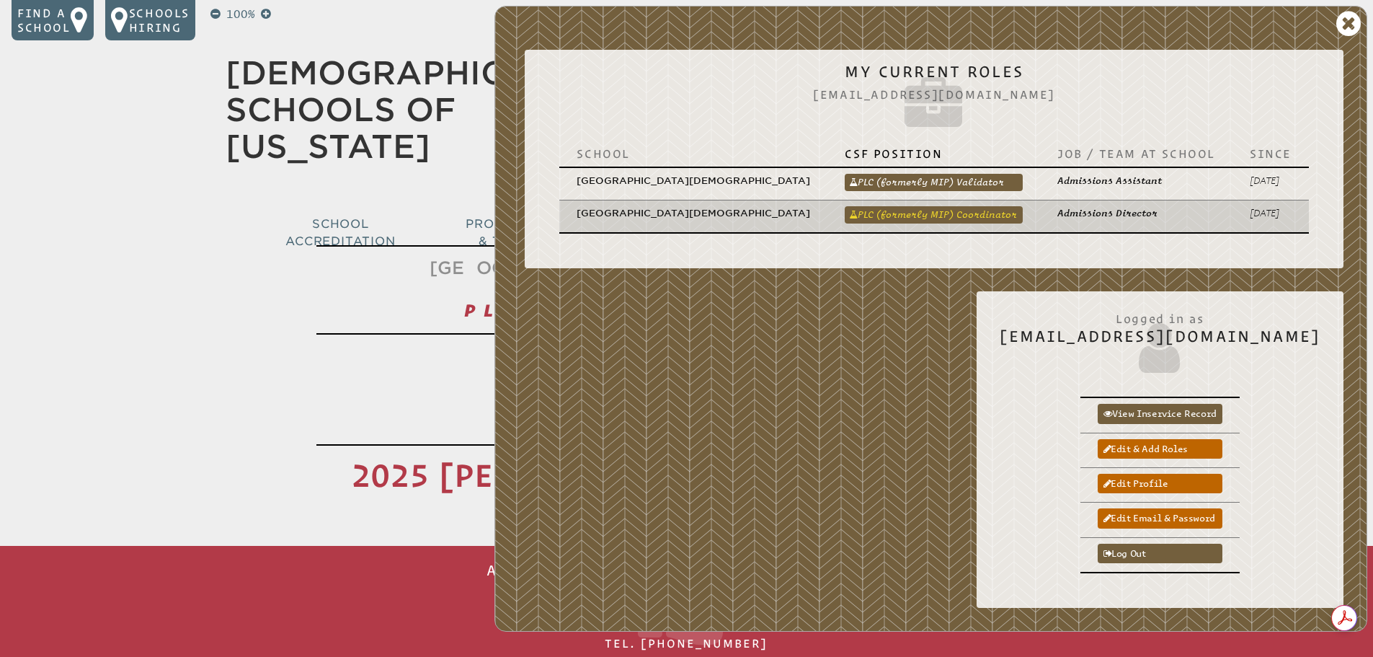
click at [972, 206] on link "PLC (formerly MIP) Coordinator" at bounding box center [934, 214] width 178 height 17
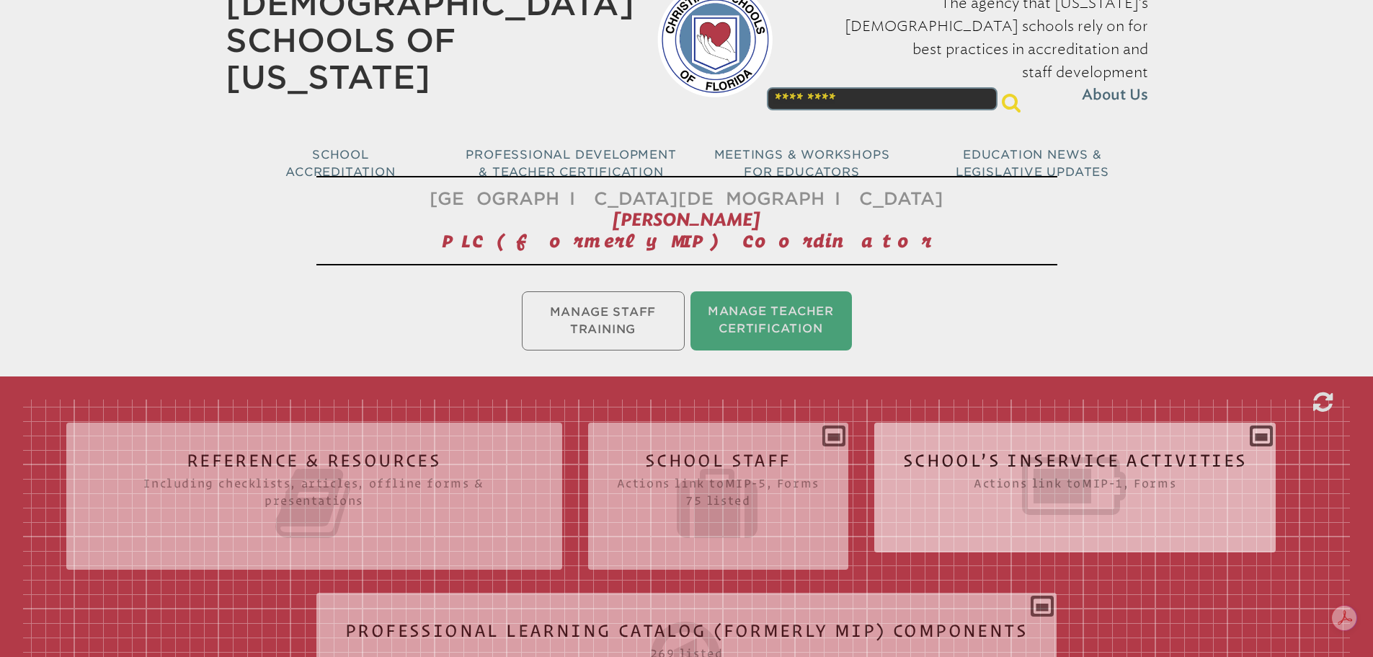
scroll to position [216, 0]
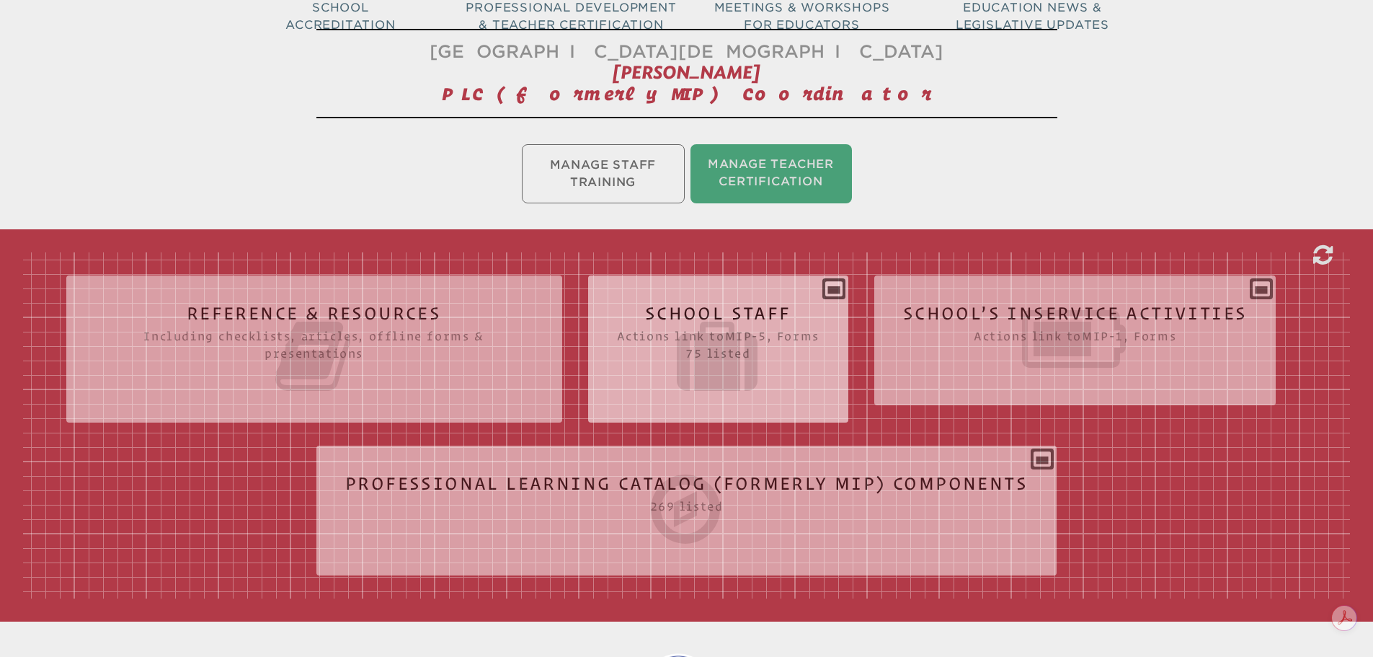
click at [649, 336] on icon at bounding box center [718, 356] width 203 height 81
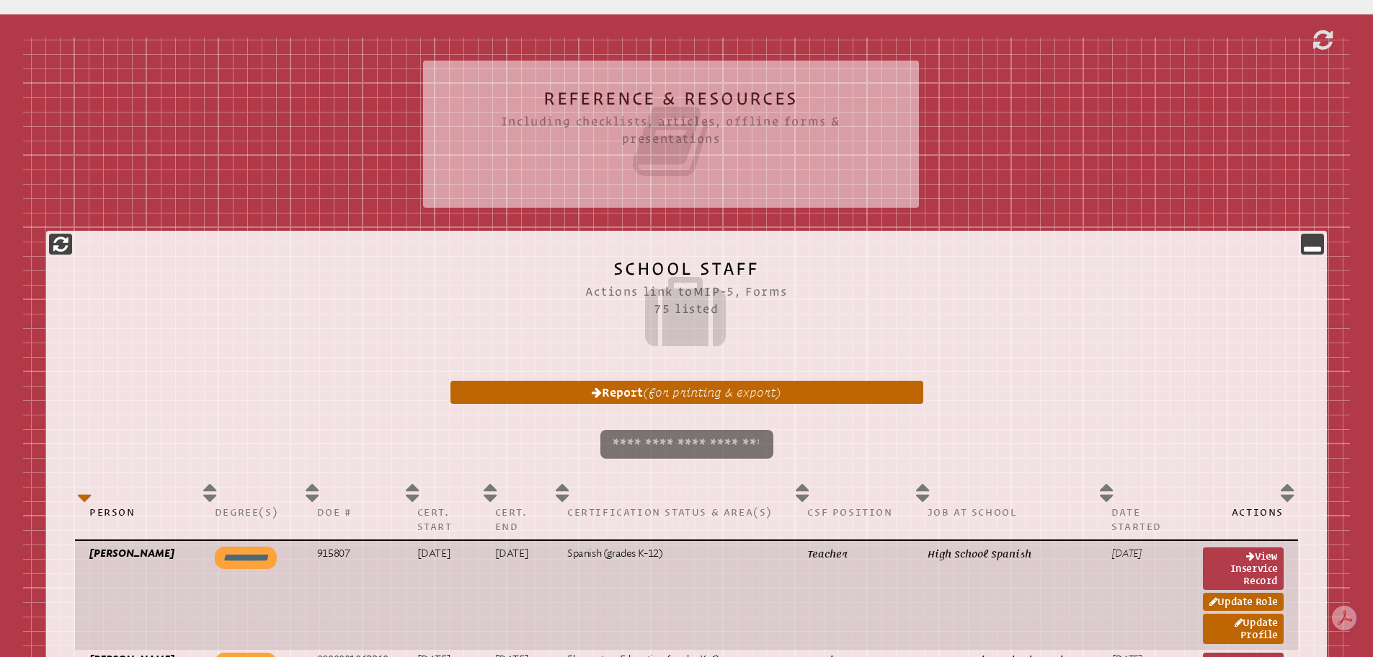
scroll to position [577, 0]
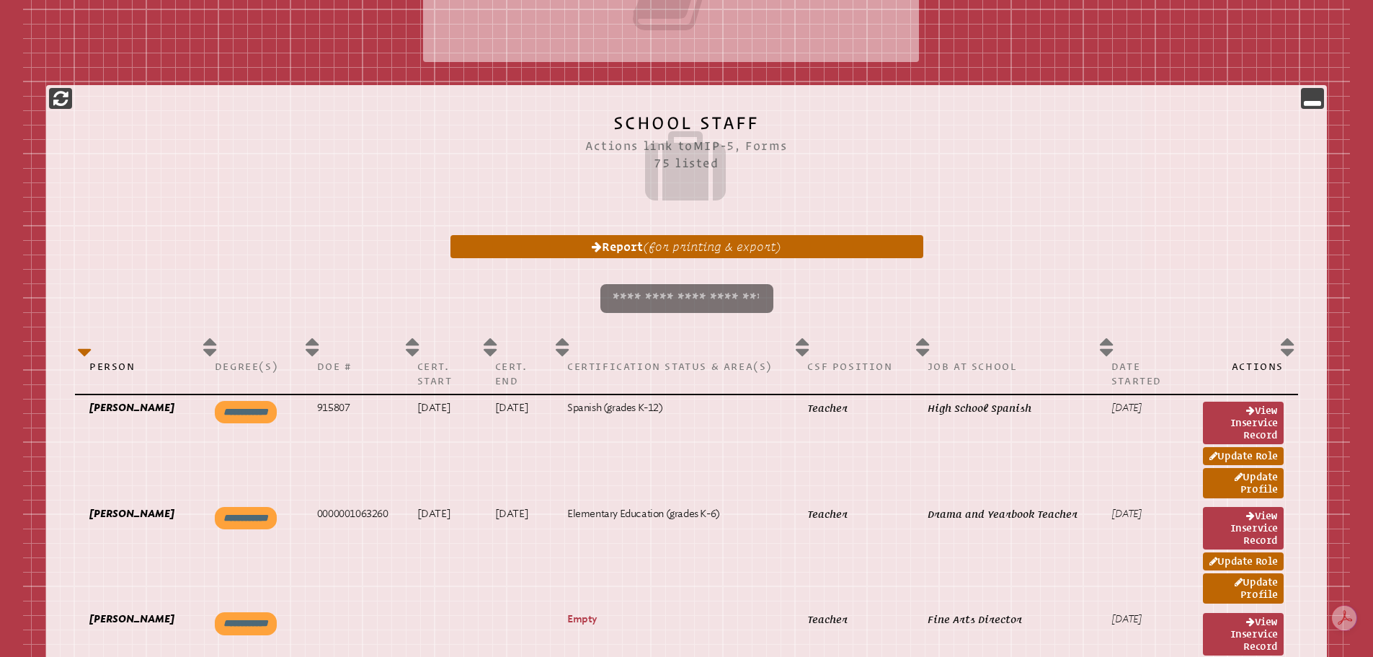
click at [621, 292] on input "search" at bounding box center [686, 298] width 173 height 29
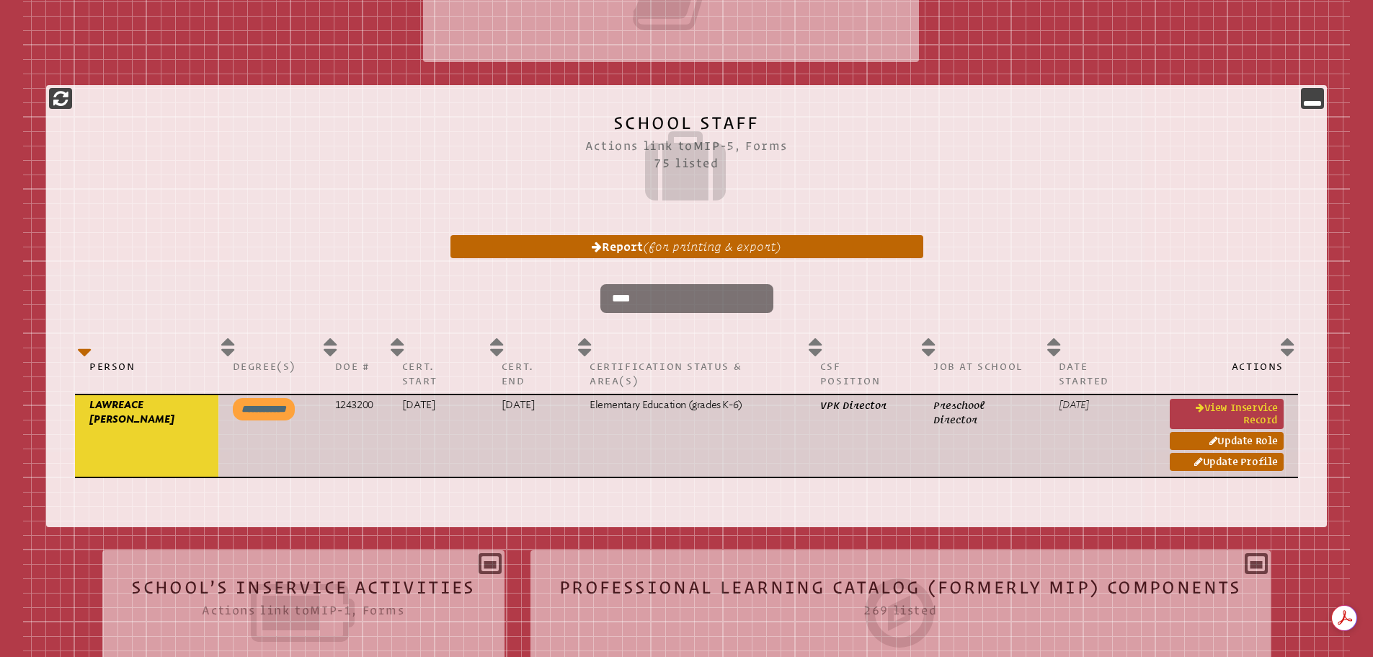
type input "****"
click at [1242, 404] on link "View inservice record" at bounding box center [1227, 414] width 114 height 30
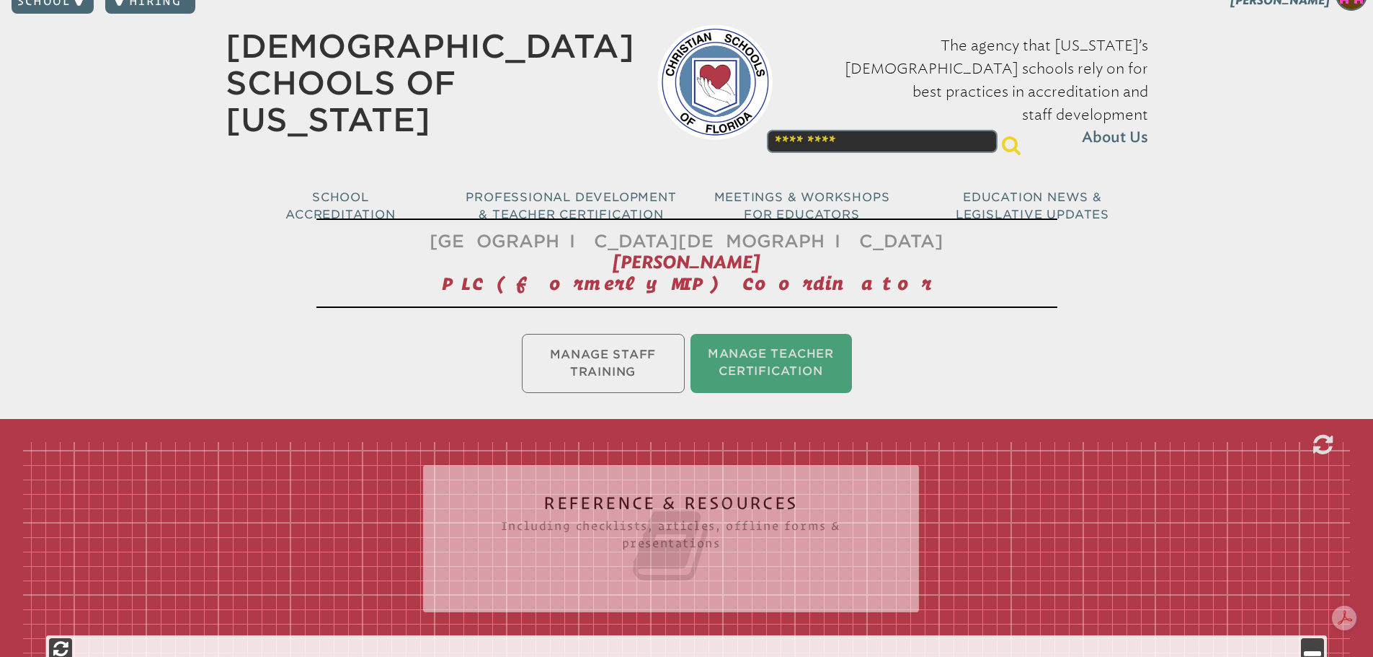
scroll to position [0, 0]
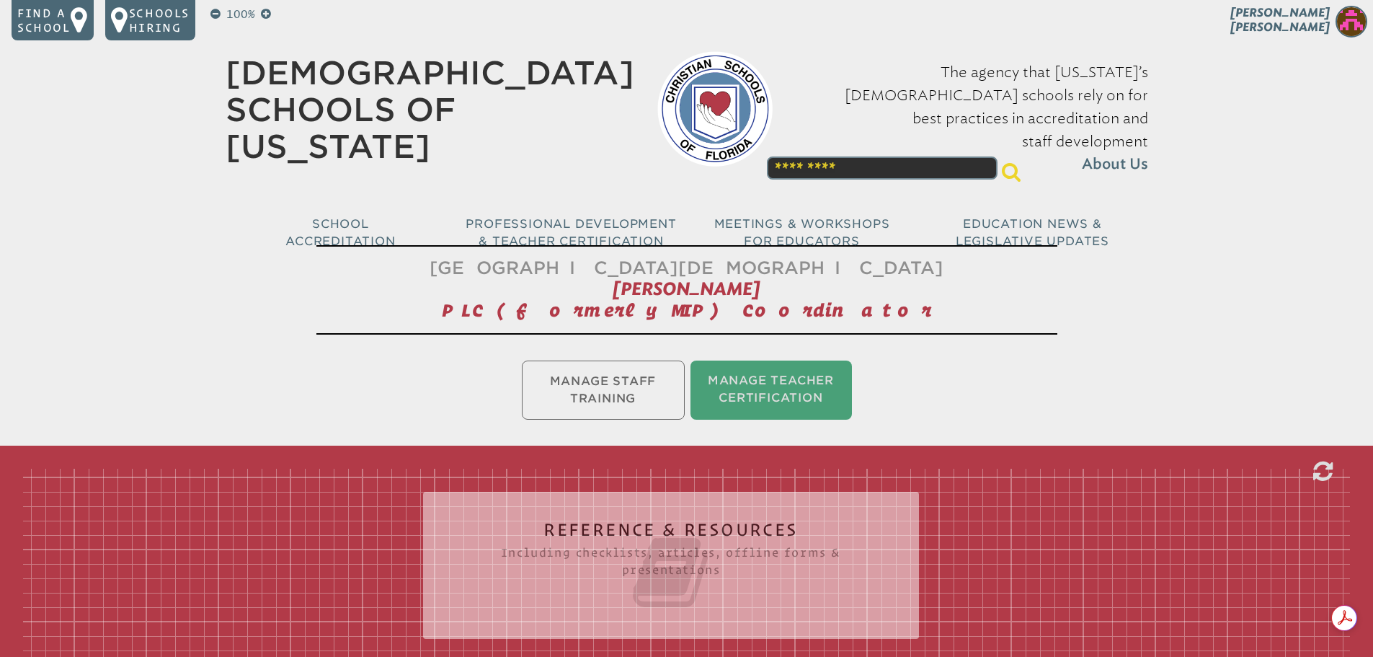
click at [1355, 14] on img at bounding box center [1352, 22] width 32 height 32
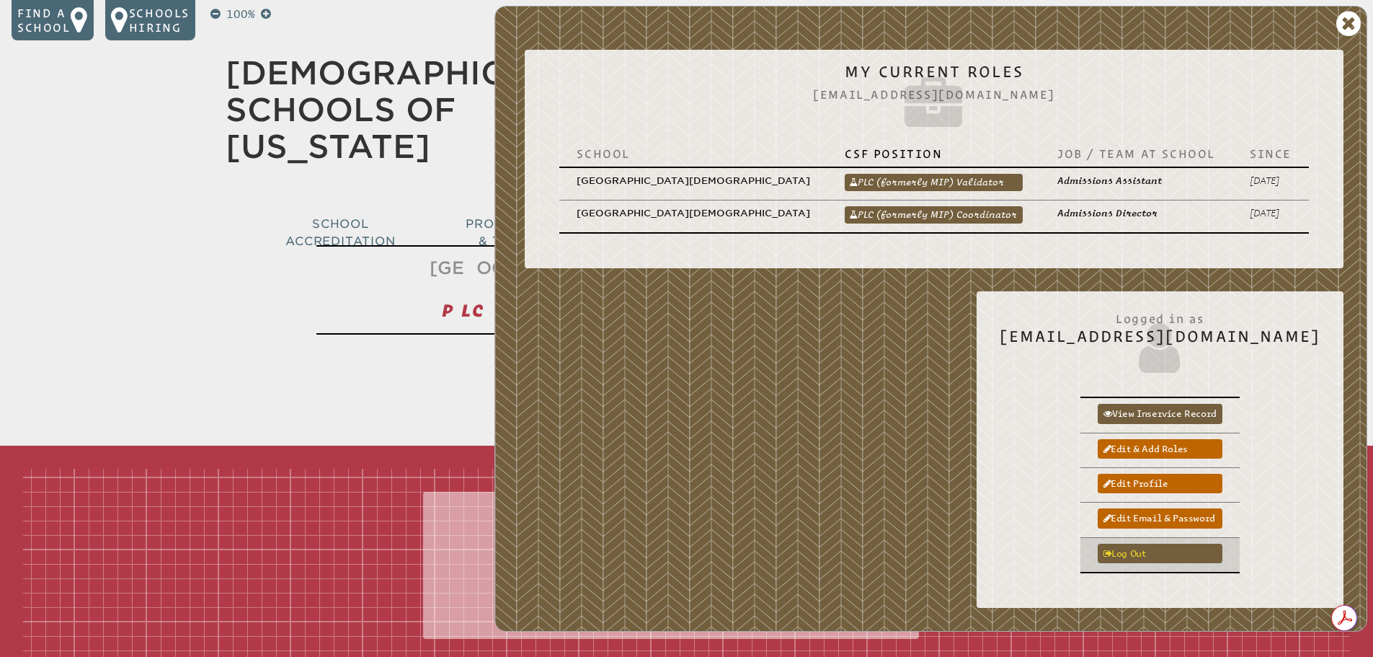
click at [1162, 544] on link "Log out" at bounding box center [1160, 553] width 125 height 19
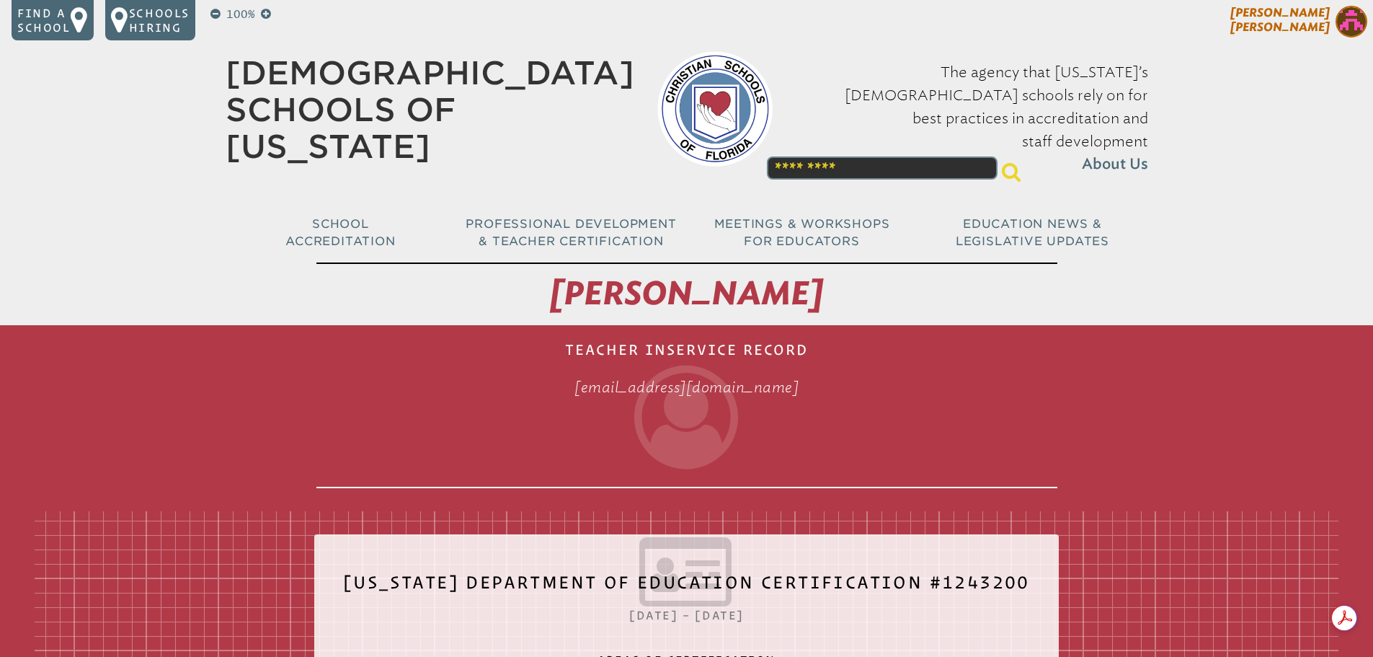
click at [1346, 27] on img at bounding box center [1352, 22] width 32 height 32
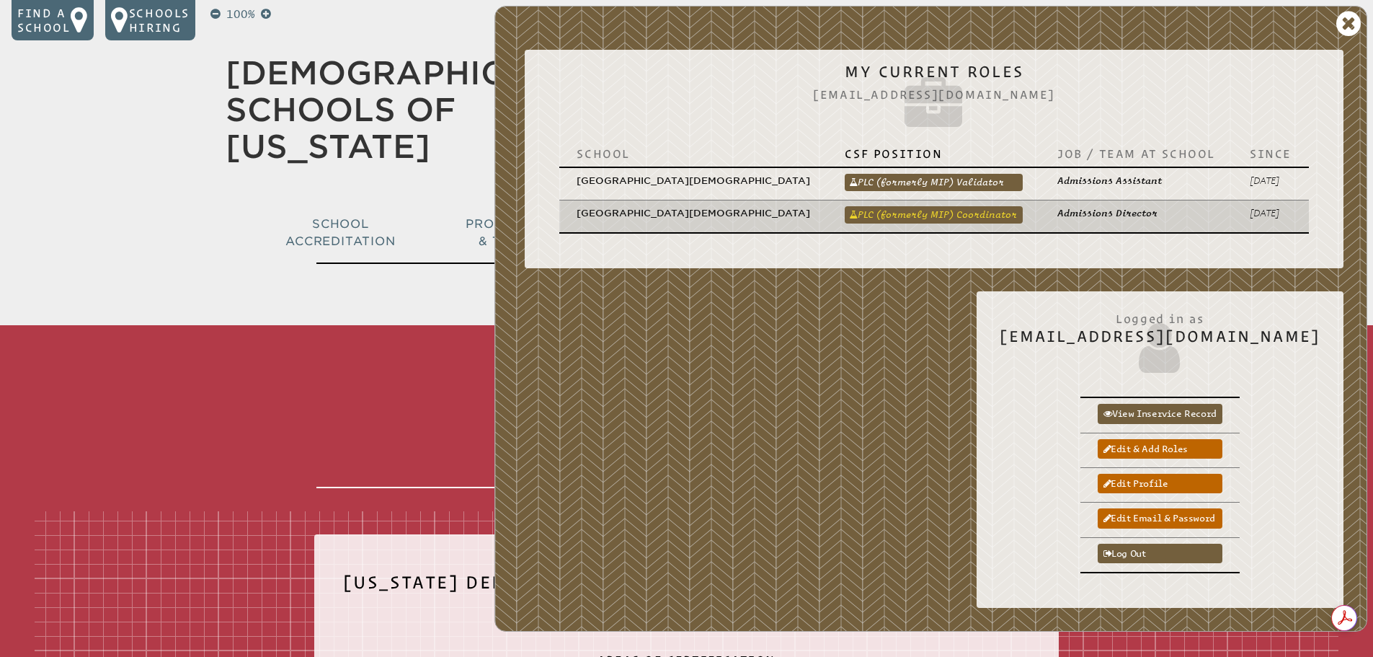
click at [953, 206] on link "PLC (formerly MIP) Coordinator" at bounding box center [934, 214] width 178 height 17
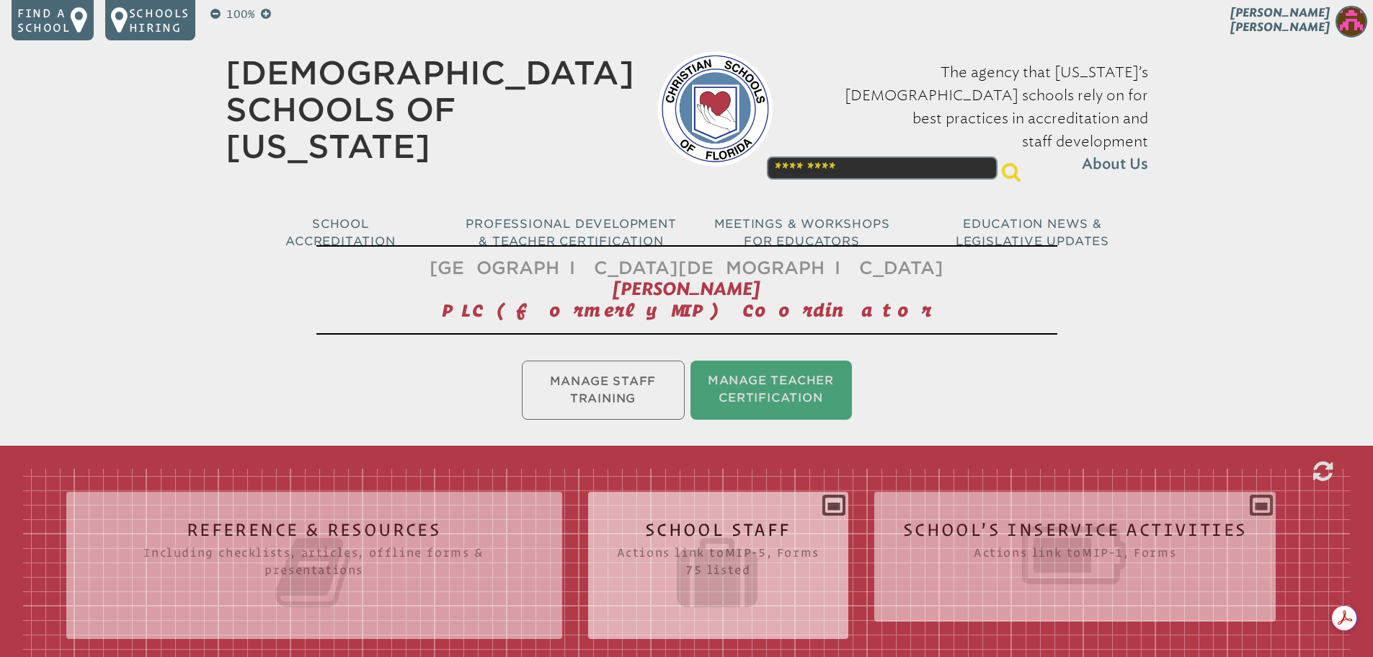
click at [718, 577] on icon at bounding box center [718, 572] width 203 height 81
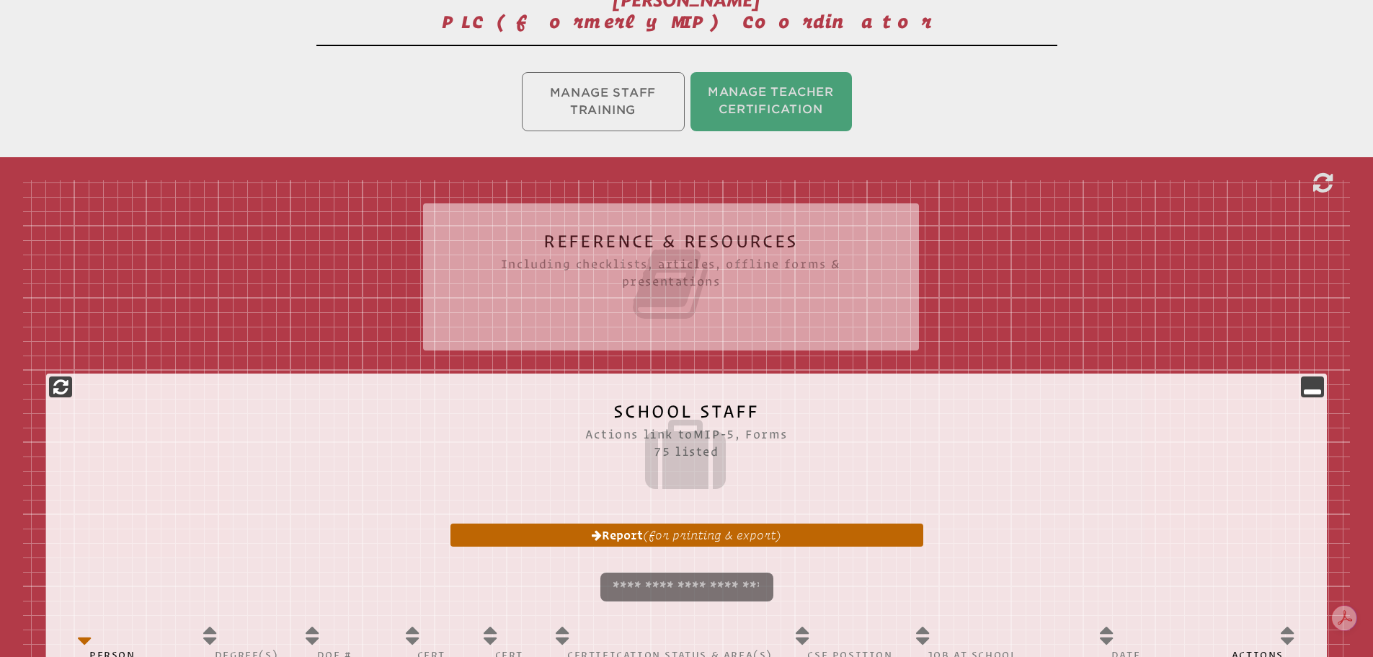
scroll to position [577, 0]
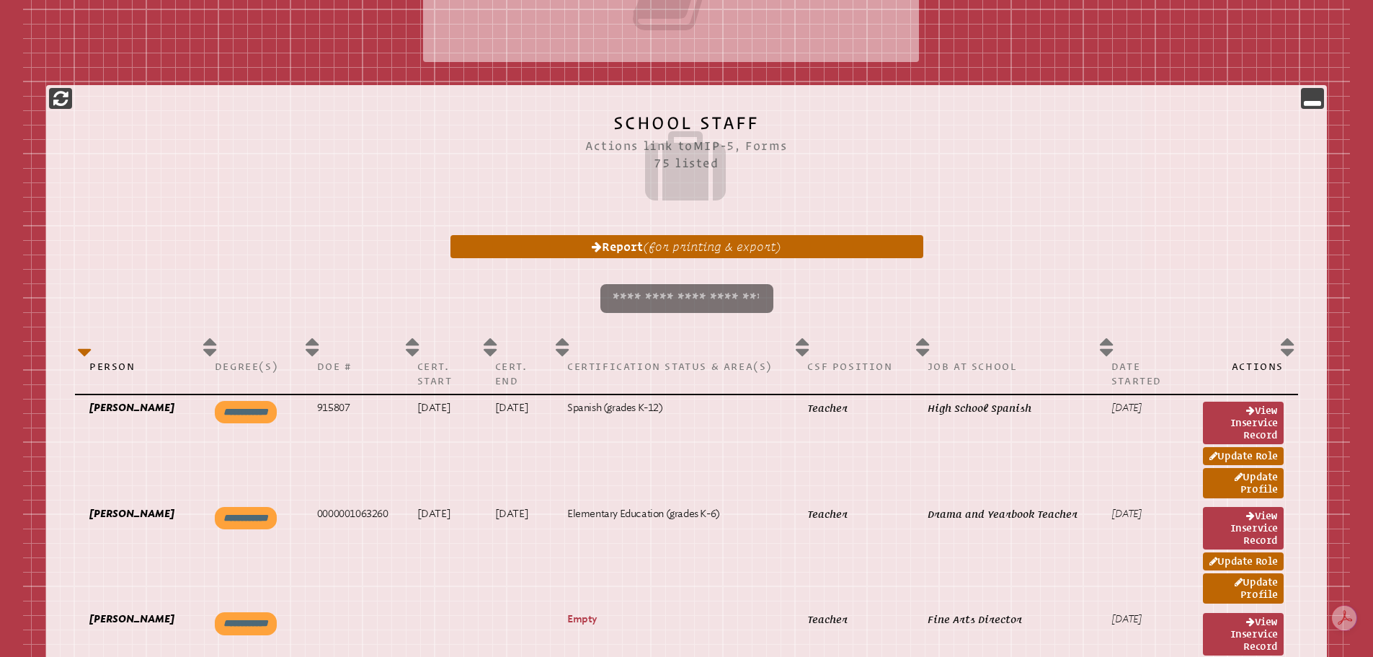
click at [630, 295] on input "search" at bounding box center [686, 298] width 173 height 29
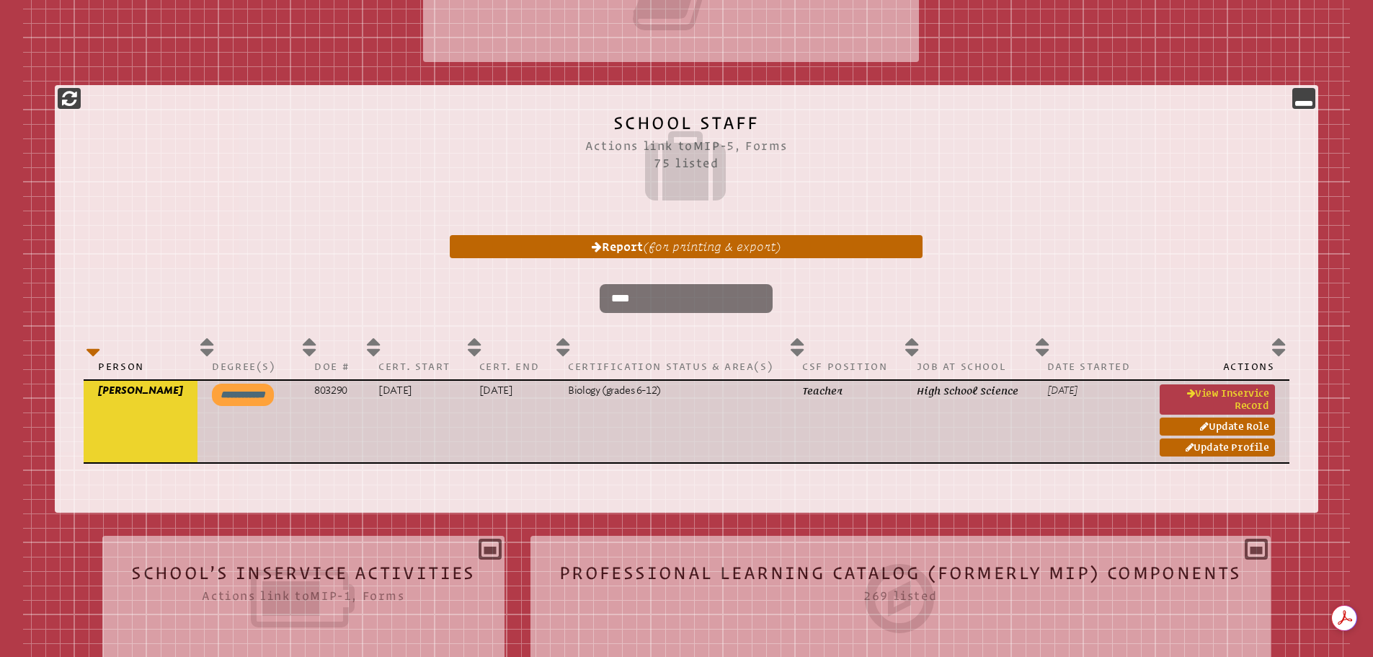
type input "****"
click at [1233, 398] on link "View inservice record" at bounding box center [1217, 399] width 115 height 30
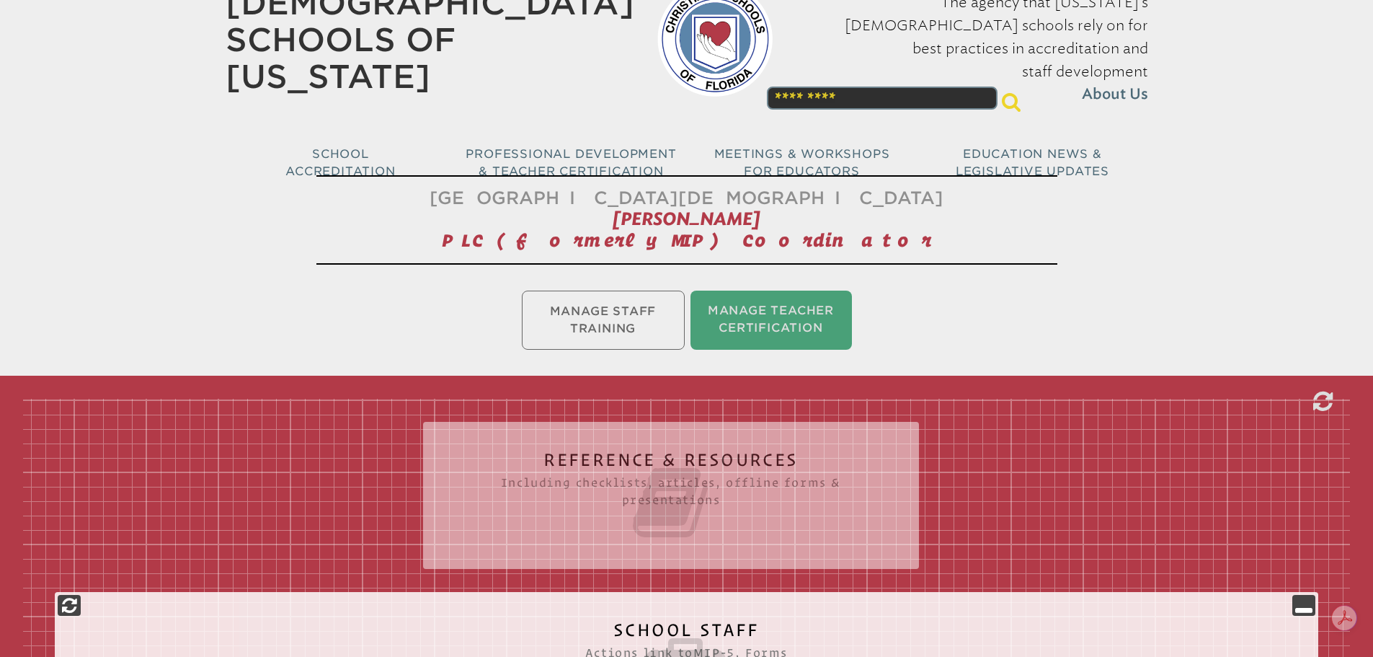
scroll to position [0, 0]
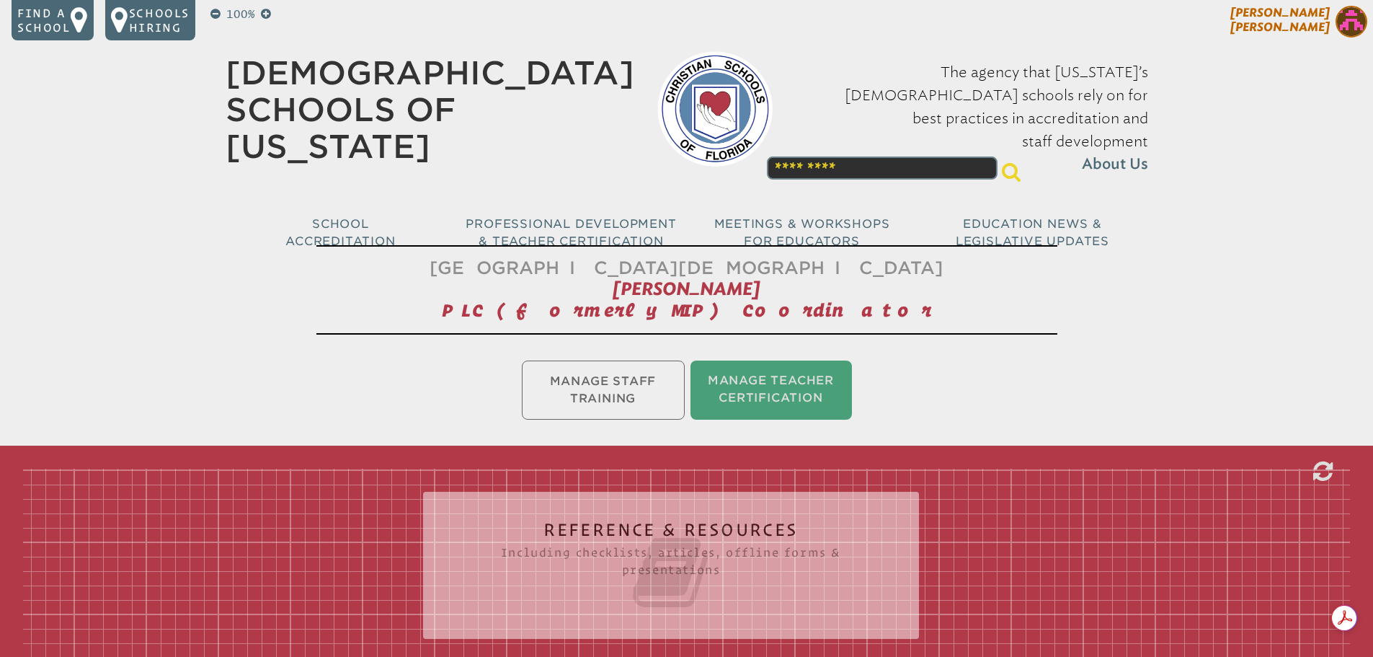
click at [1354, 30] on img at bounding box center [1352, 22] width 32 height 32
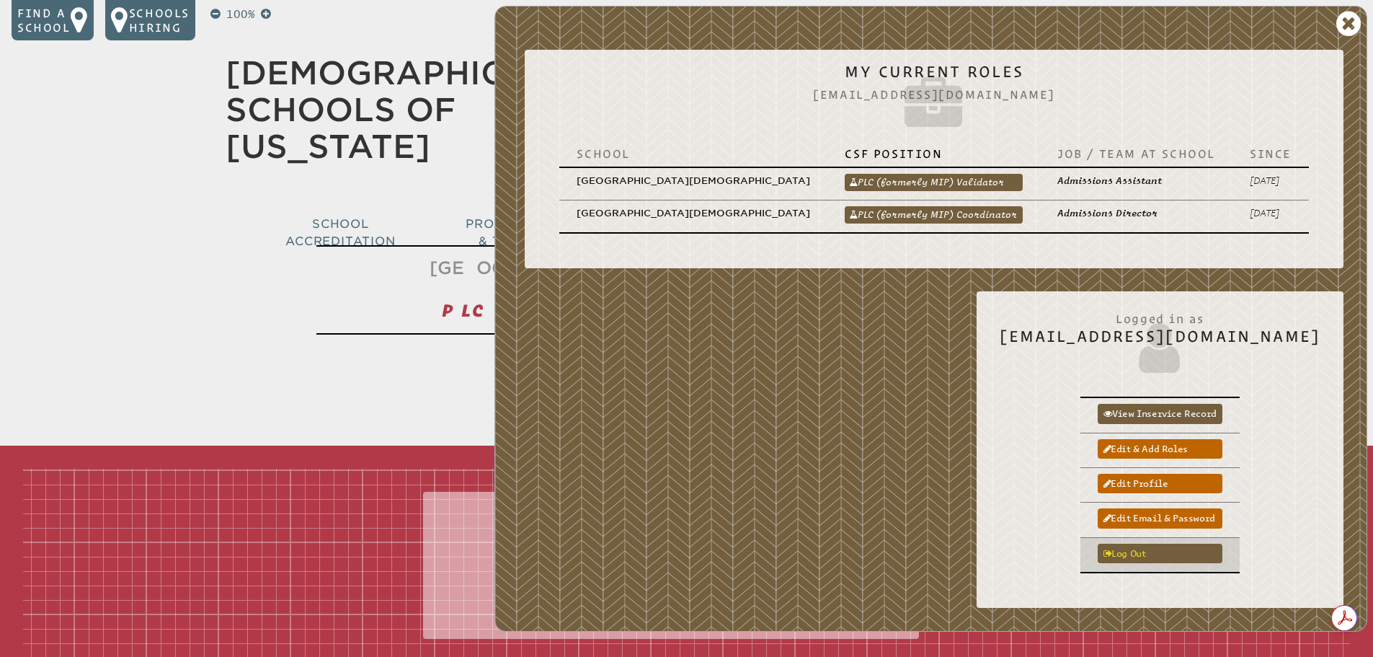
click at [1184, 544] on link "Log out" at bounding box center [1160, 553] width 125 height 19
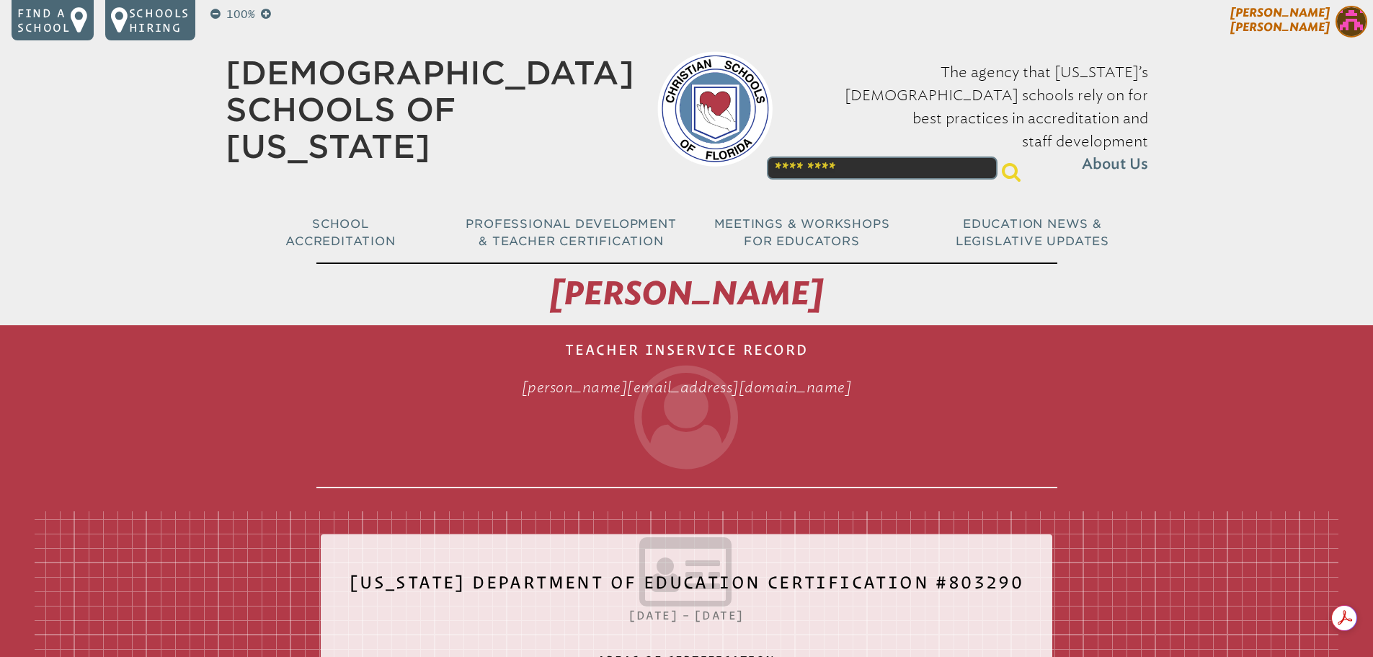
click at [1351, 17] on img at bounding box center [1352, 22] width 32 height 32
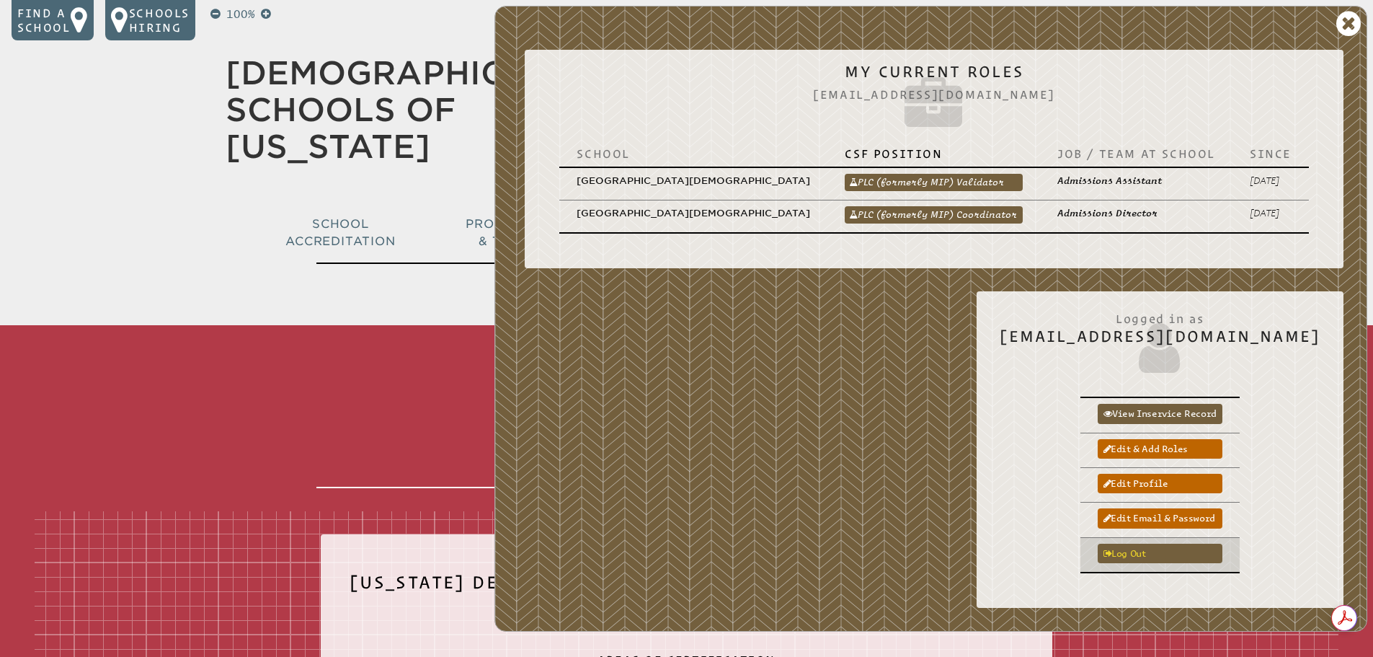
click at [1145, 544] on link "Log out" at bounding box center [1160, 553] width 125 height 19
